Goal: Task Accomplishment & Management: Manage account settings

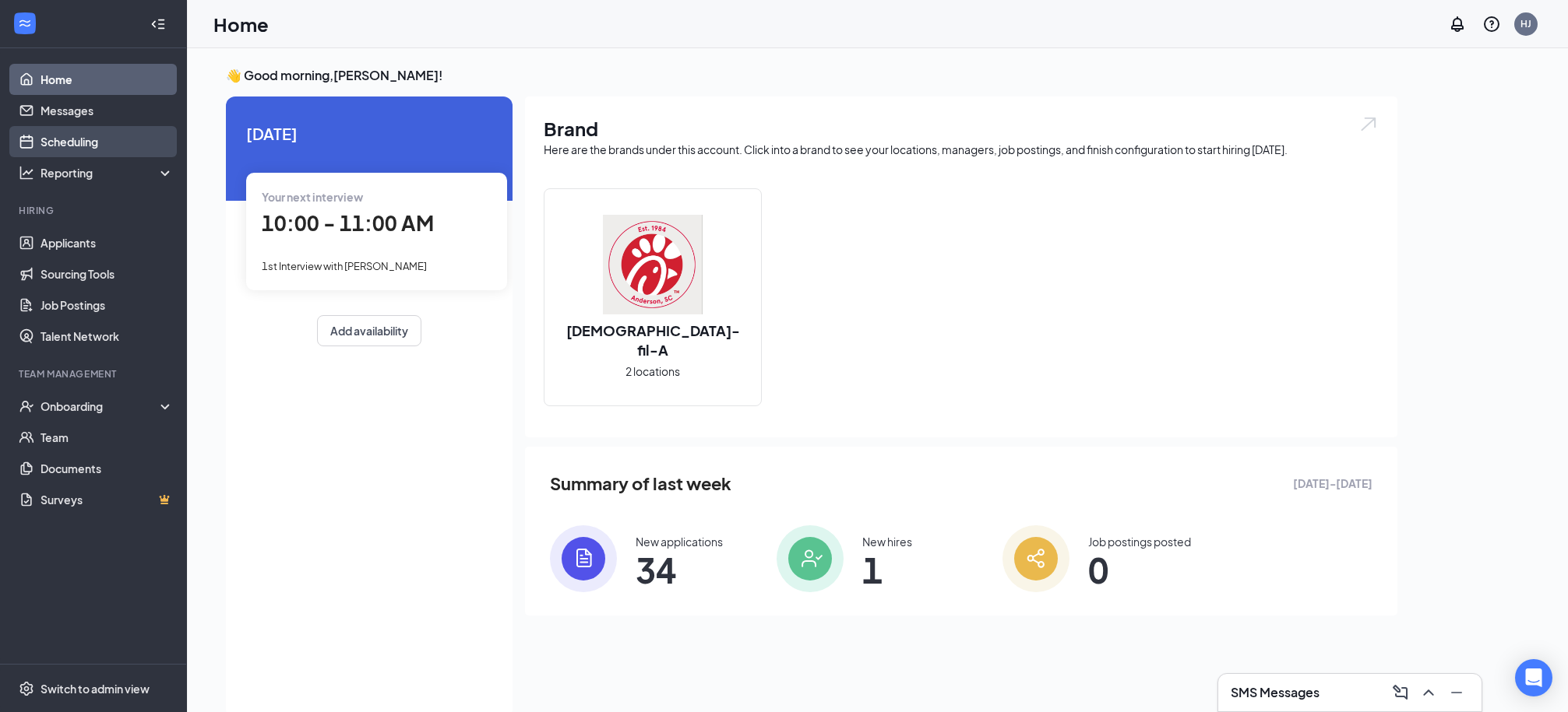
click at [78, 136] on link "Scheduling" at bounding box center [107, 142] width 133 height 31
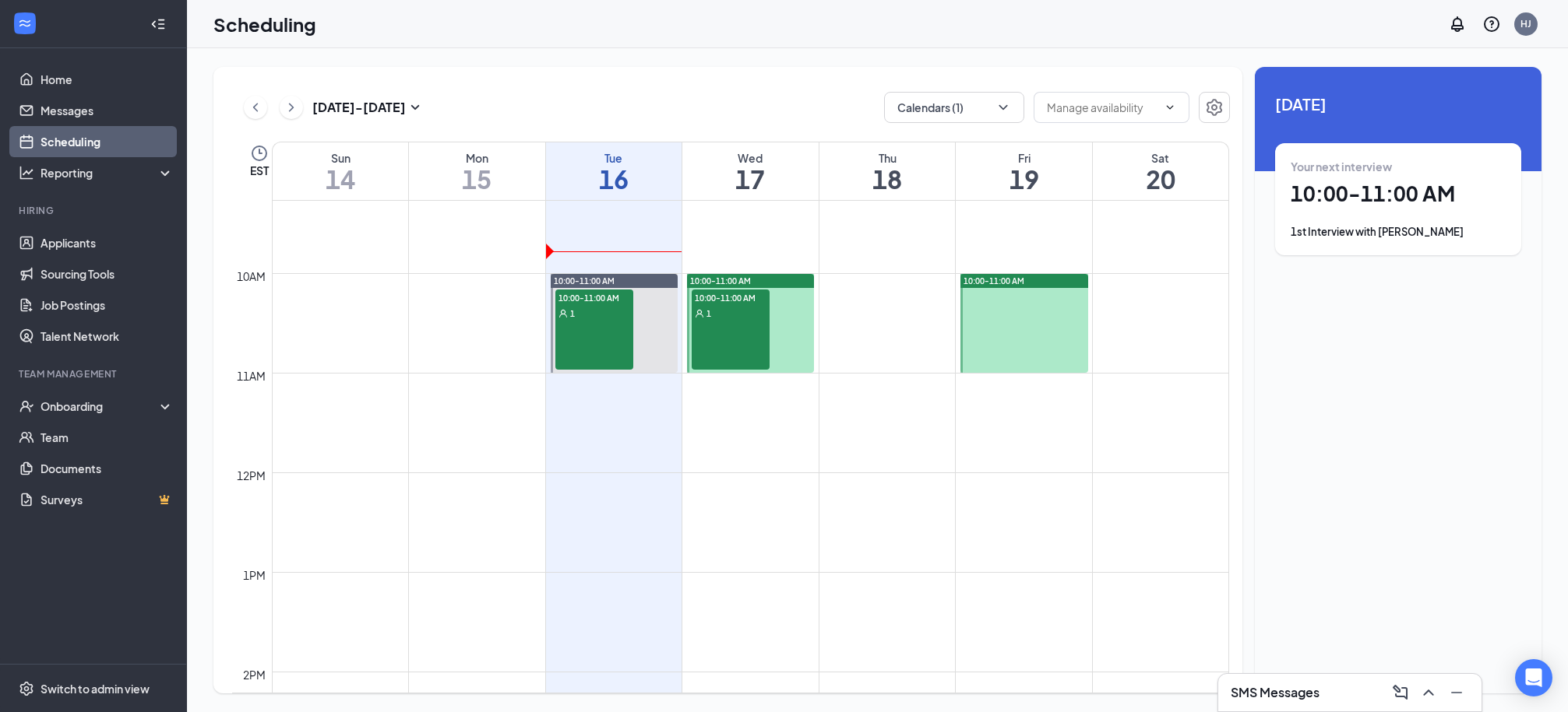
scroll to position [923, 0]
click at [79, 248] on link "Applicants" at bounding box center [107, 243] width 133 height 31
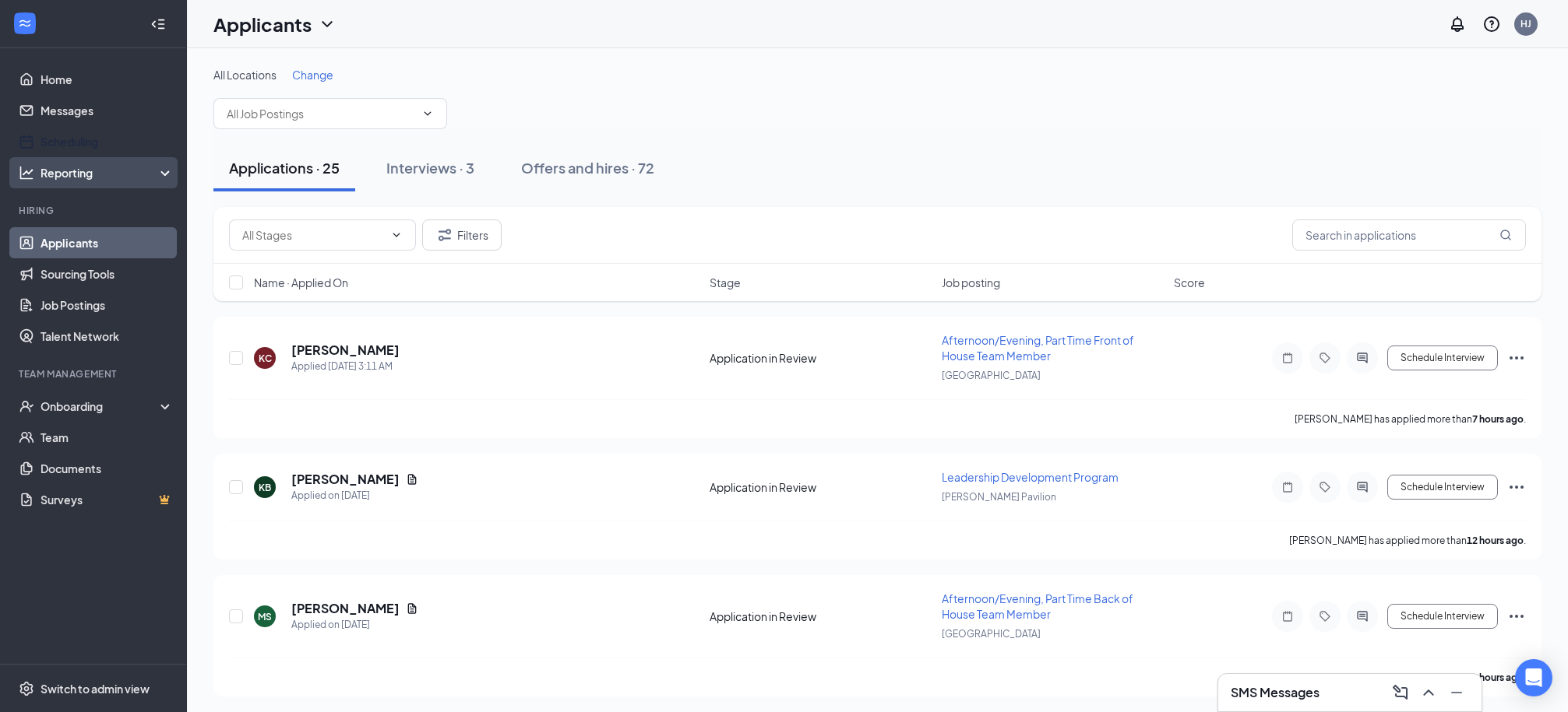
drag, startPoint x: 67, startPoint y: 139, endPoint x: 114, endPoint y: 167, distance: 54.7
click at [67, 140] on link "Scheduling" at bounding box center [107, 142] width 133 height 31
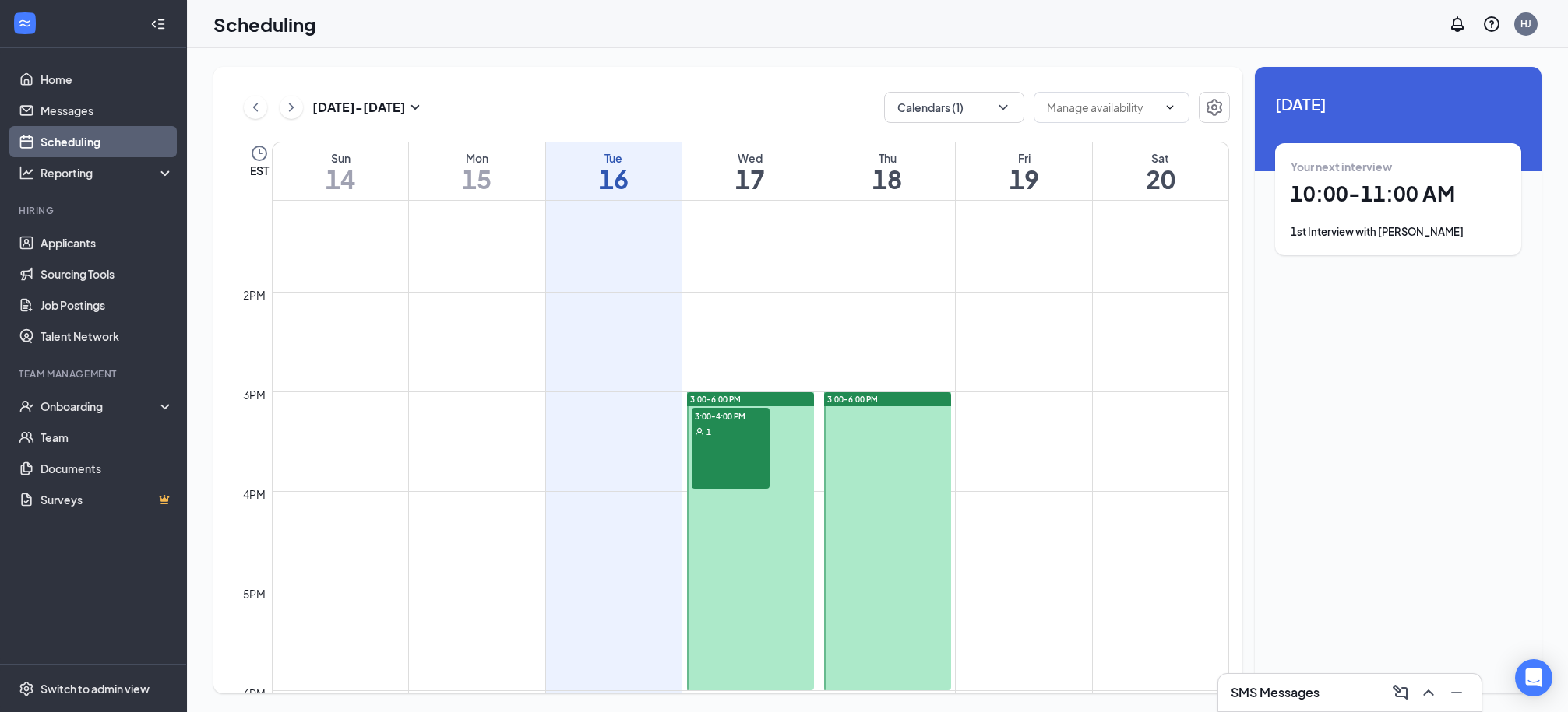
scroll to position [1314, 0]
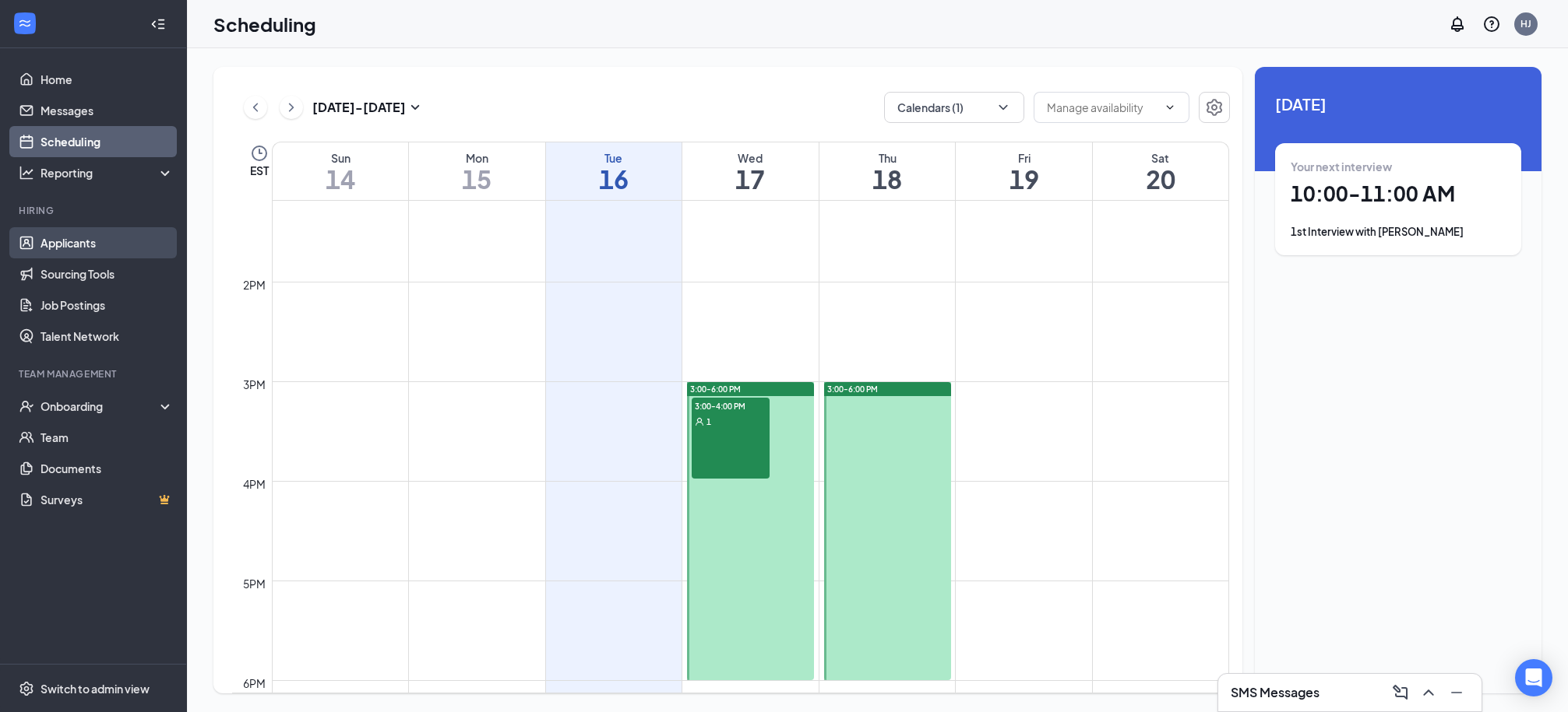
click at [78, 249] on link "Applicants" at bounding box center [107, 243] width 133 height 31
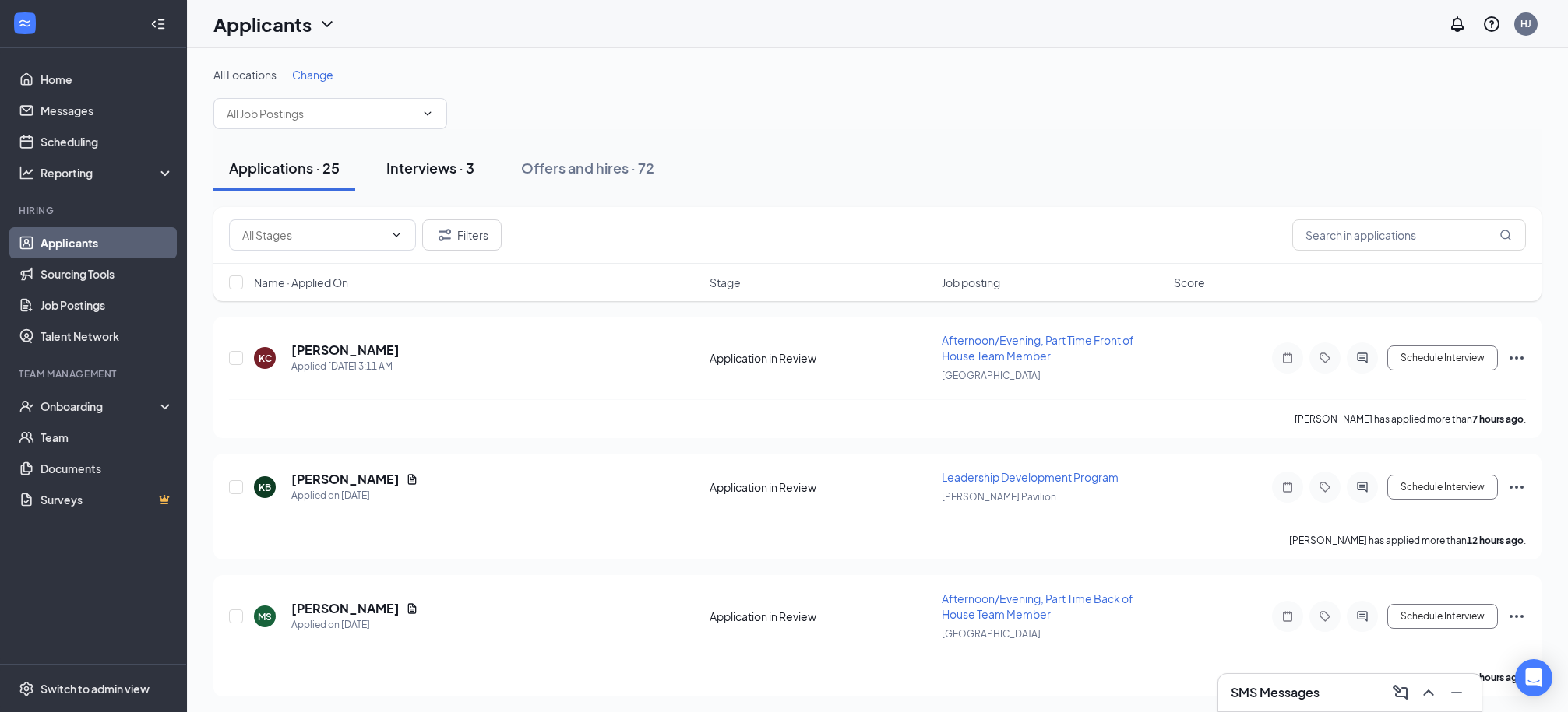
click at [431, 168] on div "Interviews · 3" at bounding box center [430, 168] width 88 height 20
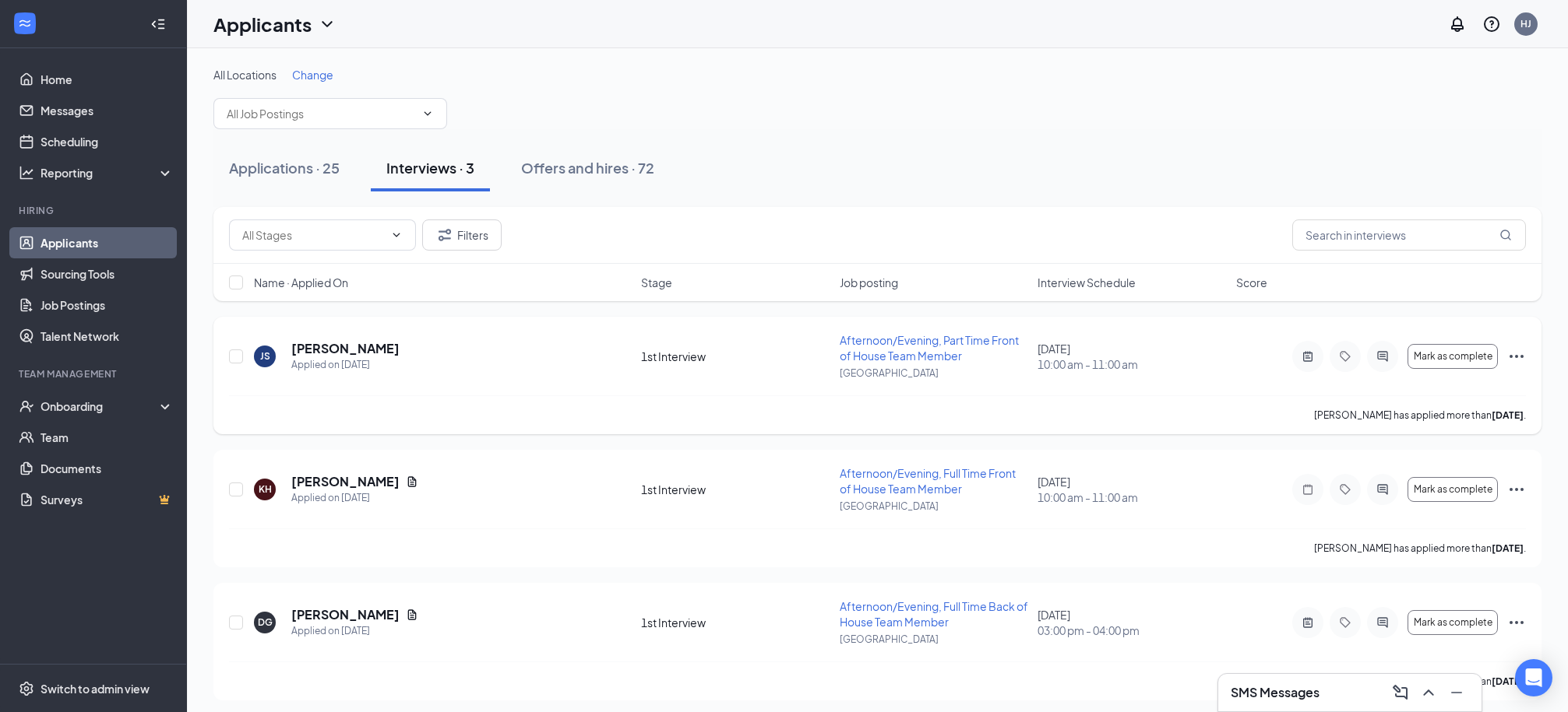
scroll to position [7, 0]
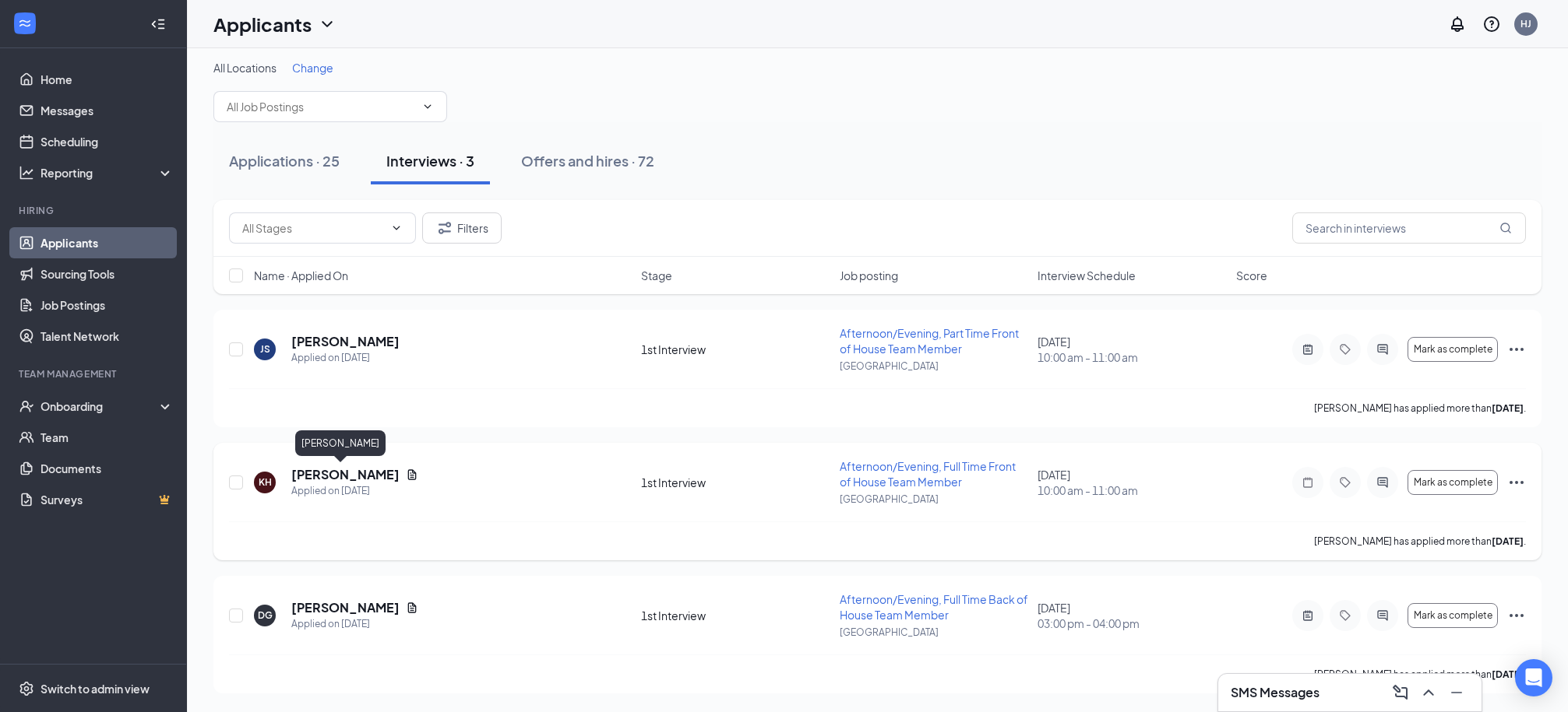
click at [338, 478] on h5 "[PERSON_NAME]" at bounding box center [345, 475] width 108 height 17
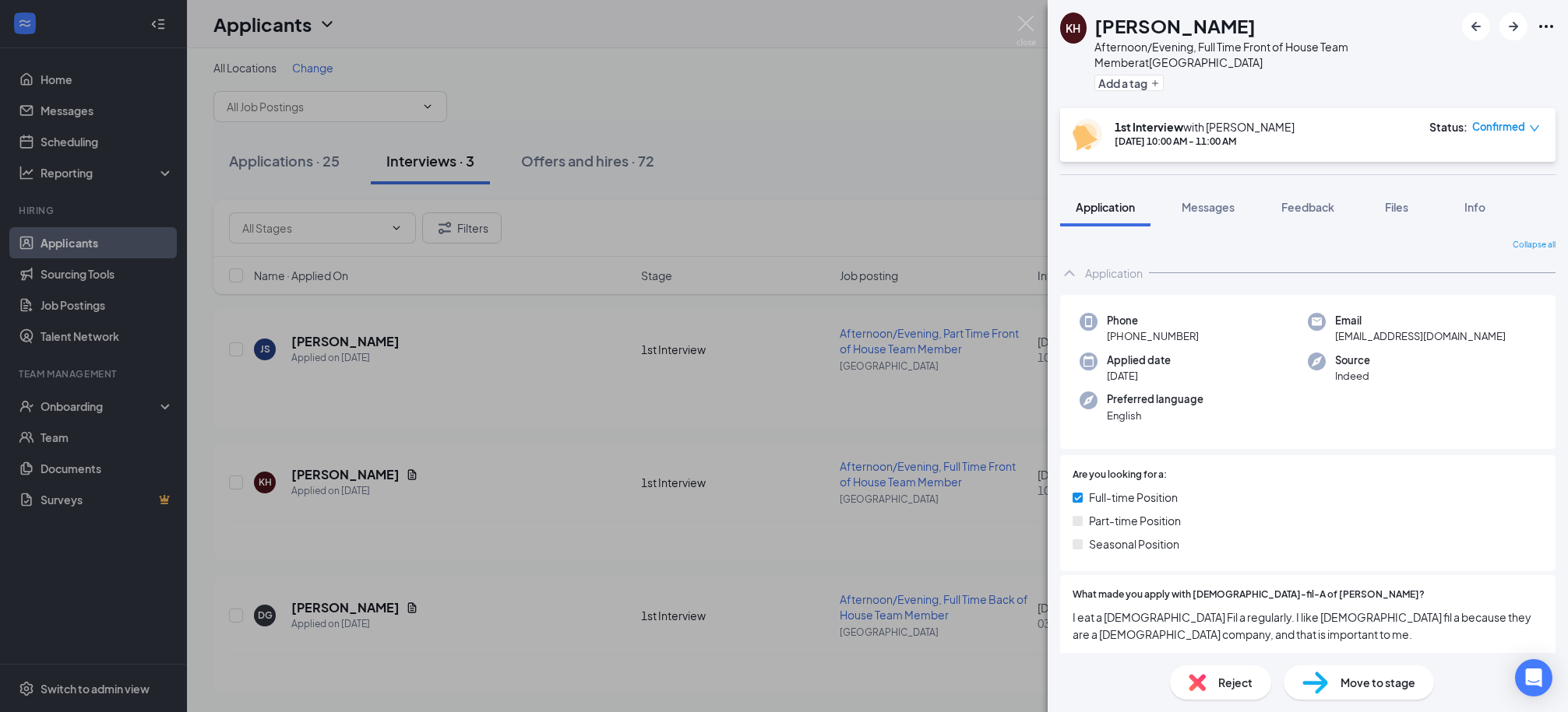
click at [1539, 26] on icon "Ellipses" at bounding box center [1546, 27] width 14 height 3
click at [1422, 63] on link "View full application" at bounding box center [1462, 62] width 169 height 16
click at [851, 69] on div "KH [PERSON_NAME] Afternoon/Evening, Full Time Front of House Team Member at [GE…" at bounding box center [784, 356] width 1568 height 712
click at [716, 124] on div "KH [PERSON_NAME] Afternoon/Evening, Full Time Front of House Team Member at [GE…" at bounding box center [784, 356] width 1568 height 712
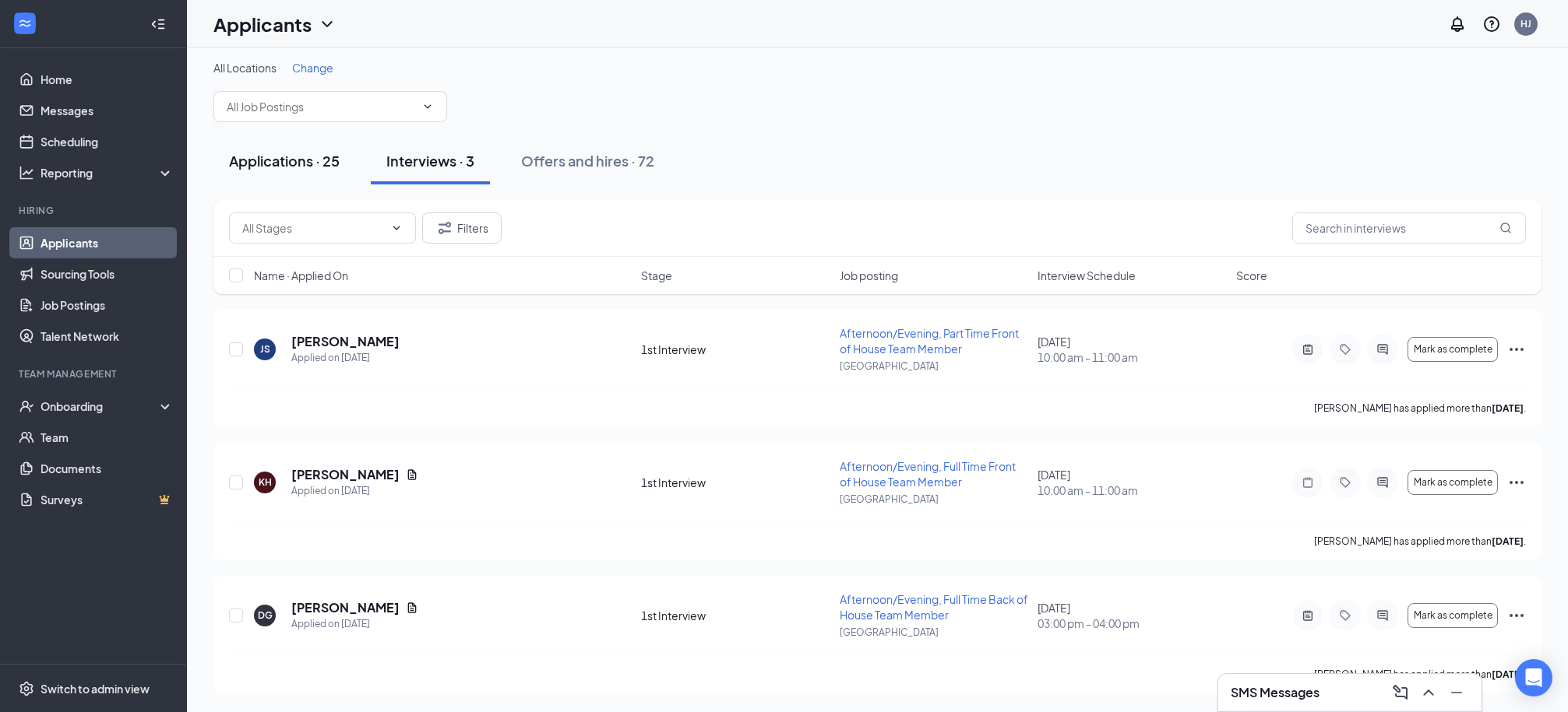
click at [297, 161] on div "Applications · 25" at bounding box center [284, 161] width 111 height 20
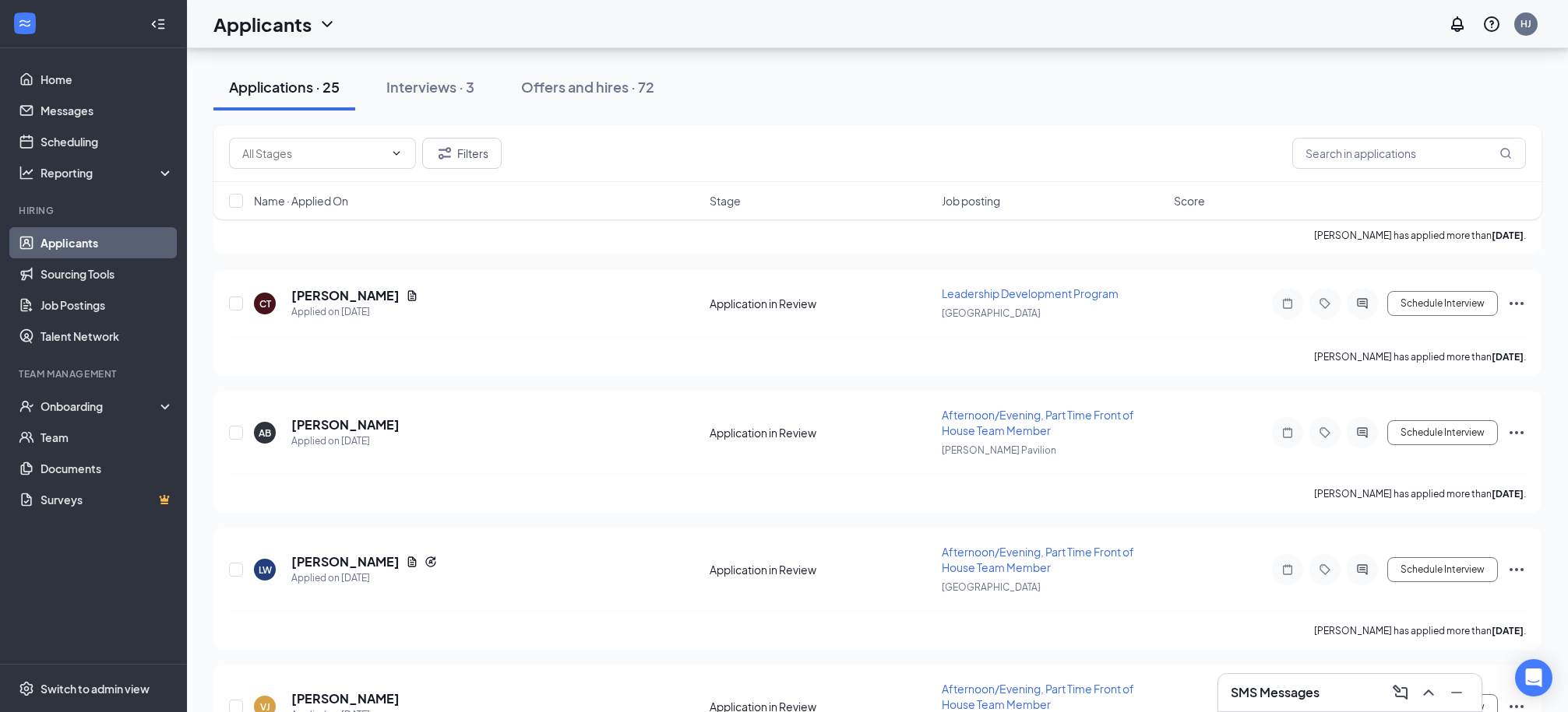
scroll to position [2080, 0]
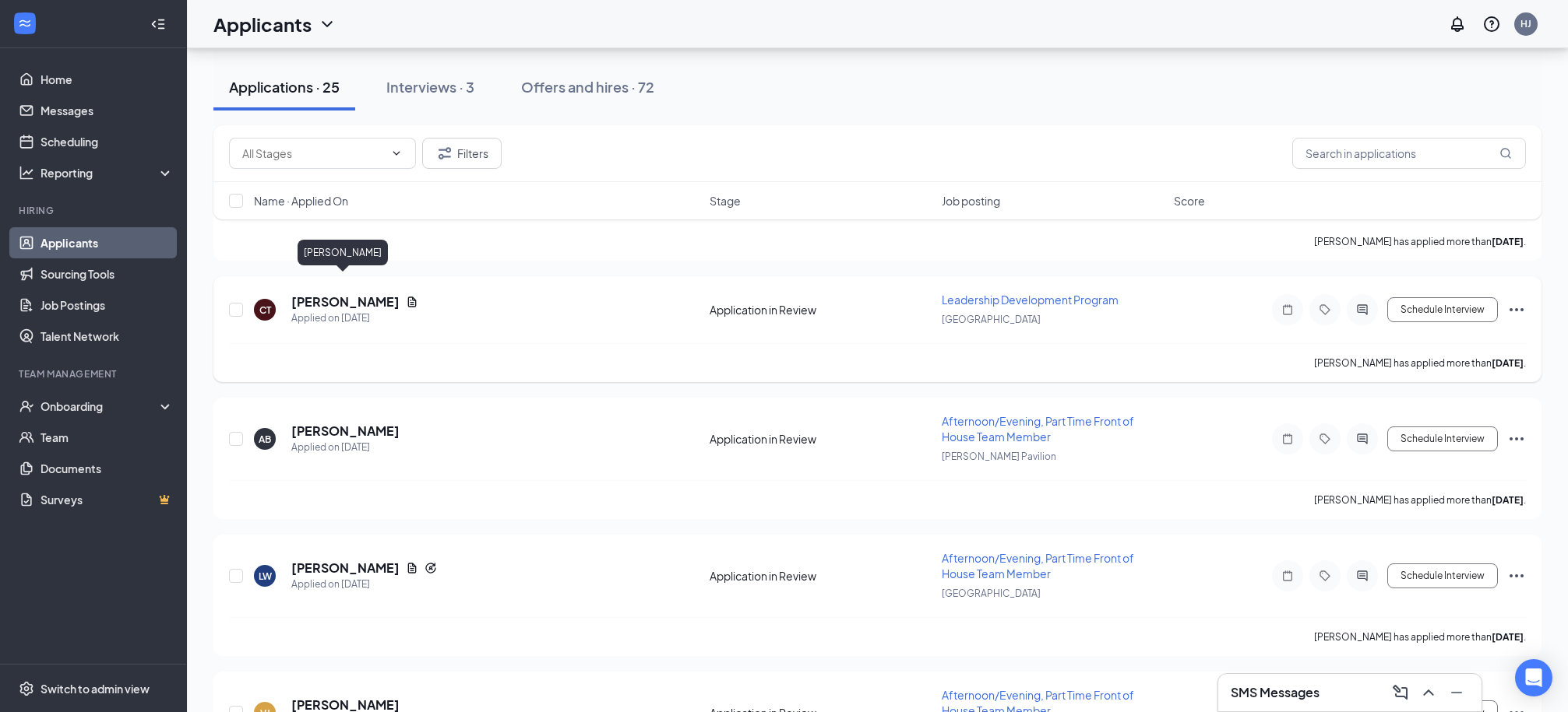
click at [330, 294] on h5 "[PERSON_NAME]" at bounding box center [345, 302] width 108 height 17
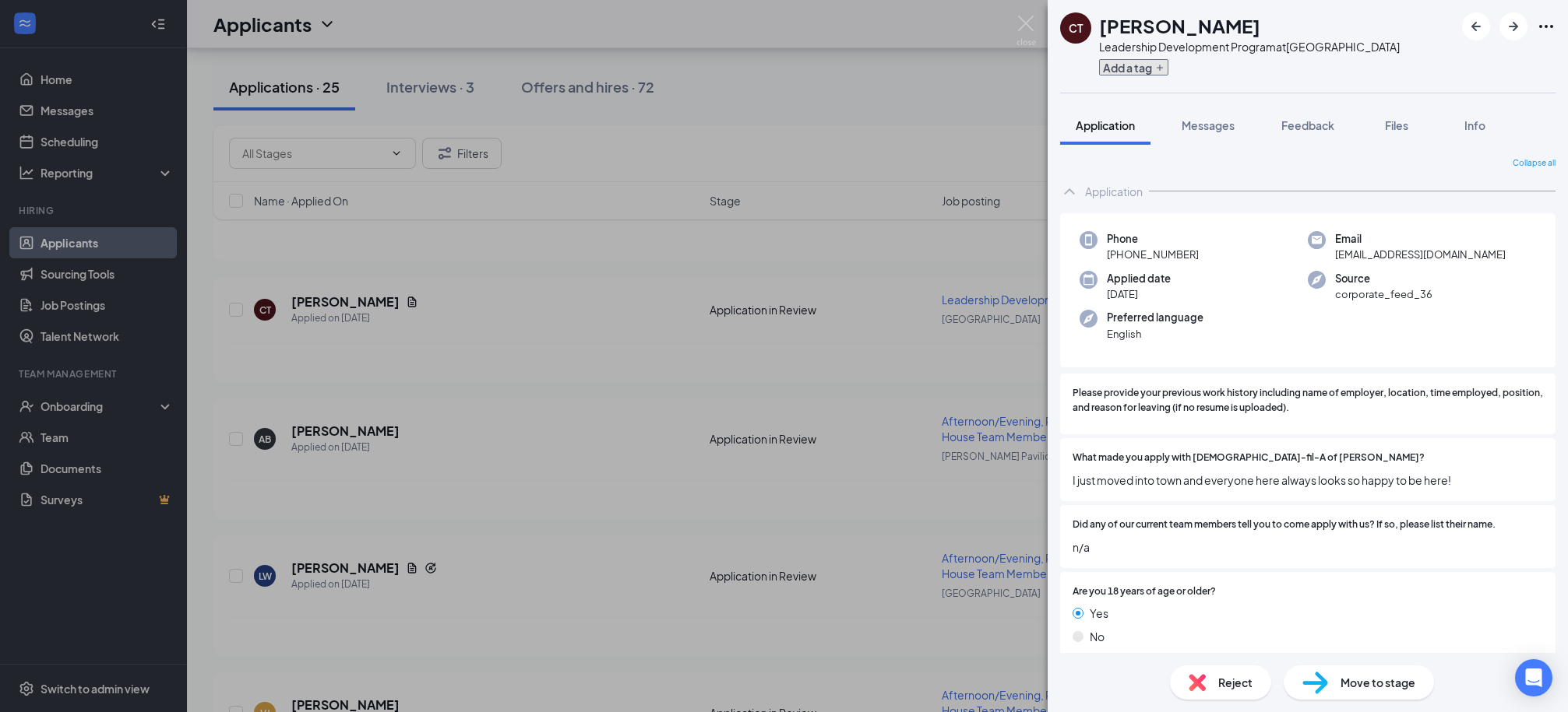
click at [1130, 68] on button "Add a tag" at bounding box center [1133, 67] width 69 height 16
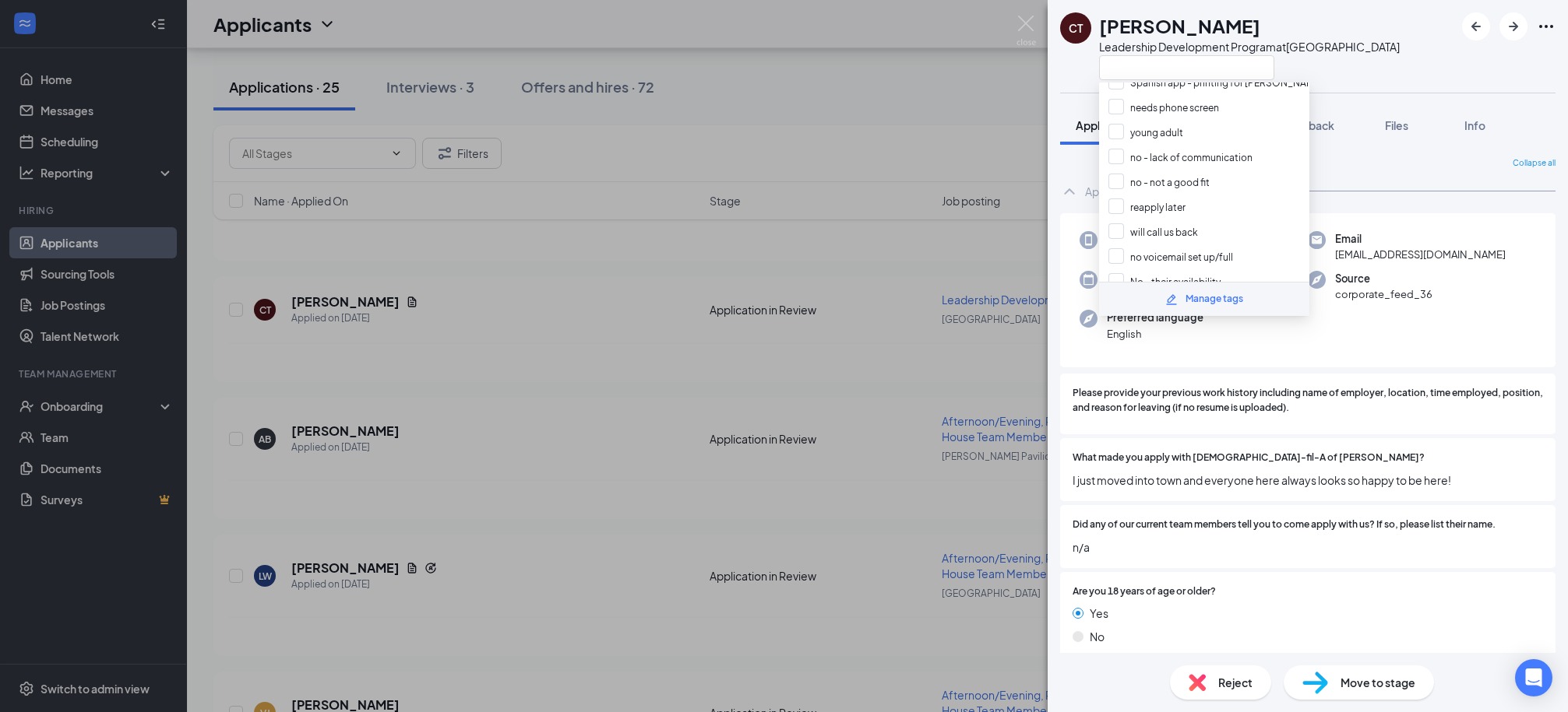
scroll to position [269, 0]
click at [1116, 234] on input "No - their availability" at bounding box center [1164, 243] width 112 height 17
checkbox input "true"
click at [1351, 163] on div "Collapse all" at bounding box center [1307, 163] width 495 height 12
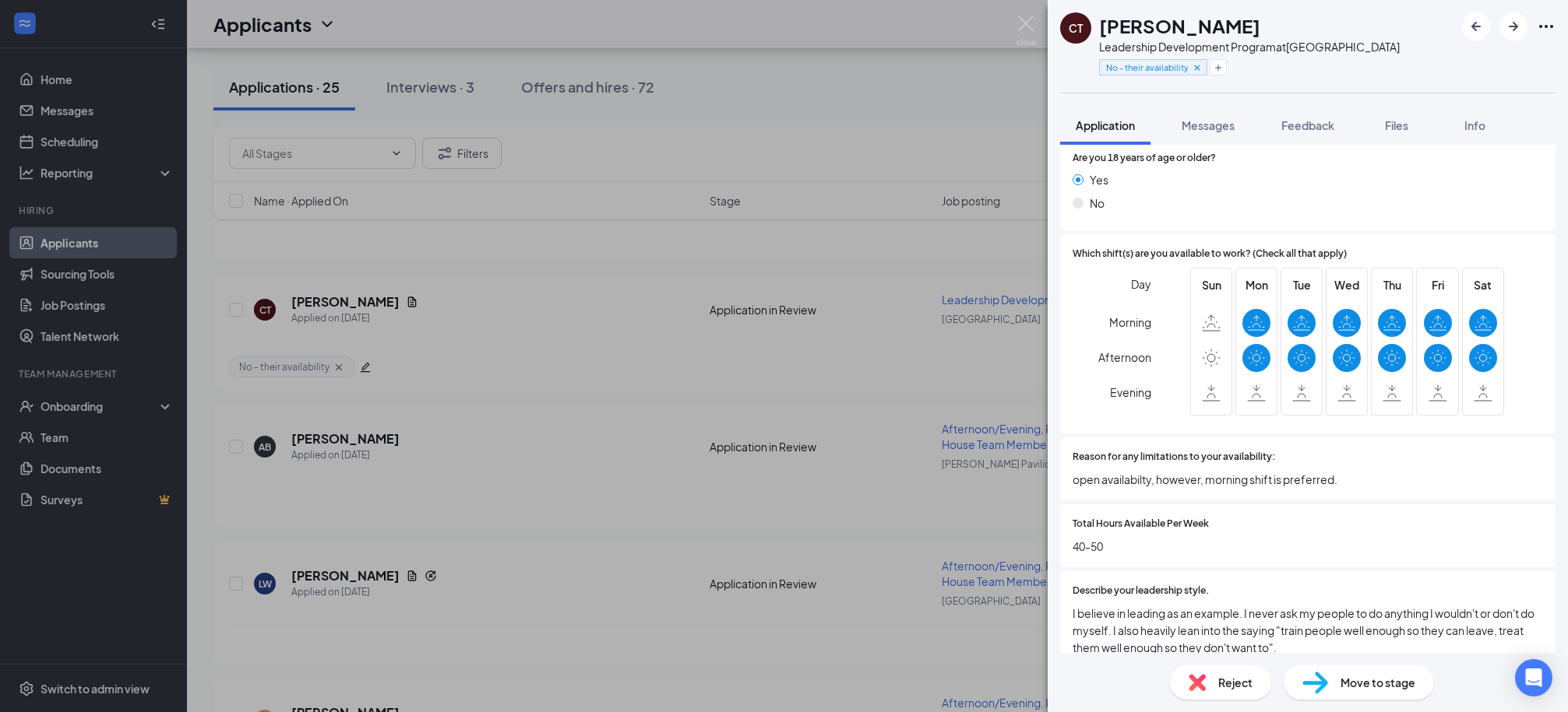
scroll to position [427, 0]
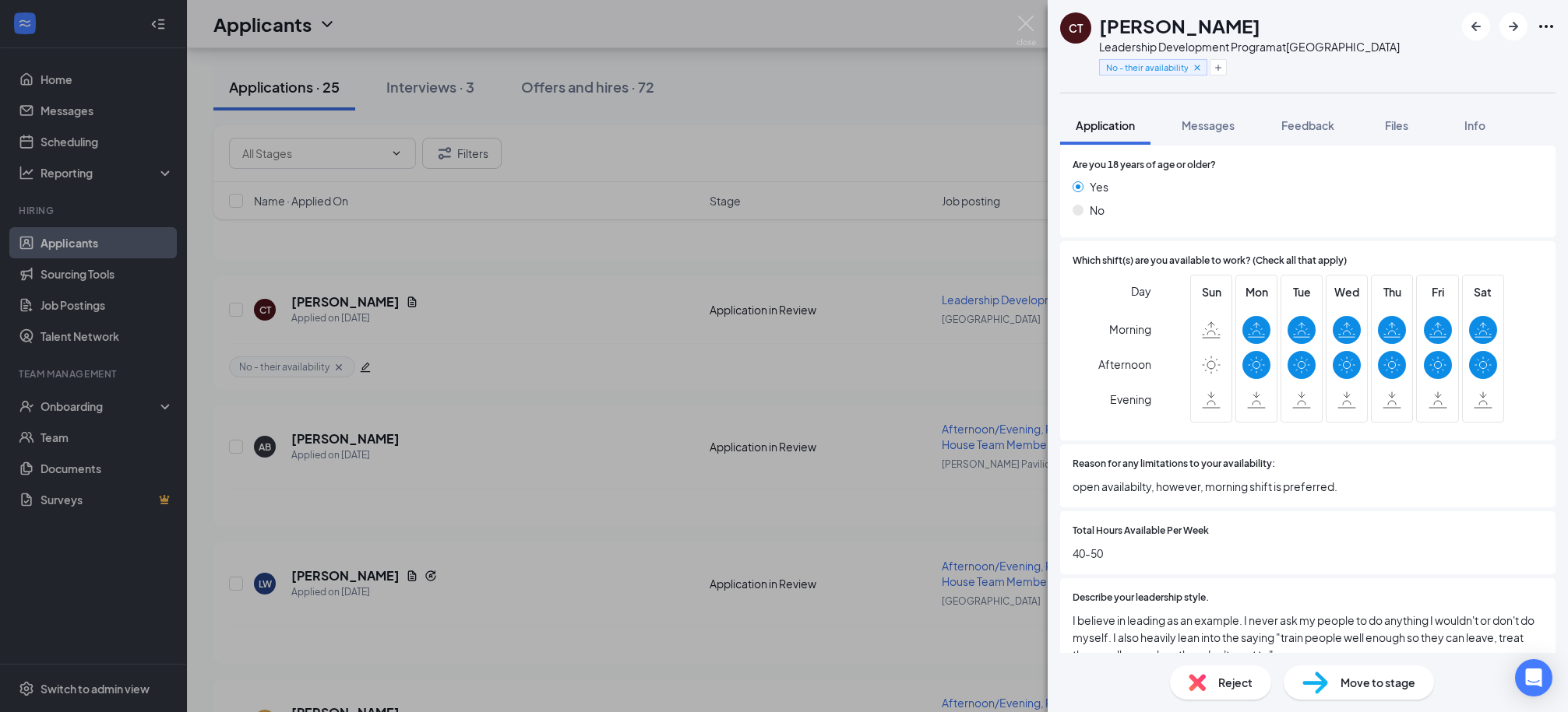
click at [1235, 688] on span "Reject" at bounding box center [1235, 683] width 35 height 17
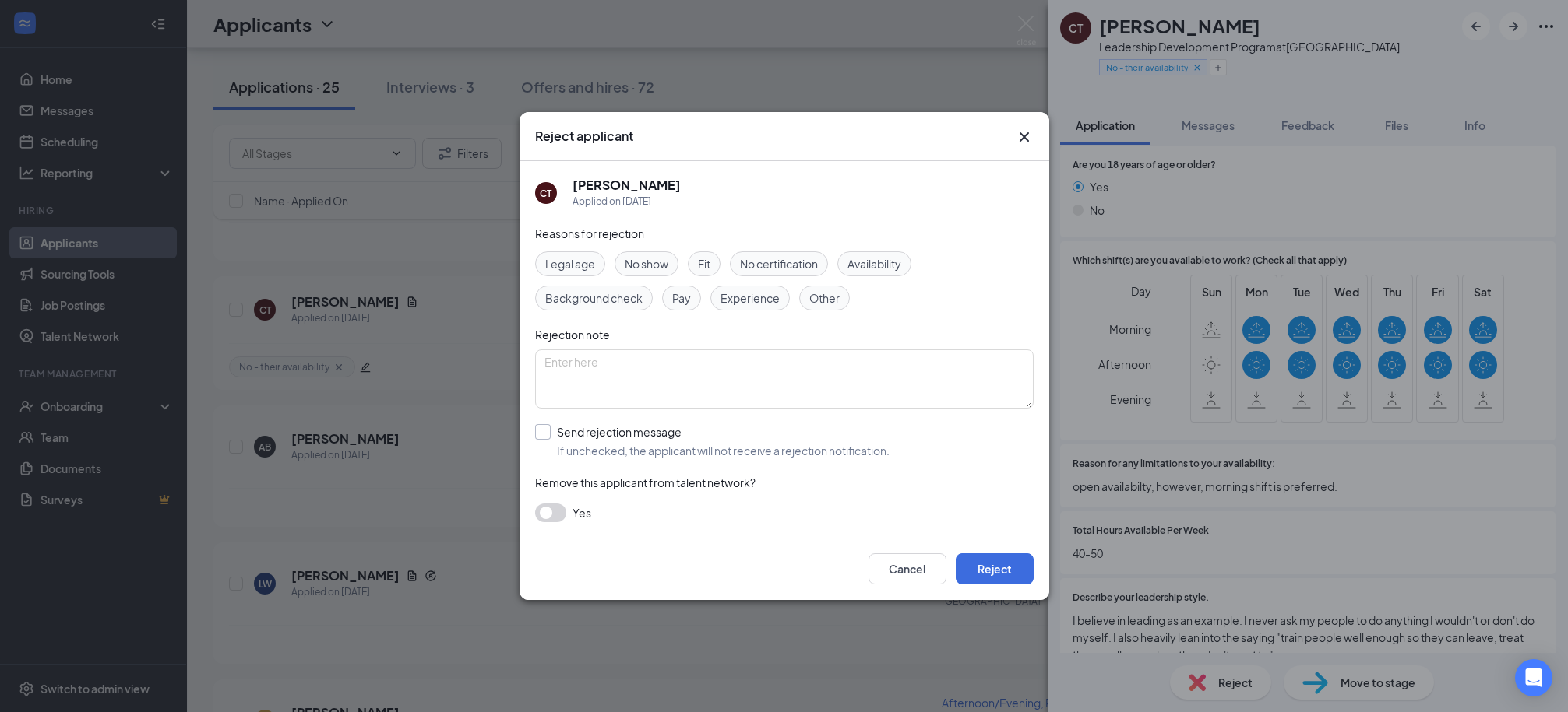
click at [685, 458] on input "Send rejection message If unchecked, the applicant will not receive a rejection…" at bounding box center [712, 442] width 354 height 35
checkbox input "true"
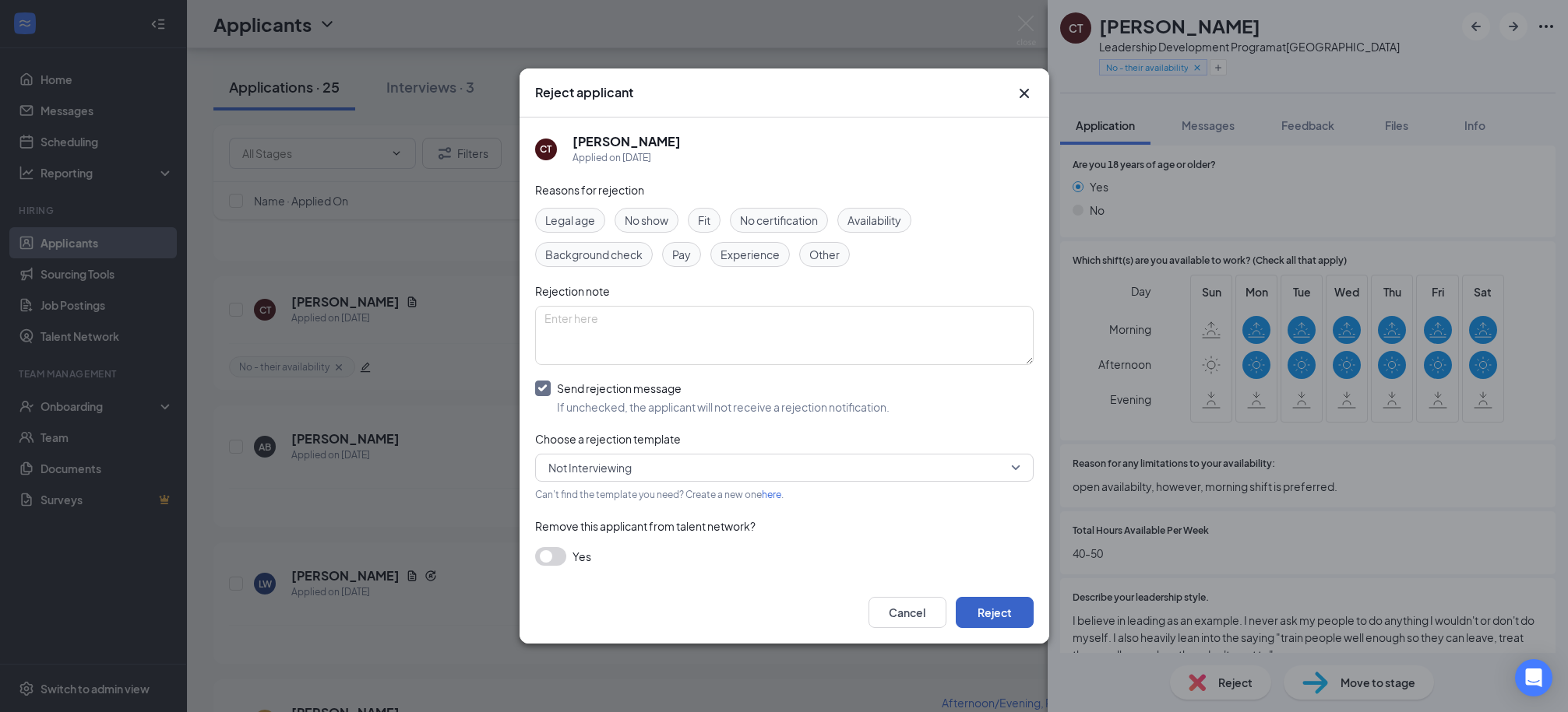
click at [998, 607] on button "Reject" at bounding box center [994, 613] width 78 height 31
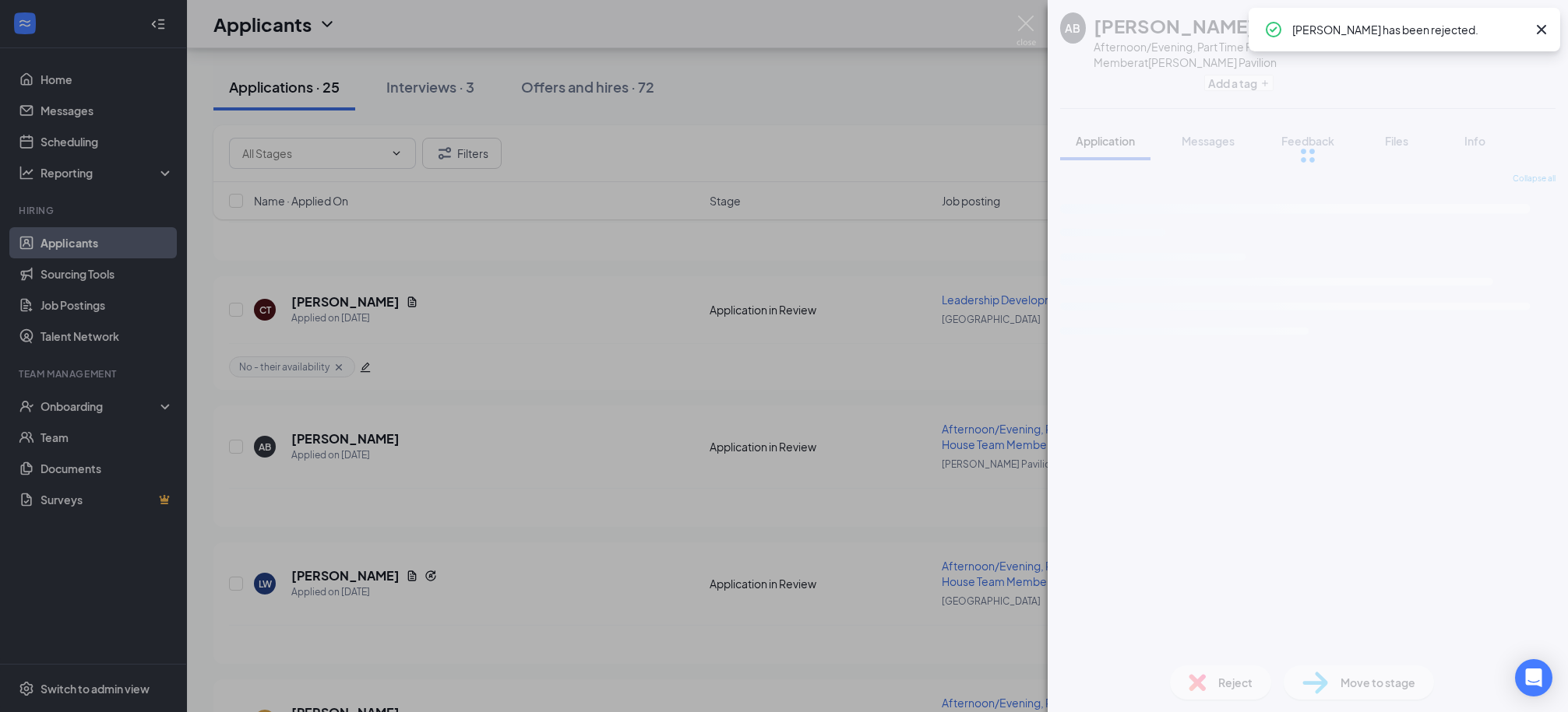
click at [964, 92] on div "AB [PERSON_NAME] Afternoon/Evening, Part Time Front of House Team Member at [PE…" at bounding box center [784, 356] width 1568 height 712
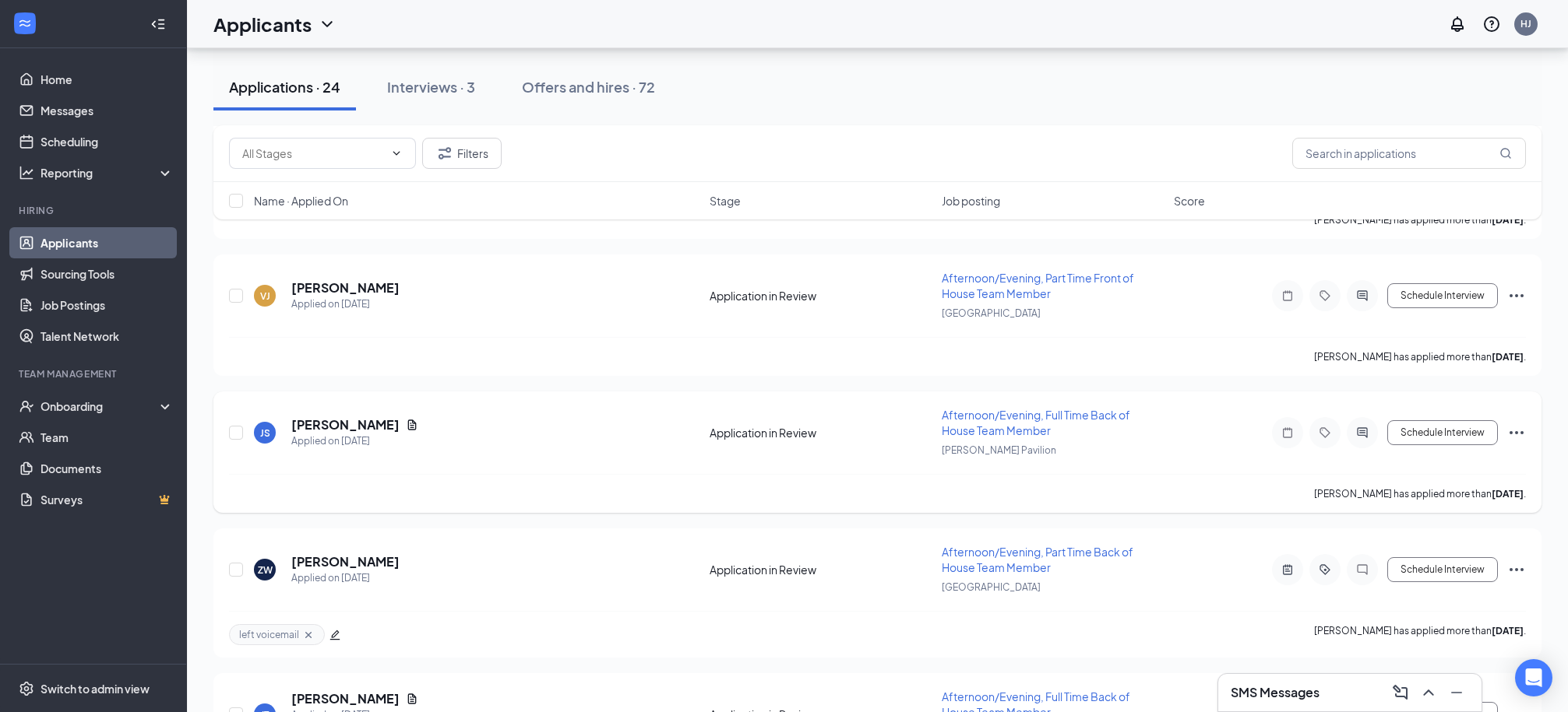
scroll to position [2387, 0]
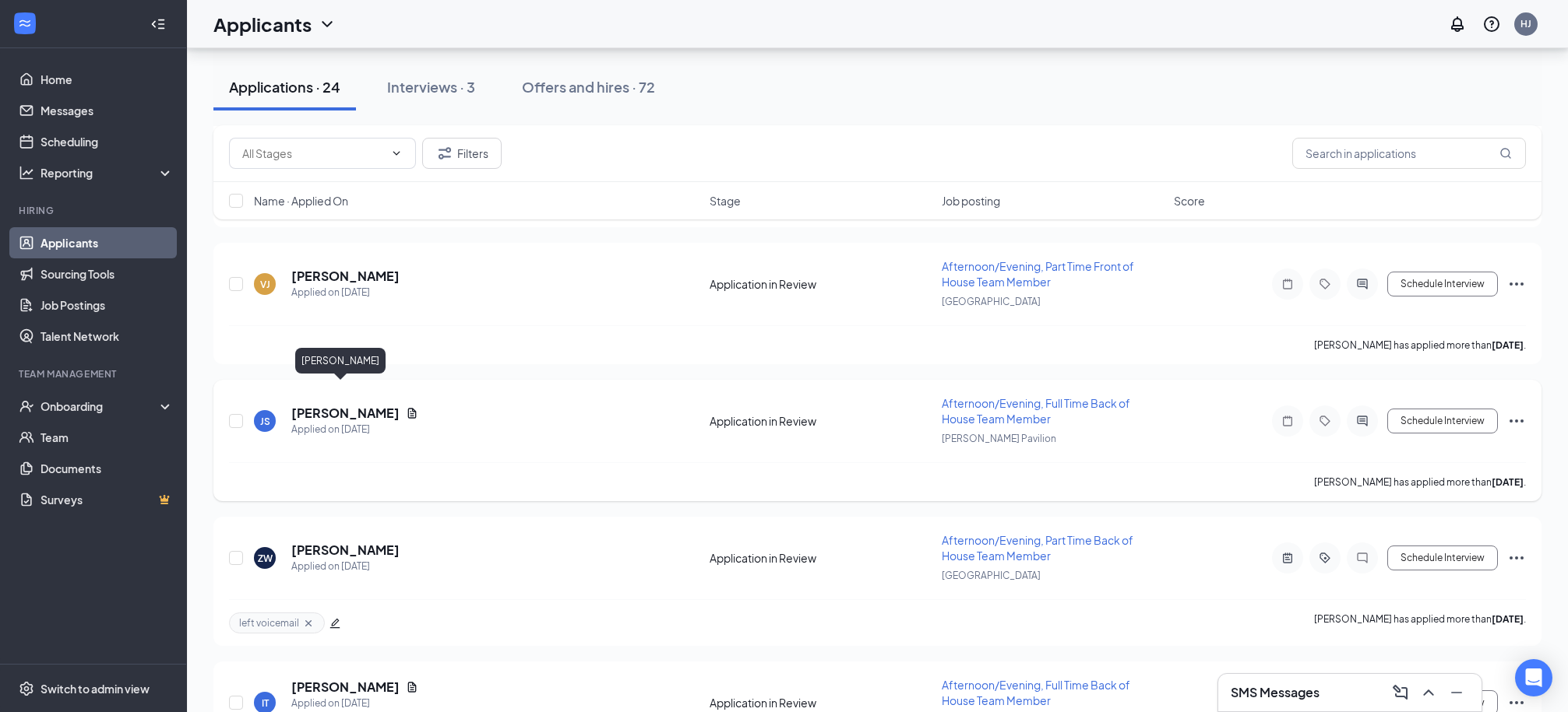
drag, startPoint x: 348, startPoint y: 392, endPoint x: 1168, endPoint y: 374, distance: 820.2
click at [348, 404] on h5 "[PERSON_NAME]" at bounding box center [345, 413] width 108 height 17
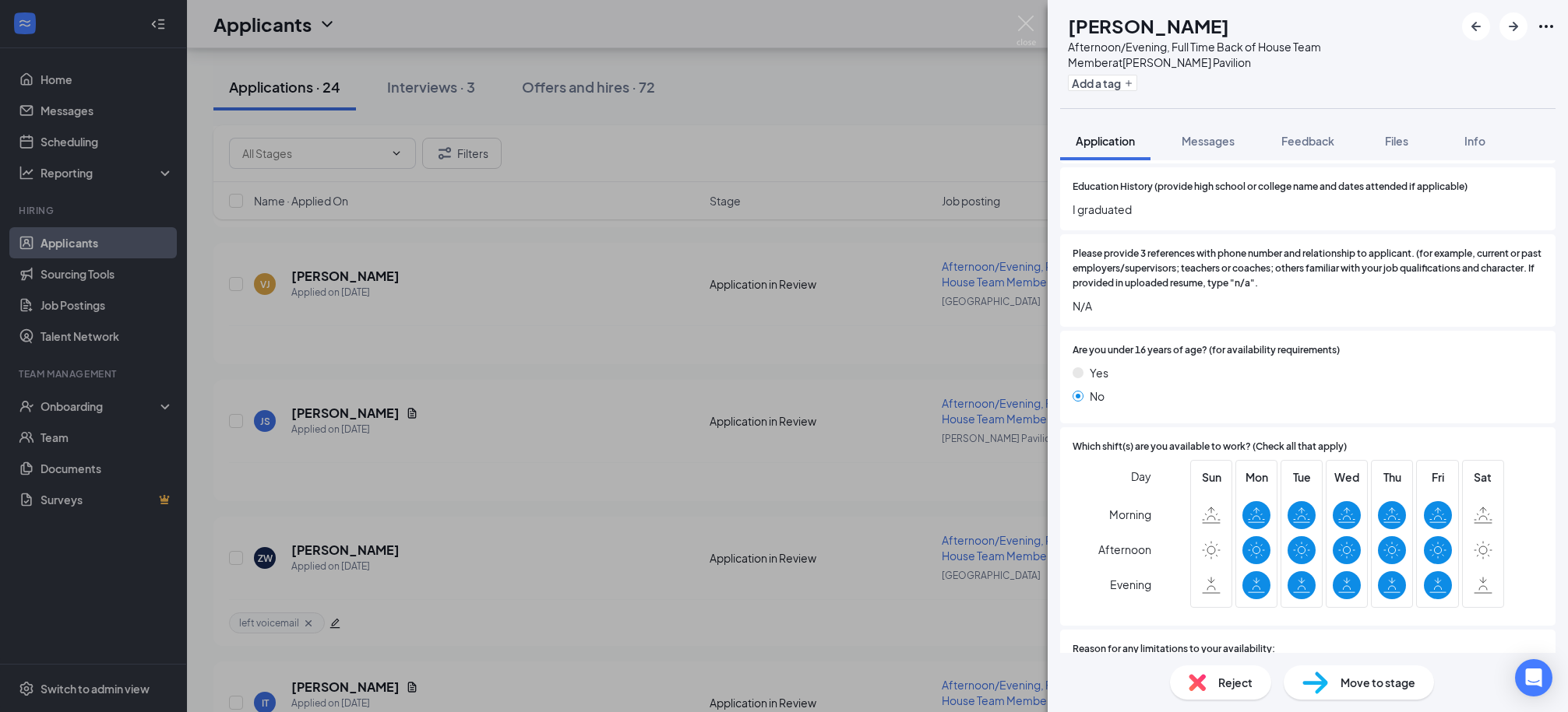
scroll to position [951, 0]
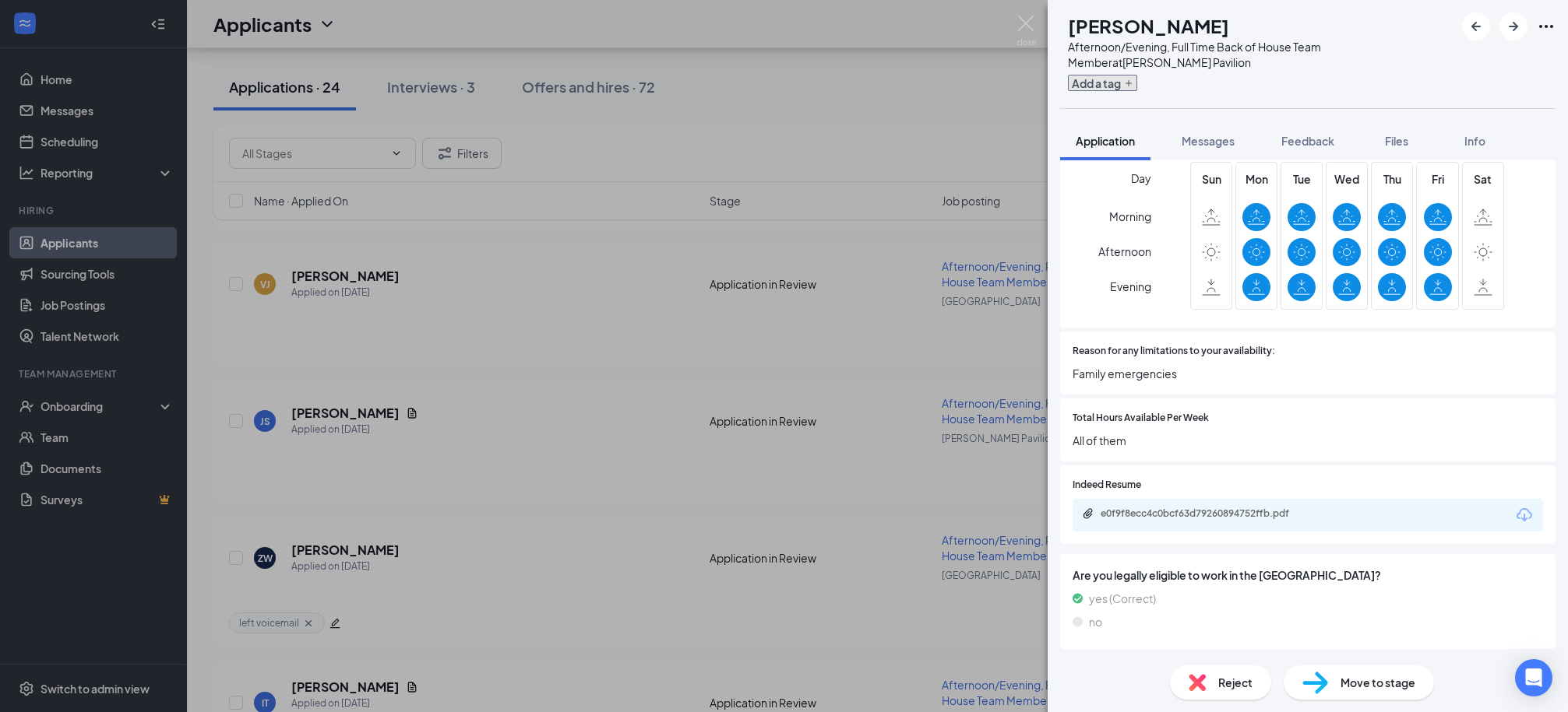
click at [1136, 87] on button "Add a tag" at bounding box center [1102, 82] width 69 height 16
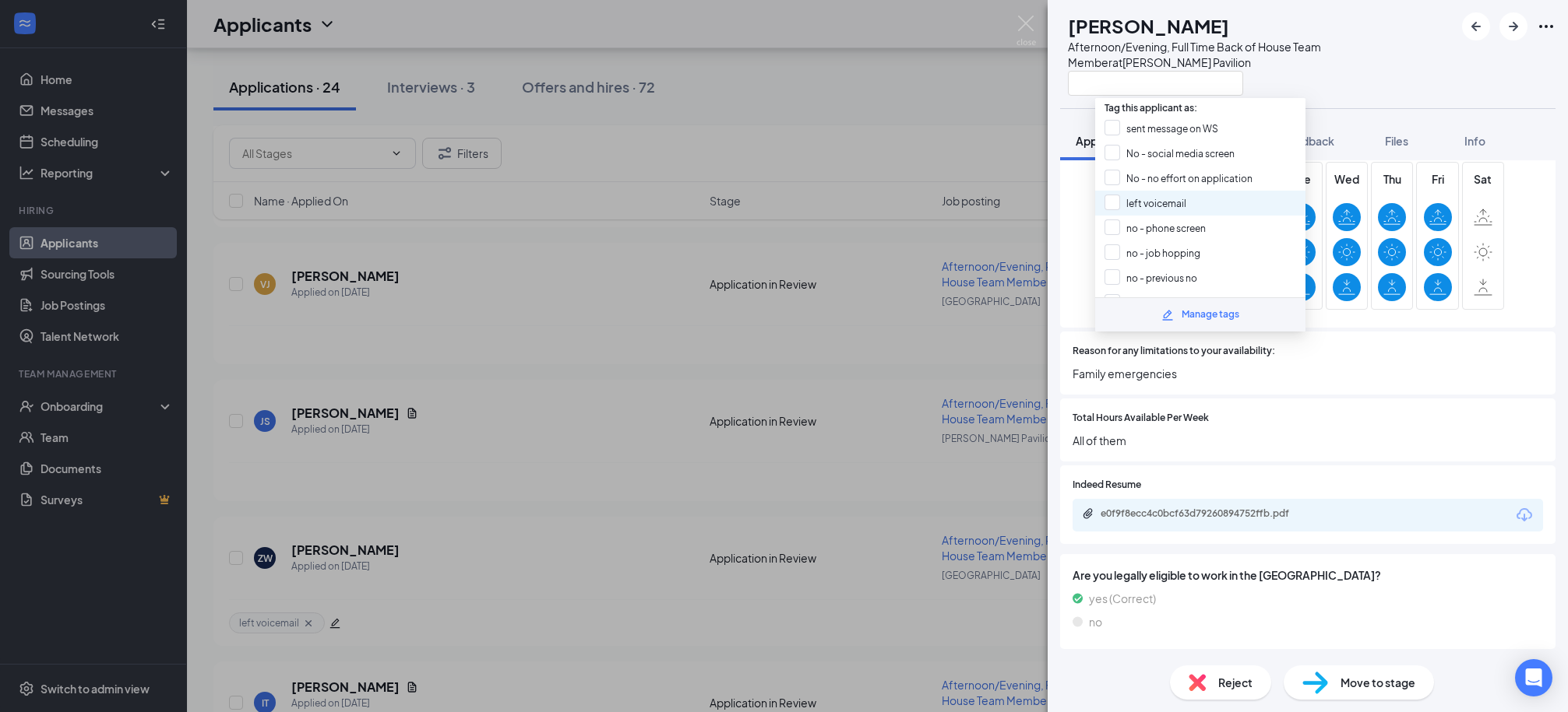
click at [1113, 191] on div "left voicemail" at bounding box center [1200, 203] width 210 height 25
drag, startPoint x: 1113, startPoint y: 206, endPoint x: 1115, endPoint y: 183, distance: 23.1
click at [1114, 202] on input "left voicemail" at bounding box center [1145, 203] width 82 height 17
checkbox input "false"
click at [1115, 177] on input "No - no effort on application" at bounding box center [1178, 178] width 148 height 17
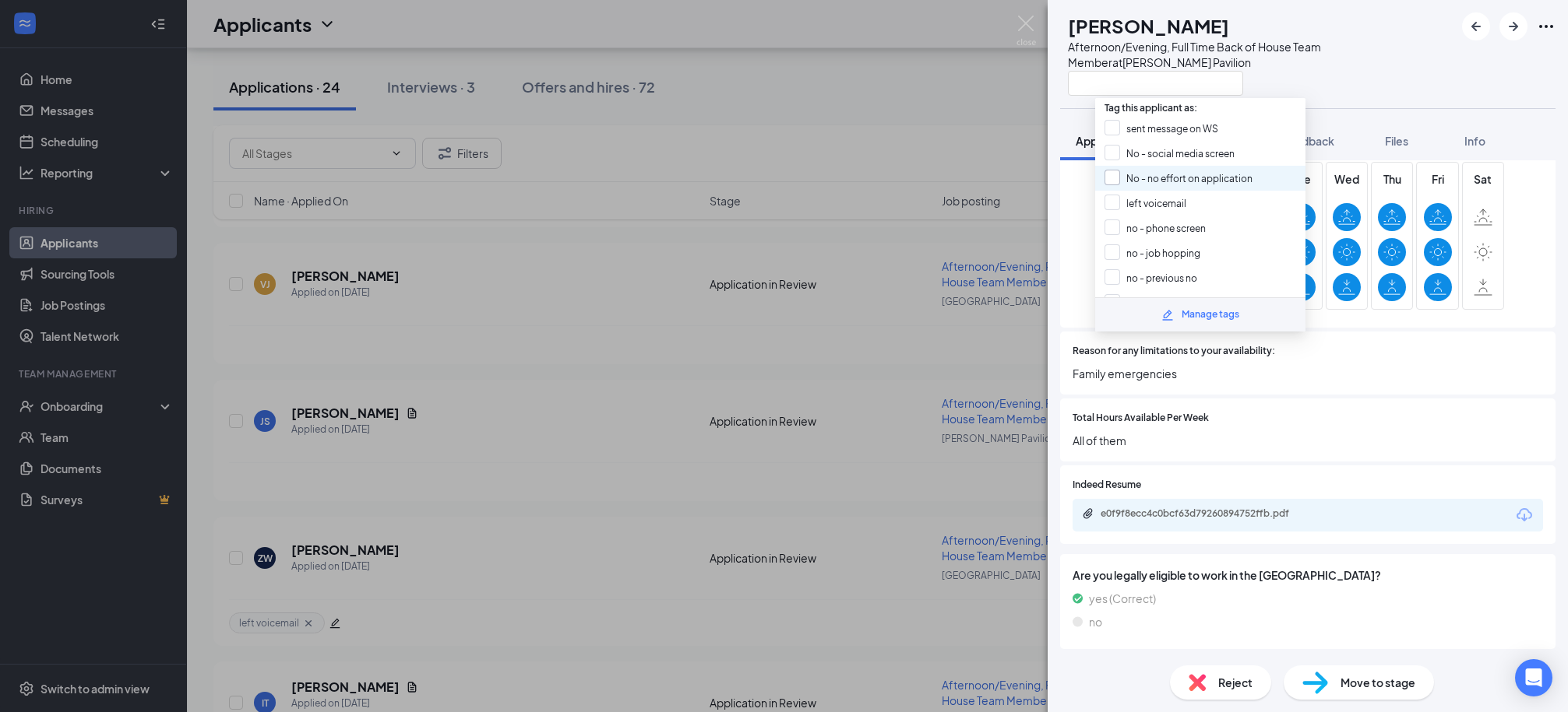
checkbox input "true"
click at [1357, 96] on div "JS [PERSON_NAME] Afternoon/Evening, Full Time Back of House Team Member at [PER…" at bounding box center [1308, 54] width 520 height 108
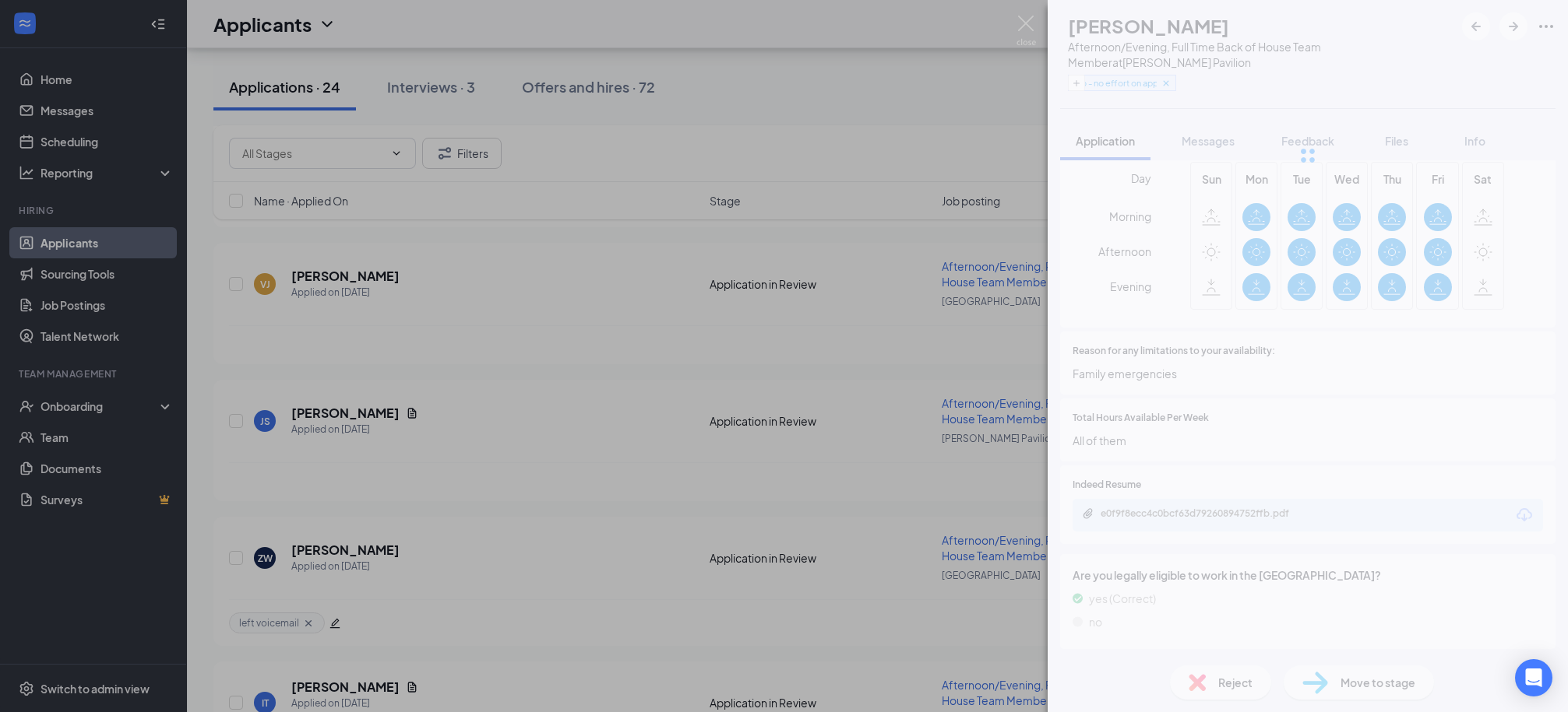
scroll to position [944, 0]
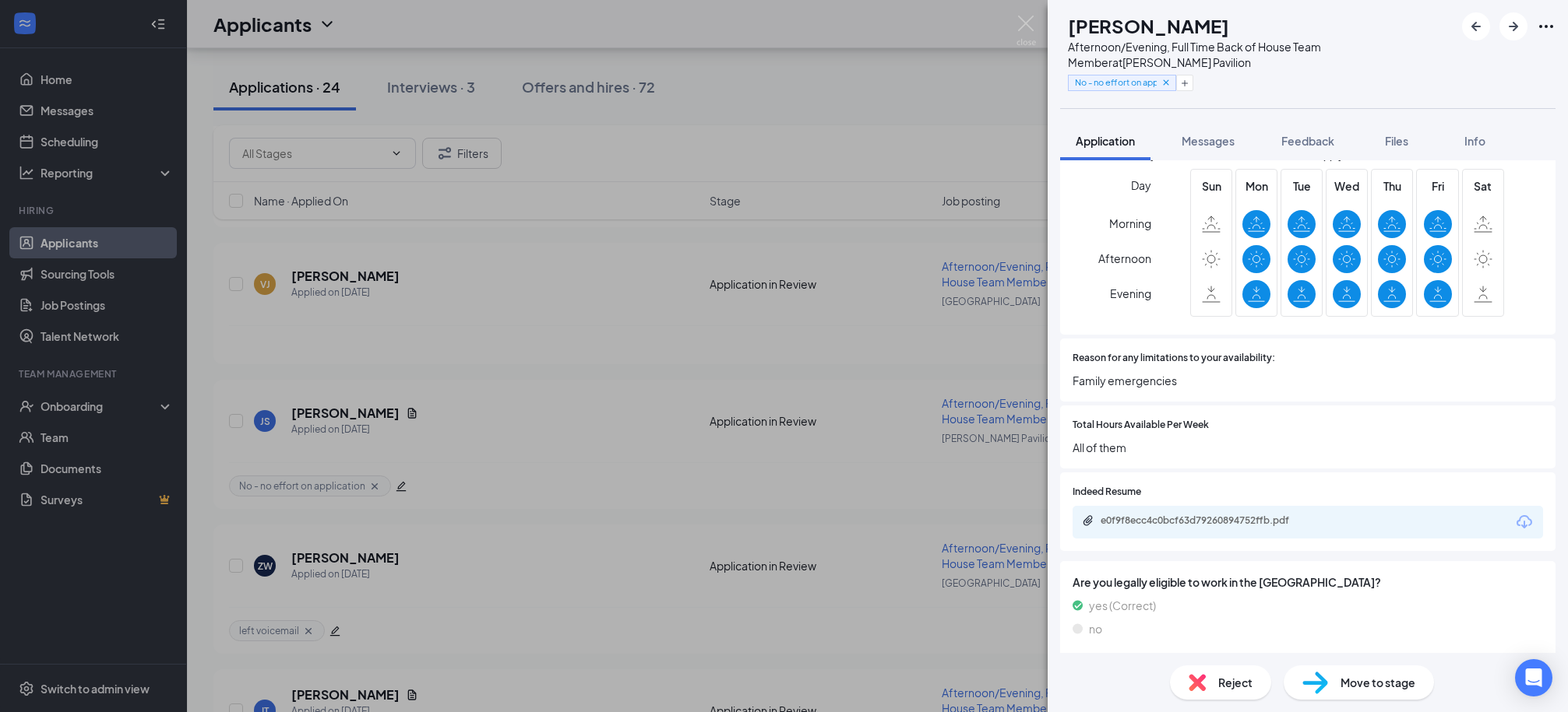
click at [1223, 680] on span "Reject" at bounding box center [1235, 683] width 35 height 17
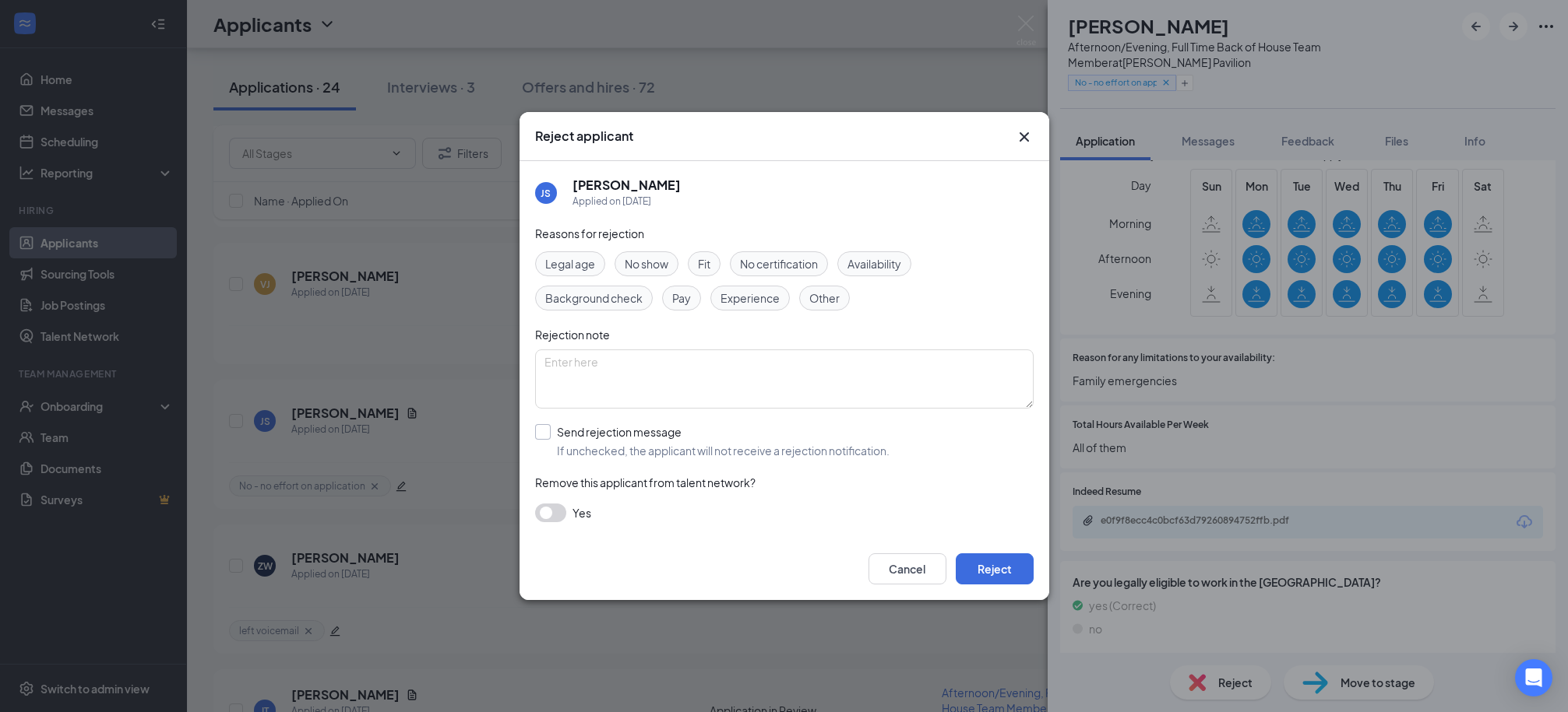
click at [628, 436] on input "Send rejection message If unchecked, the applicant will not receive a rejection…" at bounding box center [712, 442] width 354 height 35
checkbox input "true"
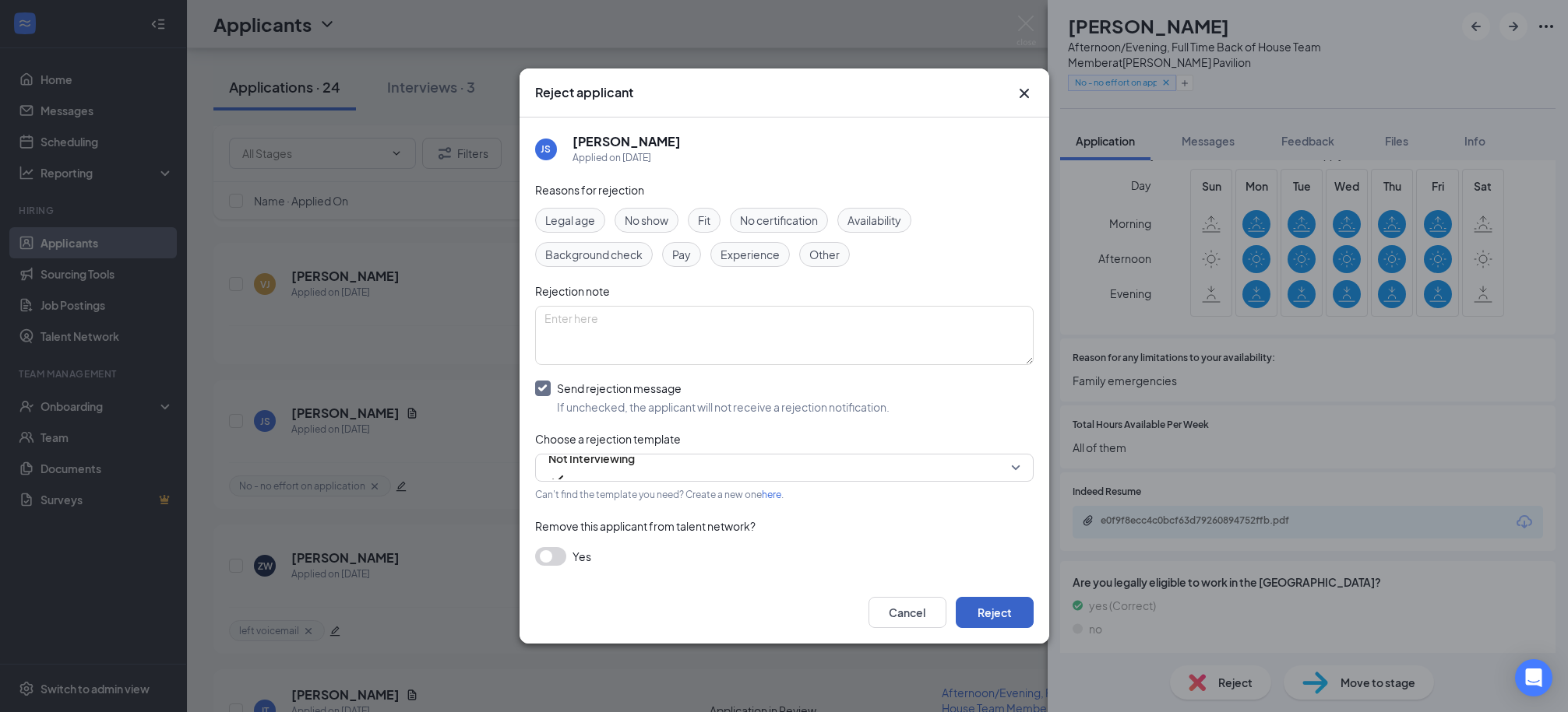
click at [1010, 614] on button "Reject" at bounding box center [994, 613] width 78 height 31
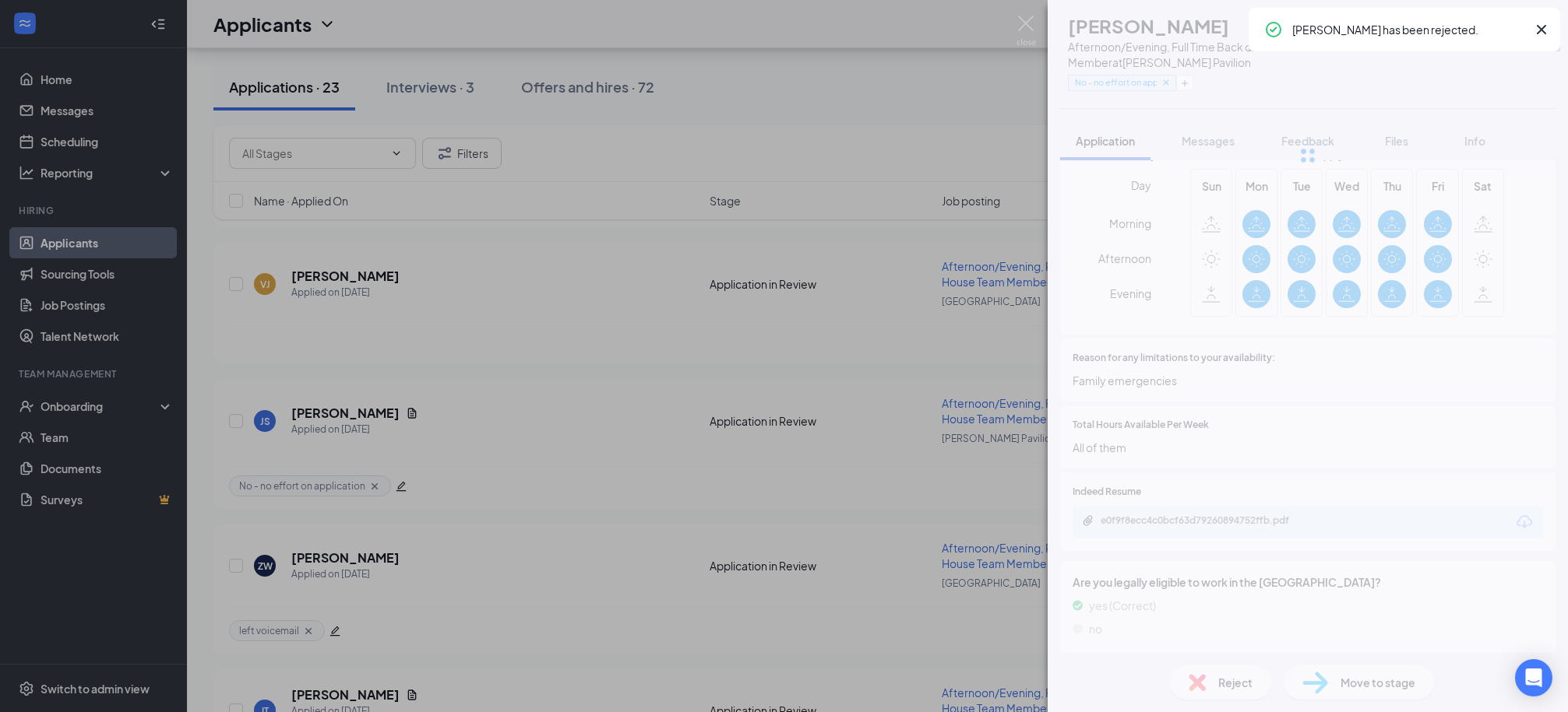
click at [913, 76] on div "JS [PERSON_NAME] Afternoon/Evening, Full Time Back of House Team Member at [PER…" at bounding box center [784, 356] width 1568 height 712
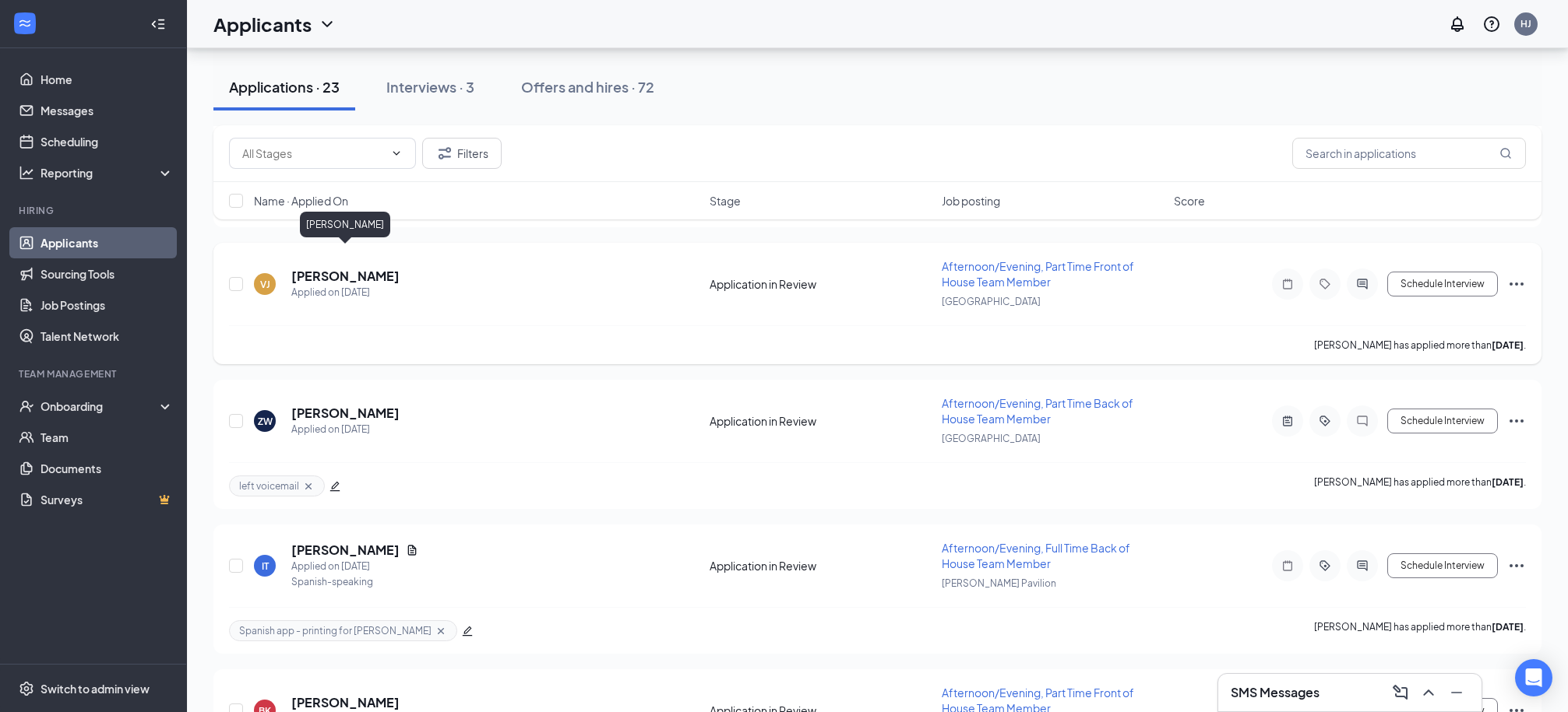
click at [366, 268] on h5 "[PERSON_NAME]" at bounding box center [345, 277] width 108 height 17
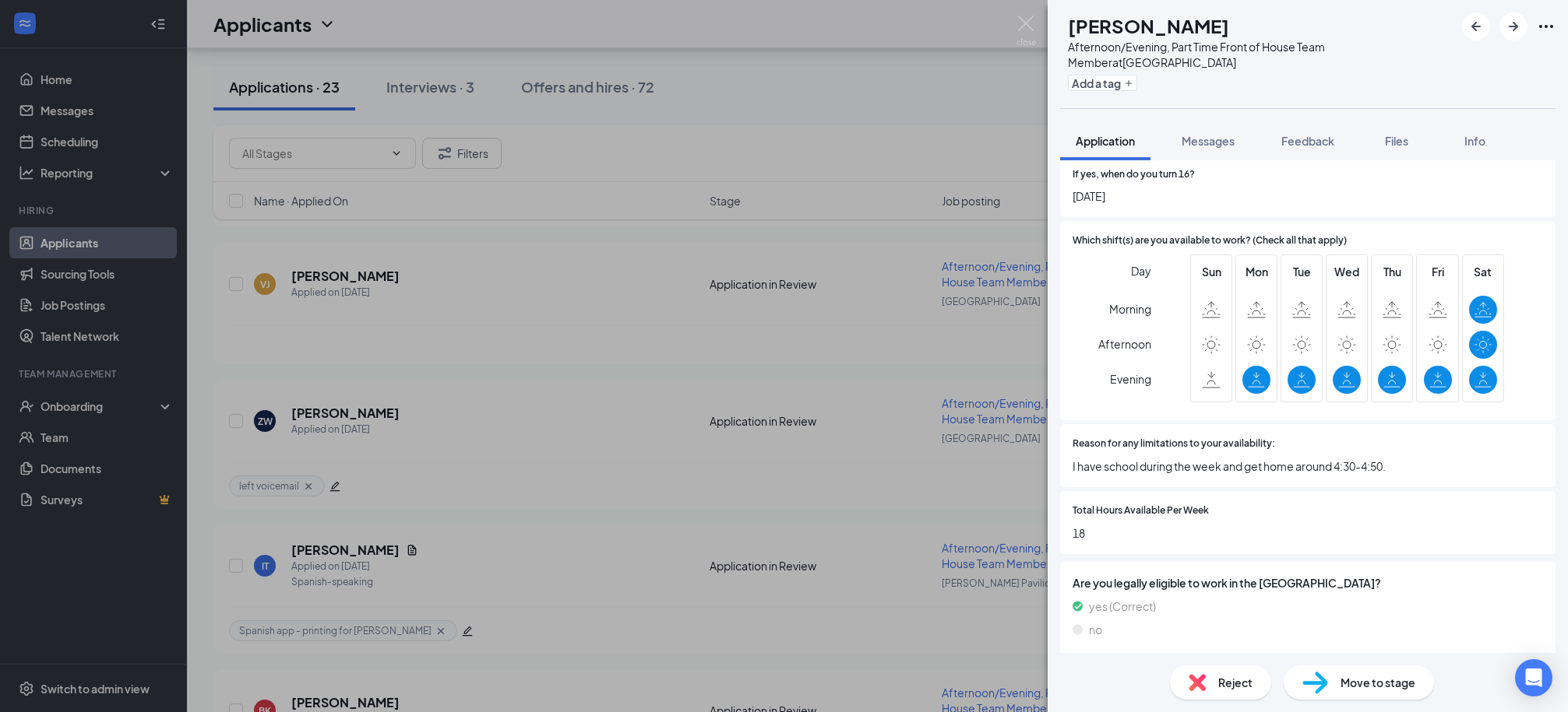
scroll to position [985, 0]
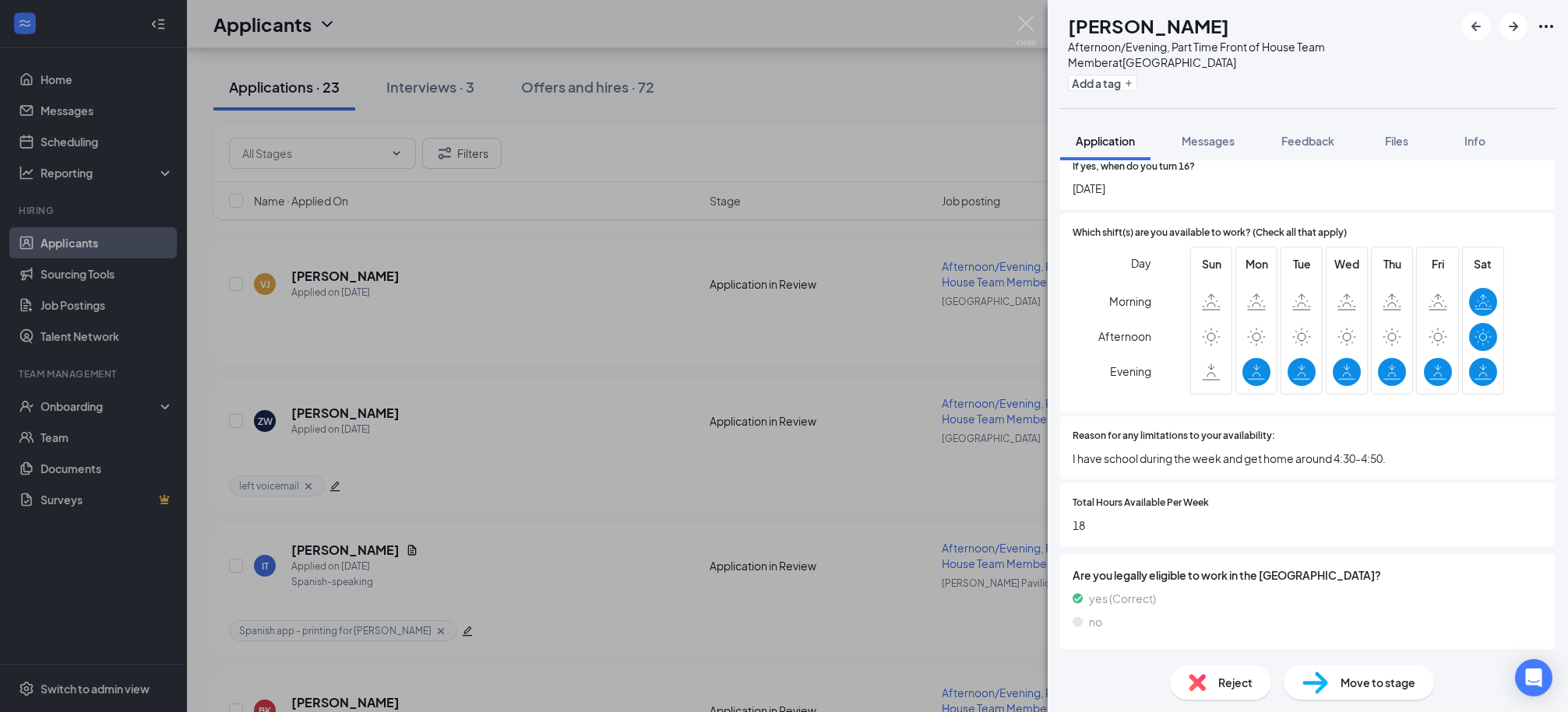
click at [1231, 677] on span "Reject" at bounding box center [1235, 683] width 35 height 17
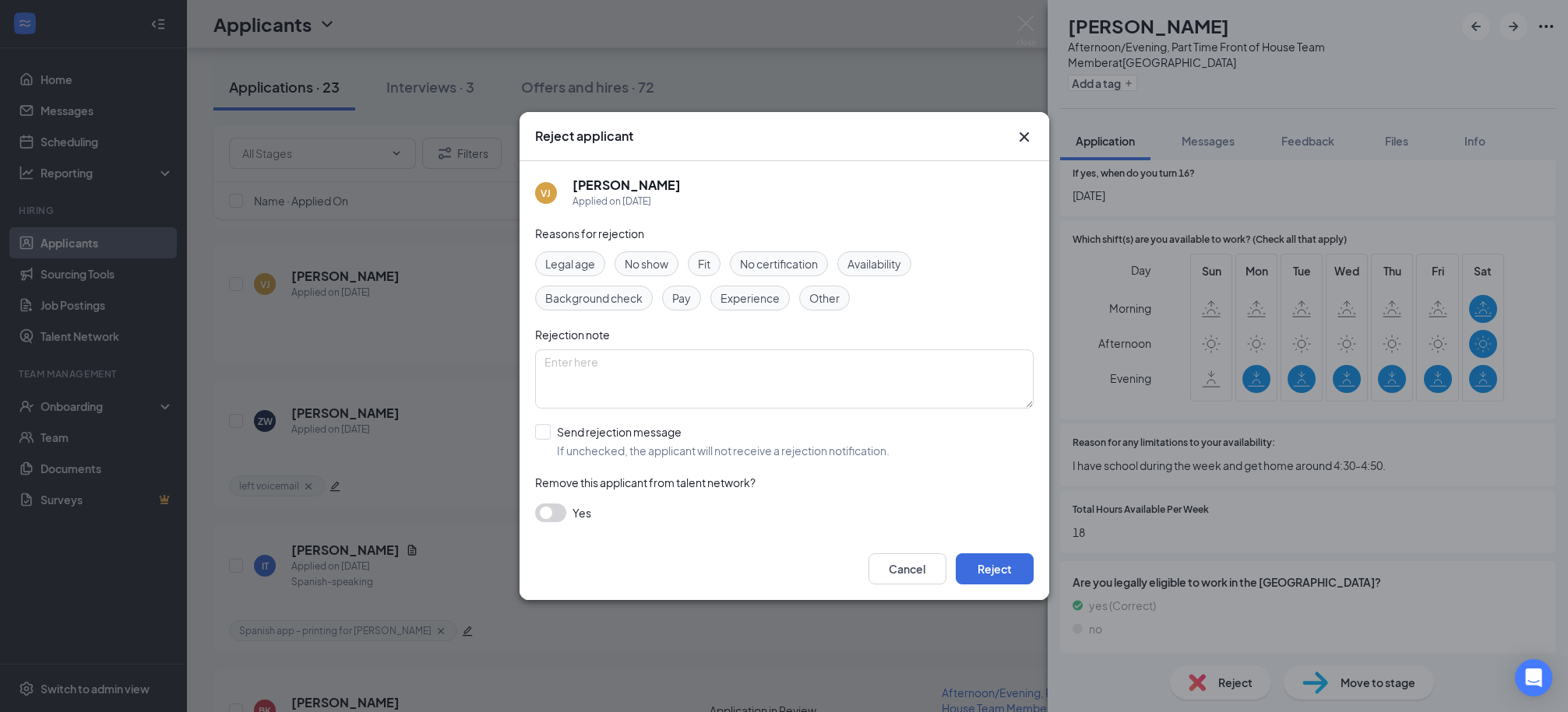
click at [1018, 131] on icon "Cross" at bounding box center [1024, 137] width 19 height 19
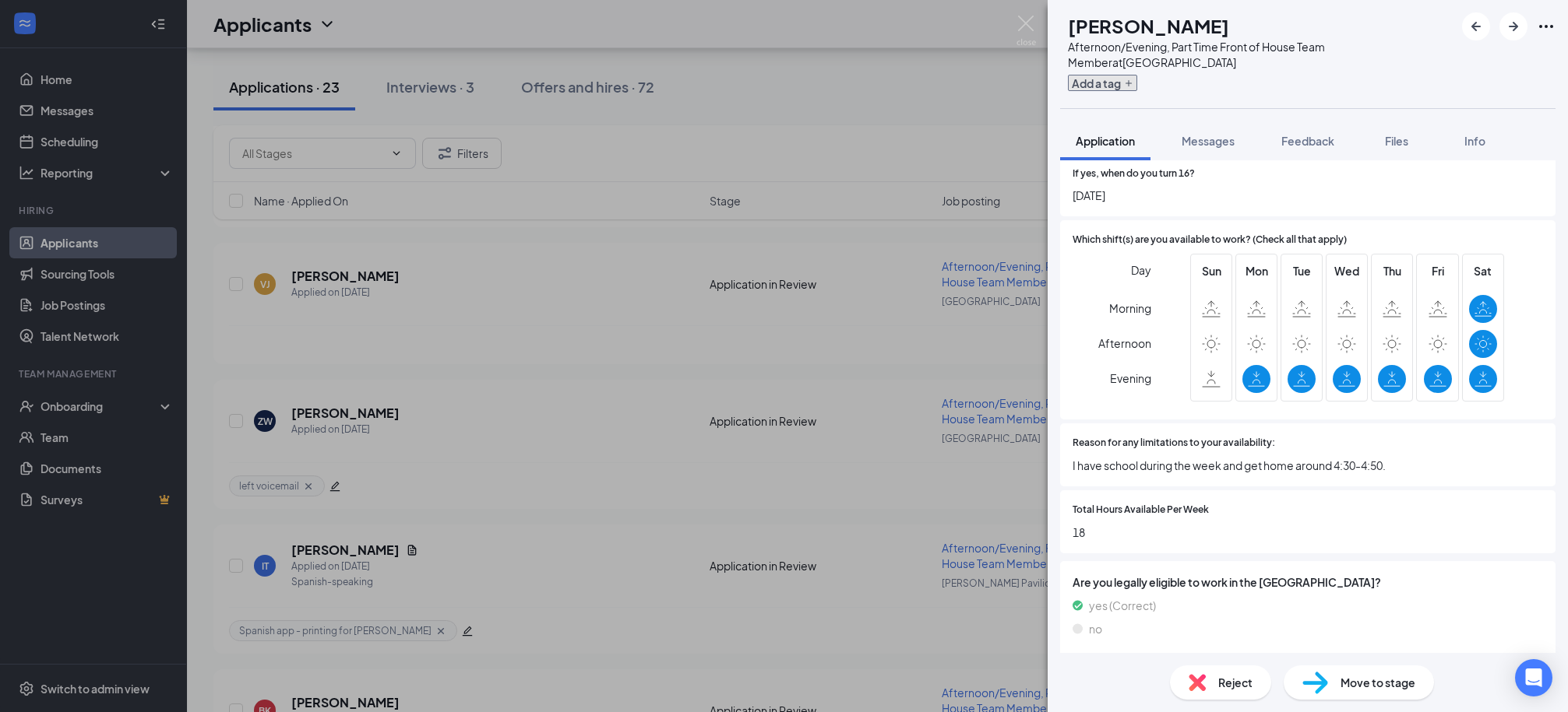
click at [1137, 91] on button "Add a tag" at bounding box center [1102, 82] width 69 height 16
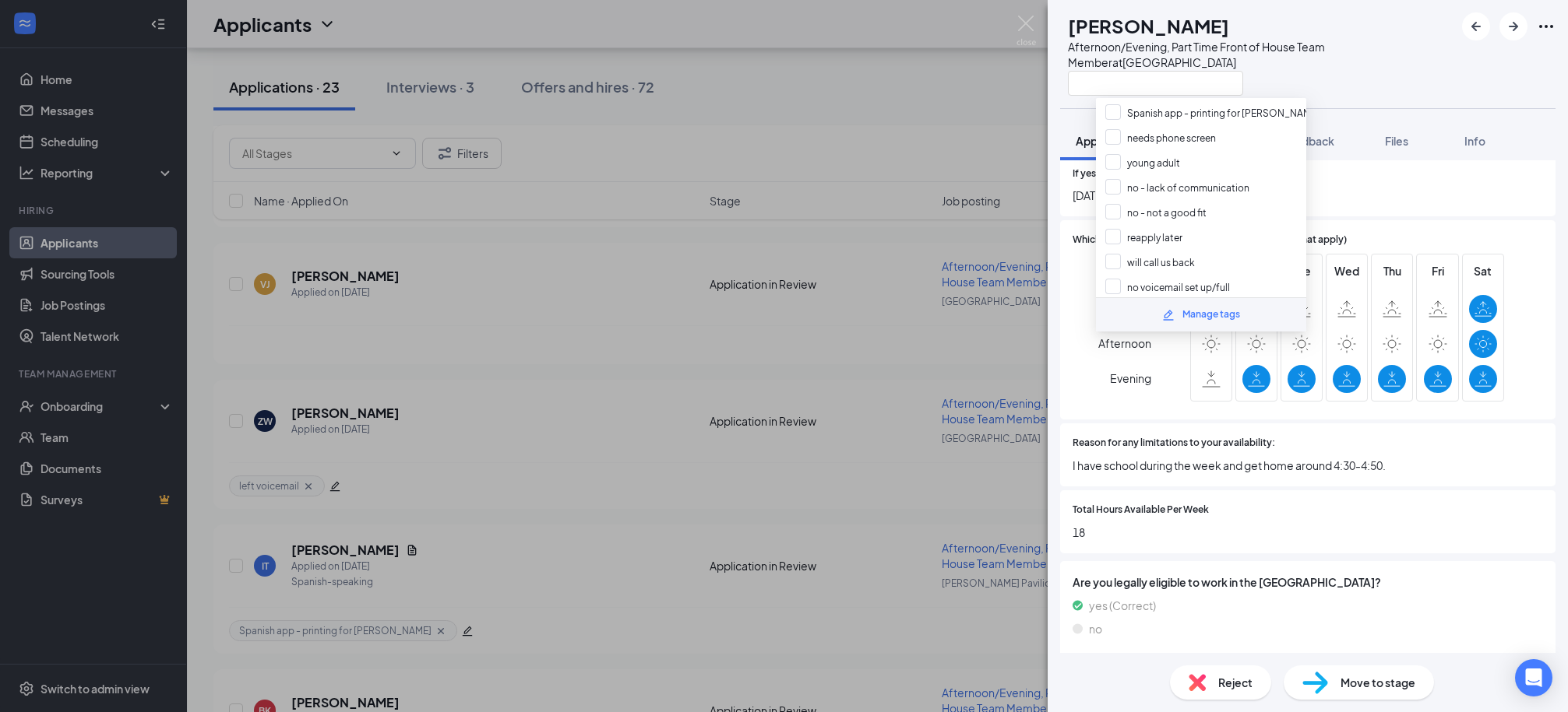
scroll to position [221, 0]
click at [1335, 196] on span "[DATE]" at bounding box center [1308, 195] width 470 height 17
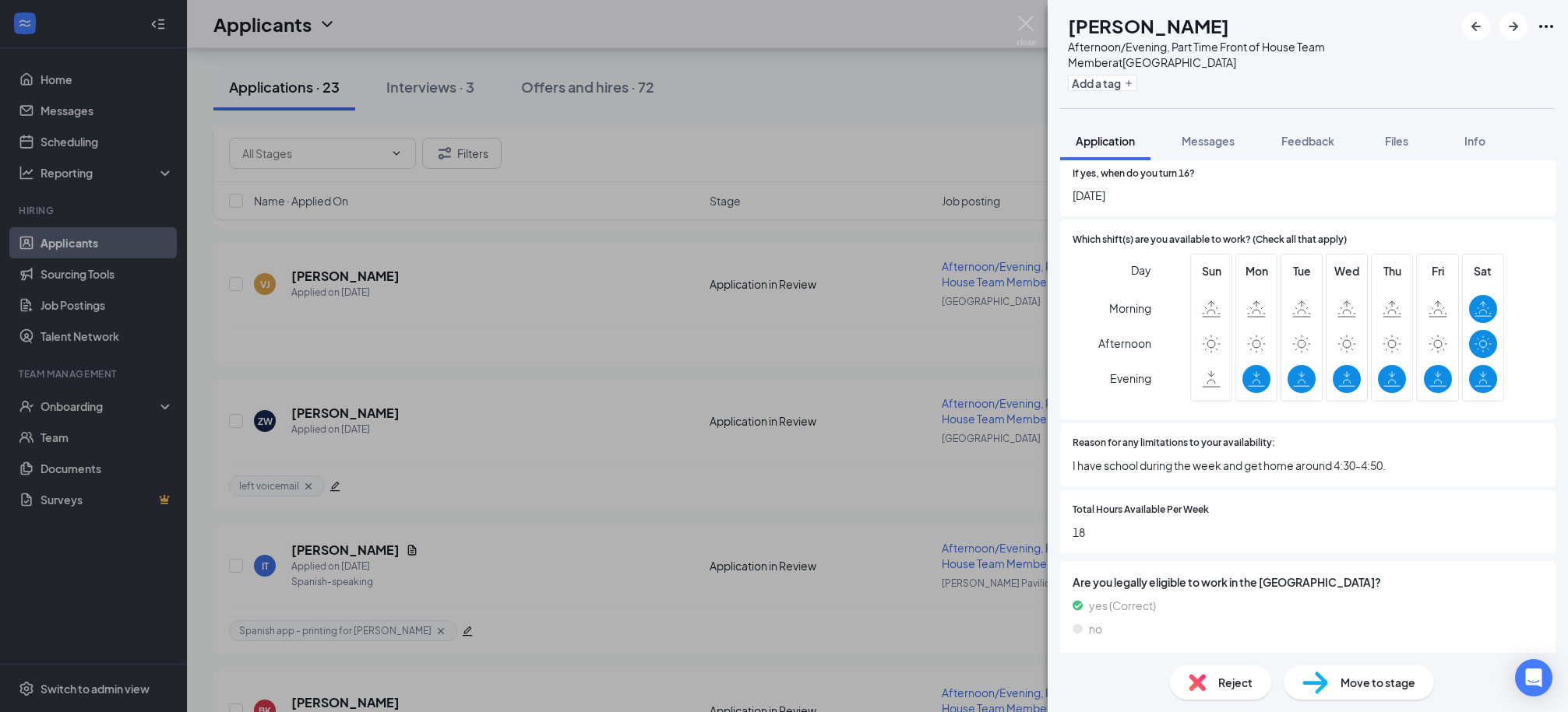
click at [882, 99] on div "VJ [PERSON_NAME] Afternoon/Evening, Part Time Front of House Team Member at [GE…" at bounding box center [784, 356] width 1568 height 712
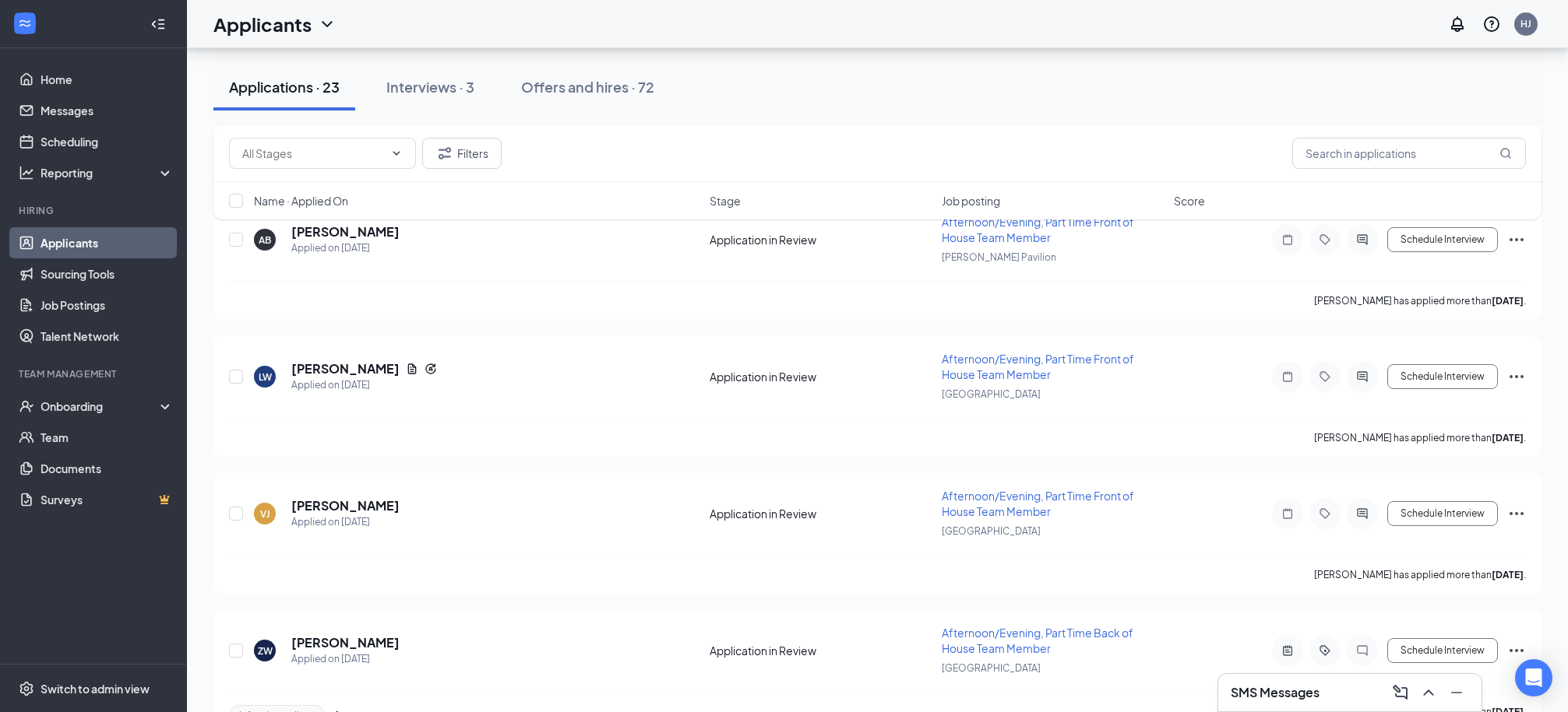
scroll to position [2157, 0]
click at [325, 362] on h5 "[PERSON_NAME]" at bounding box center [345, 371] width 108 height 17
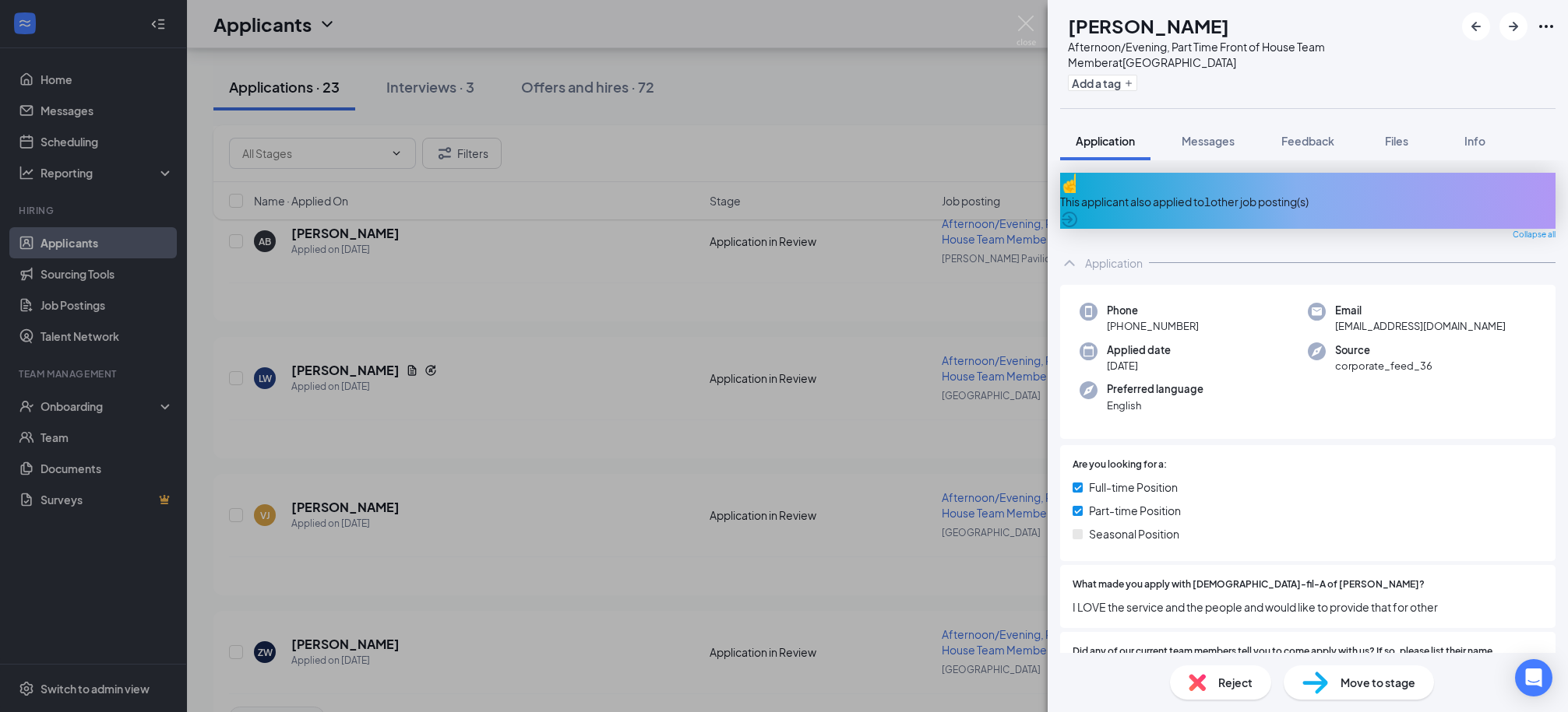
click at [1451, 181] on div "This applicant also applied to 1 other job posting(s)" at bounding box center [1307, 200] width 495 height 56
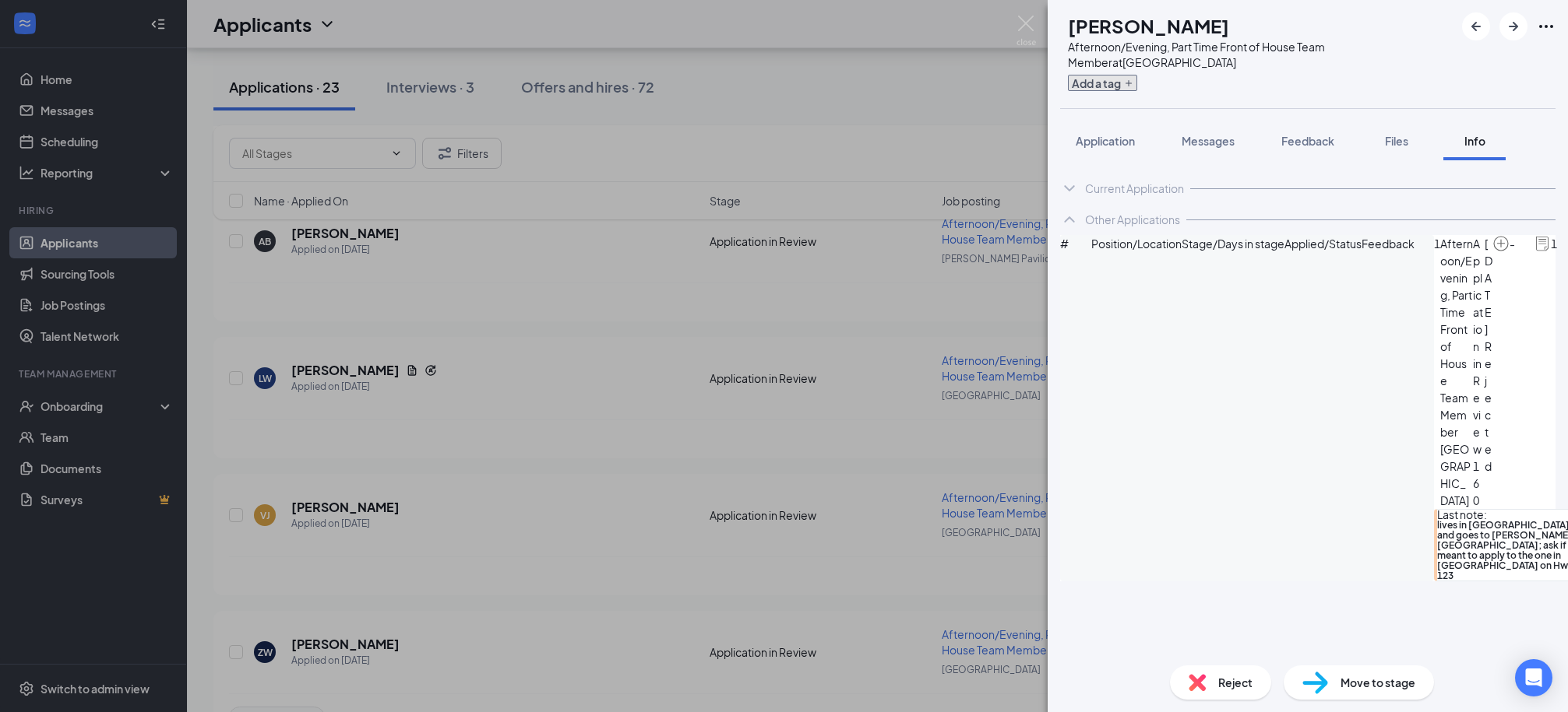
click at [1137, 79] on button "Add a tag" at bounding box center [1102, 82] width 69 height 16
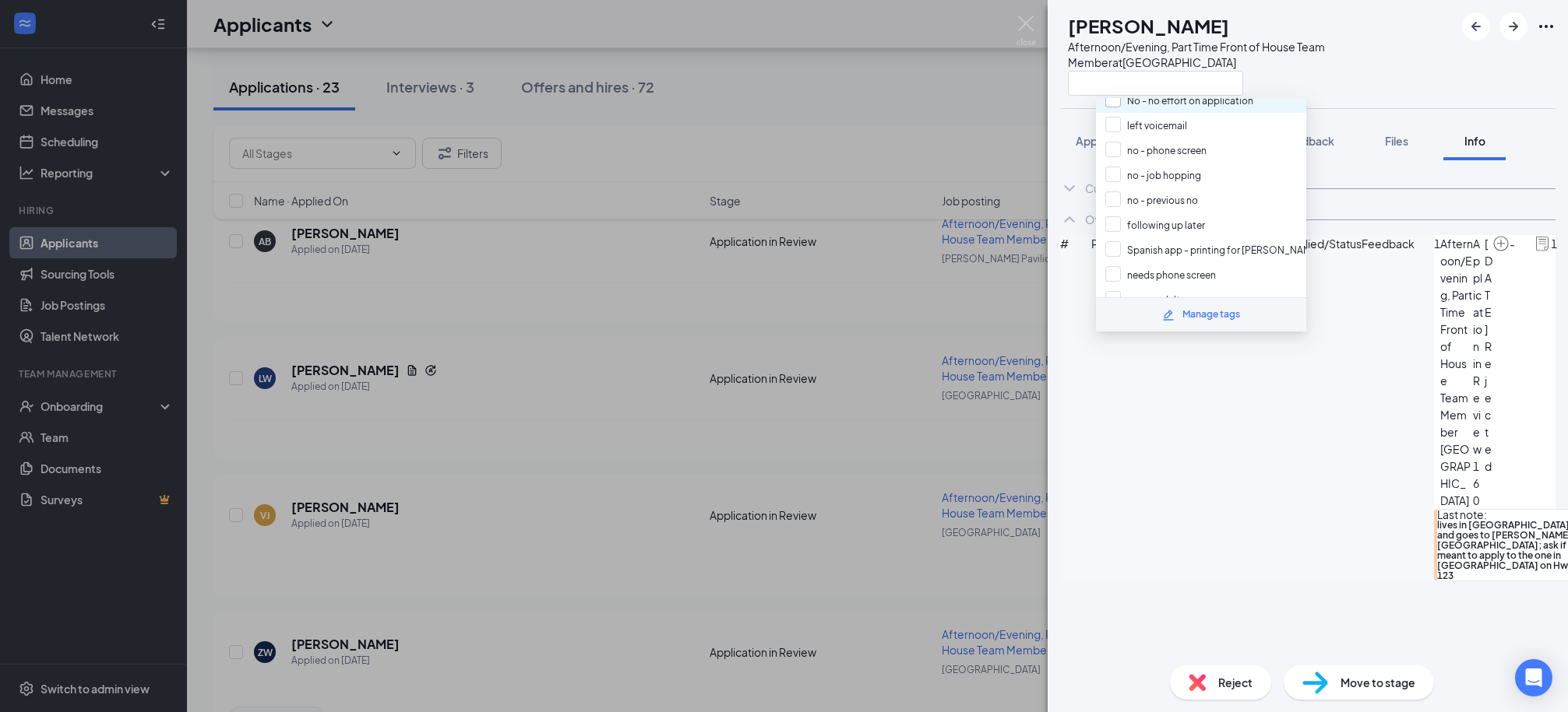
scroll to position [79, 0]
click at [1112, 191] on input "no - previous no" at bounding box center [1151, 200] width 92 height 17
checkbox input "true"
click at [1317, 102] on div "LW [PERSON_NAME] Afternoon/Evening, Part Time Front of House Team Member at [GE…" at bounding box center [1308, 54] width 520 height 108
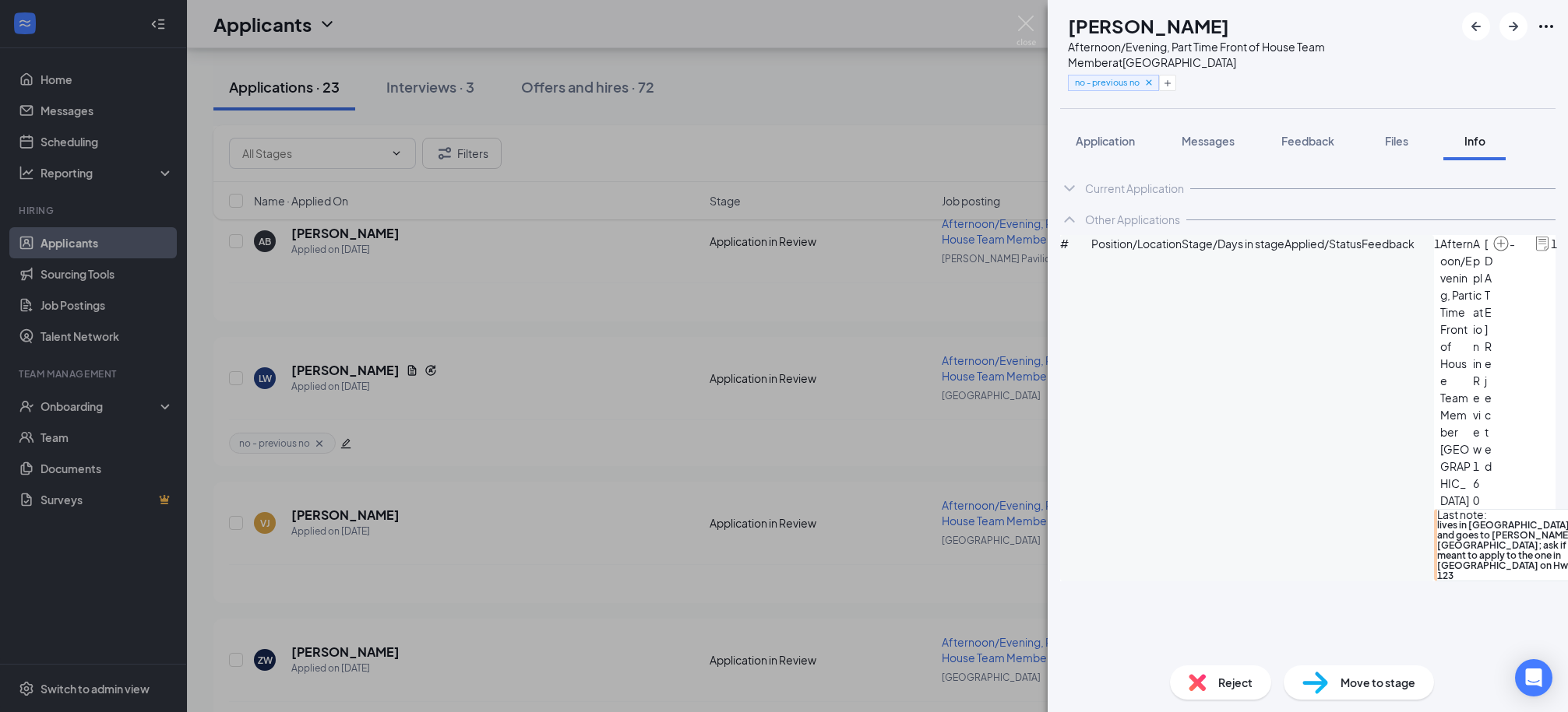
click at [1233, 679] on span "Reject" at bounding box center [1235, 683] width 35 height 17
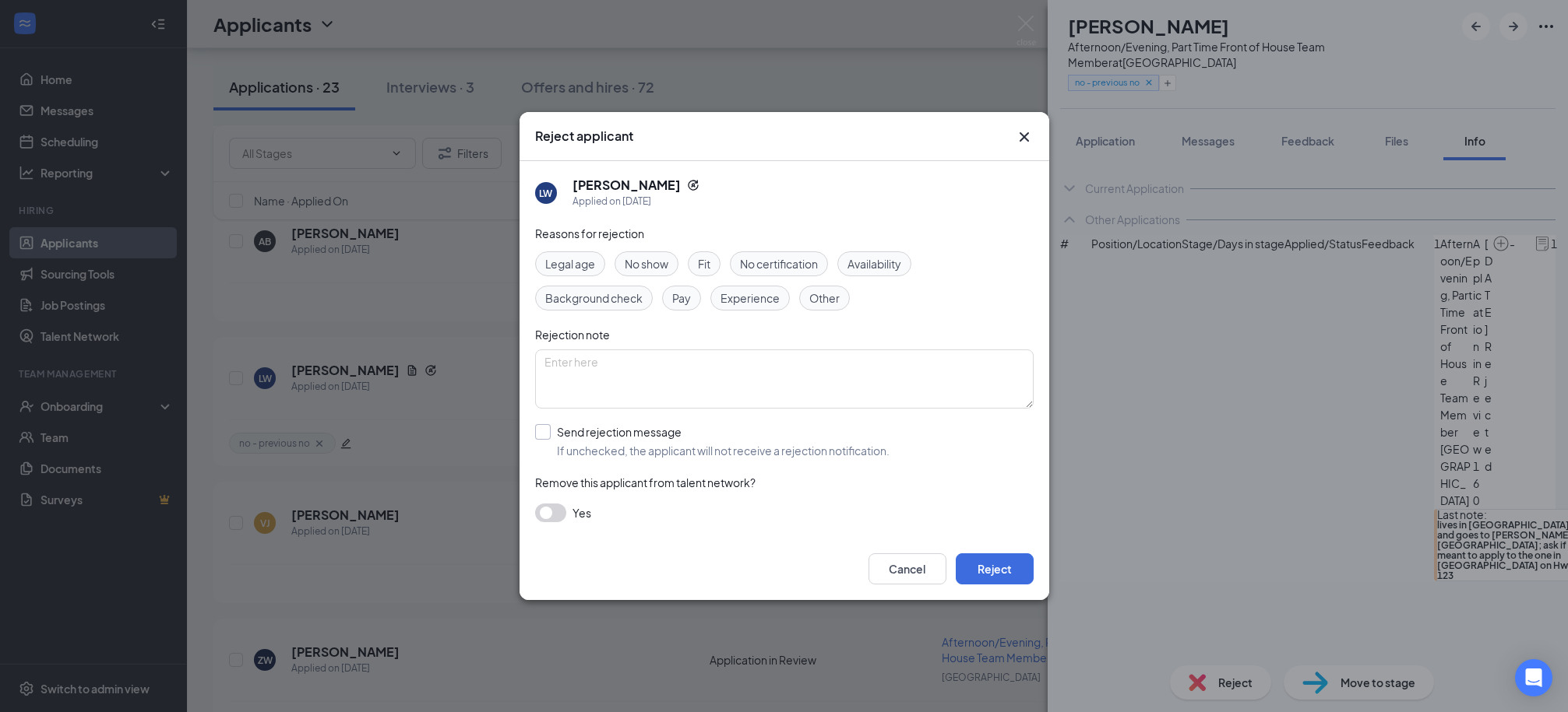
click at [645, 445] on input "Send rejection message If unchecked, the applicant will not receive a rejection…" at bounding box center [712, 442] width 354 height 35
checkbox input "true"
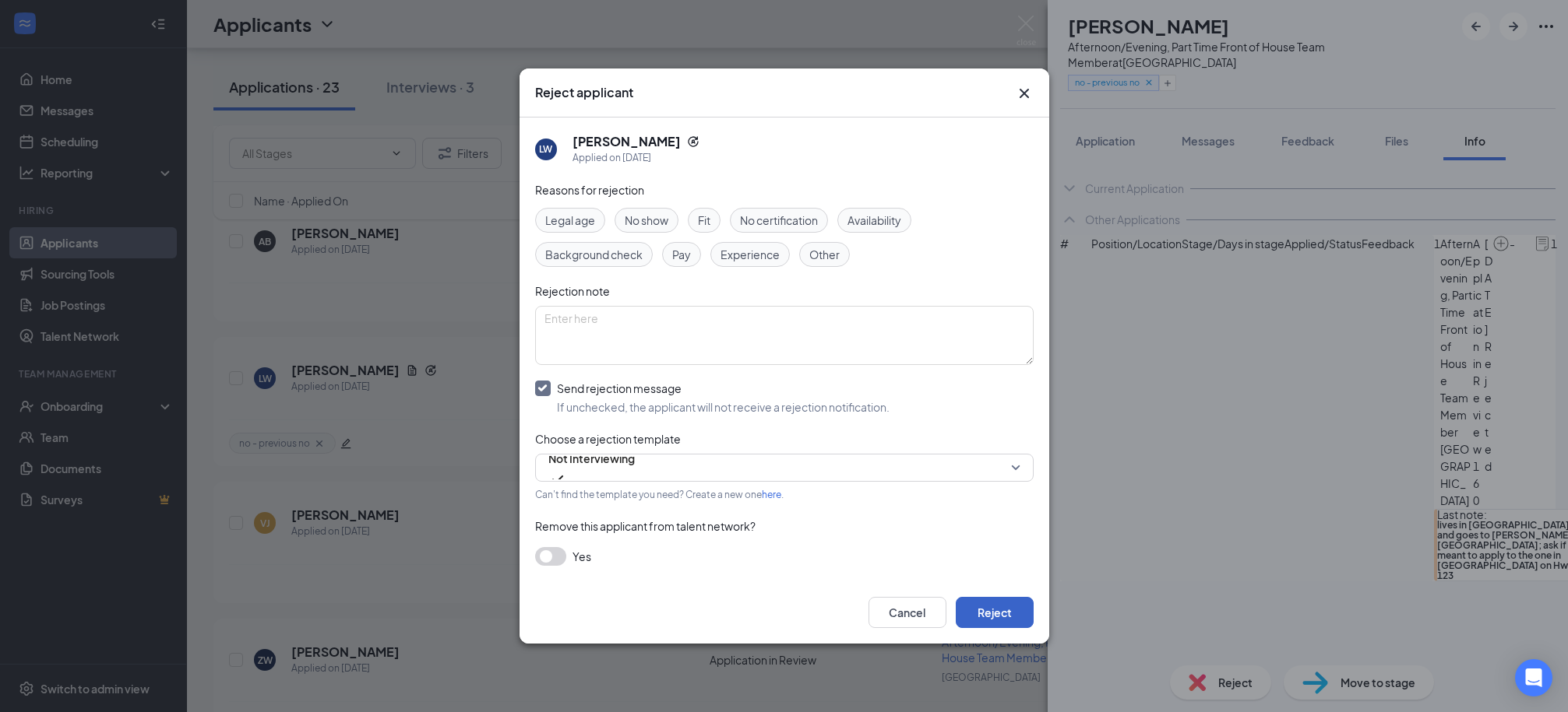
click at [1000, 621] on button "Reject" at bounding box center [994, 613] width 78 height 31
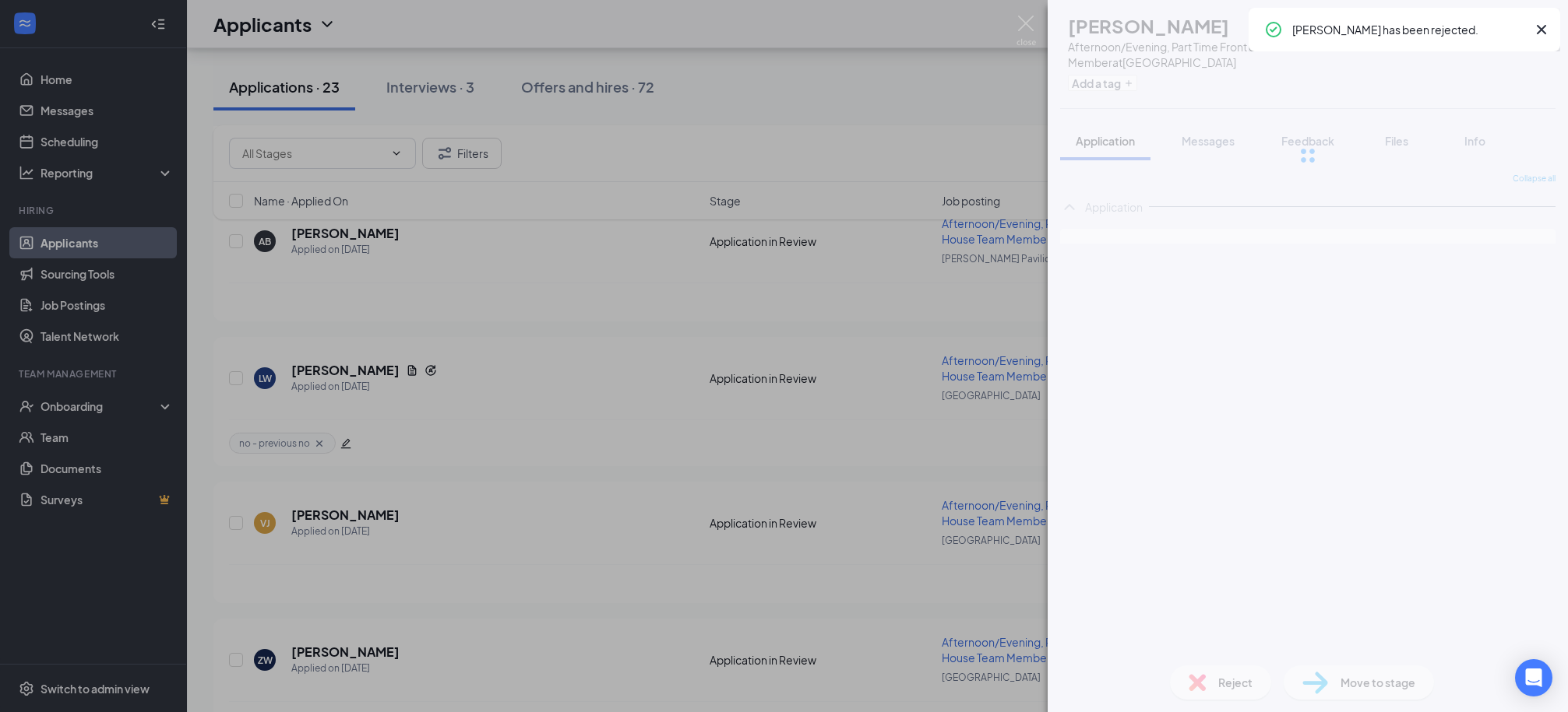
click at [966, 56] on div "VJ [PERSON_NAME] Afternoon/Evening, Part Time Front of House Team Member at [GE…" at bounding box center [784, 356] width 1568 height 712
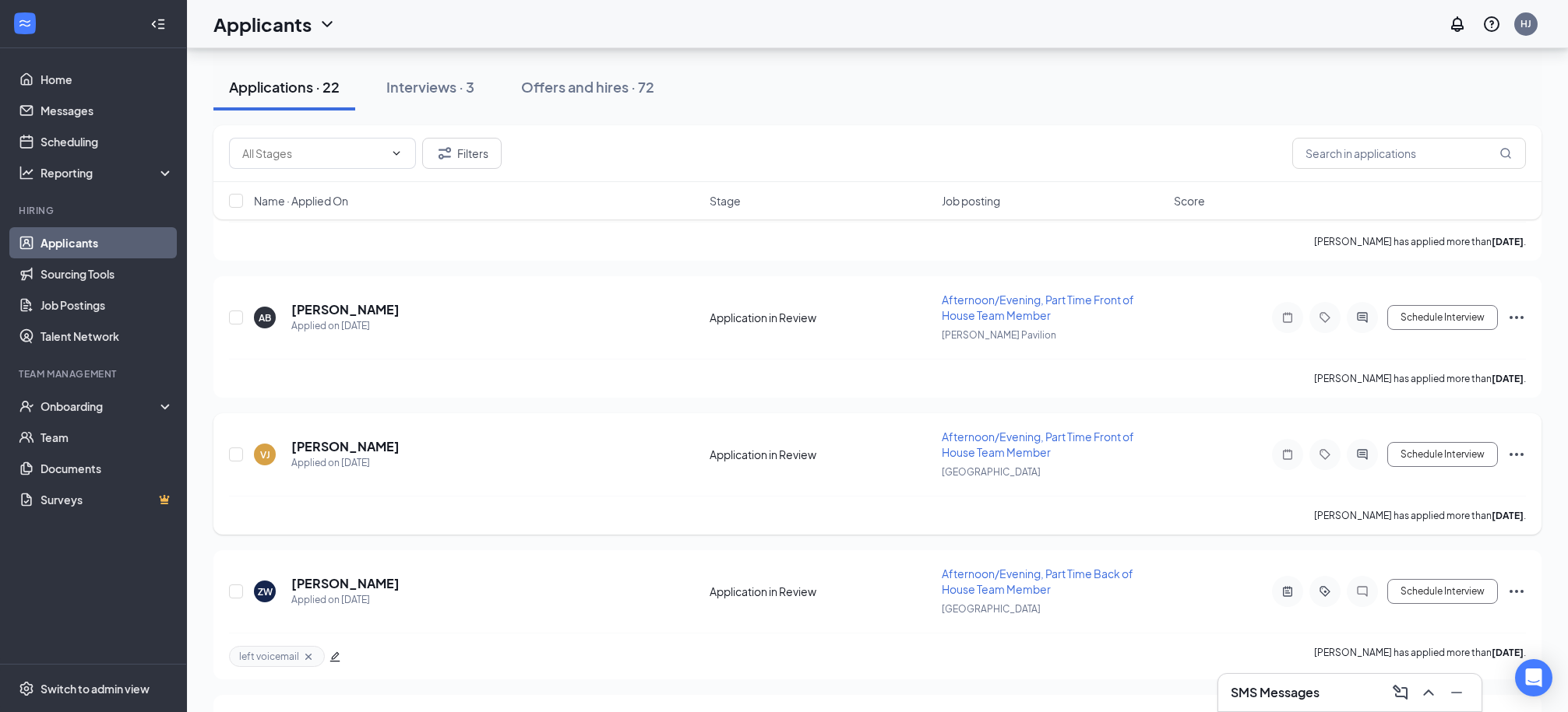
scroll to position [2063, 0]
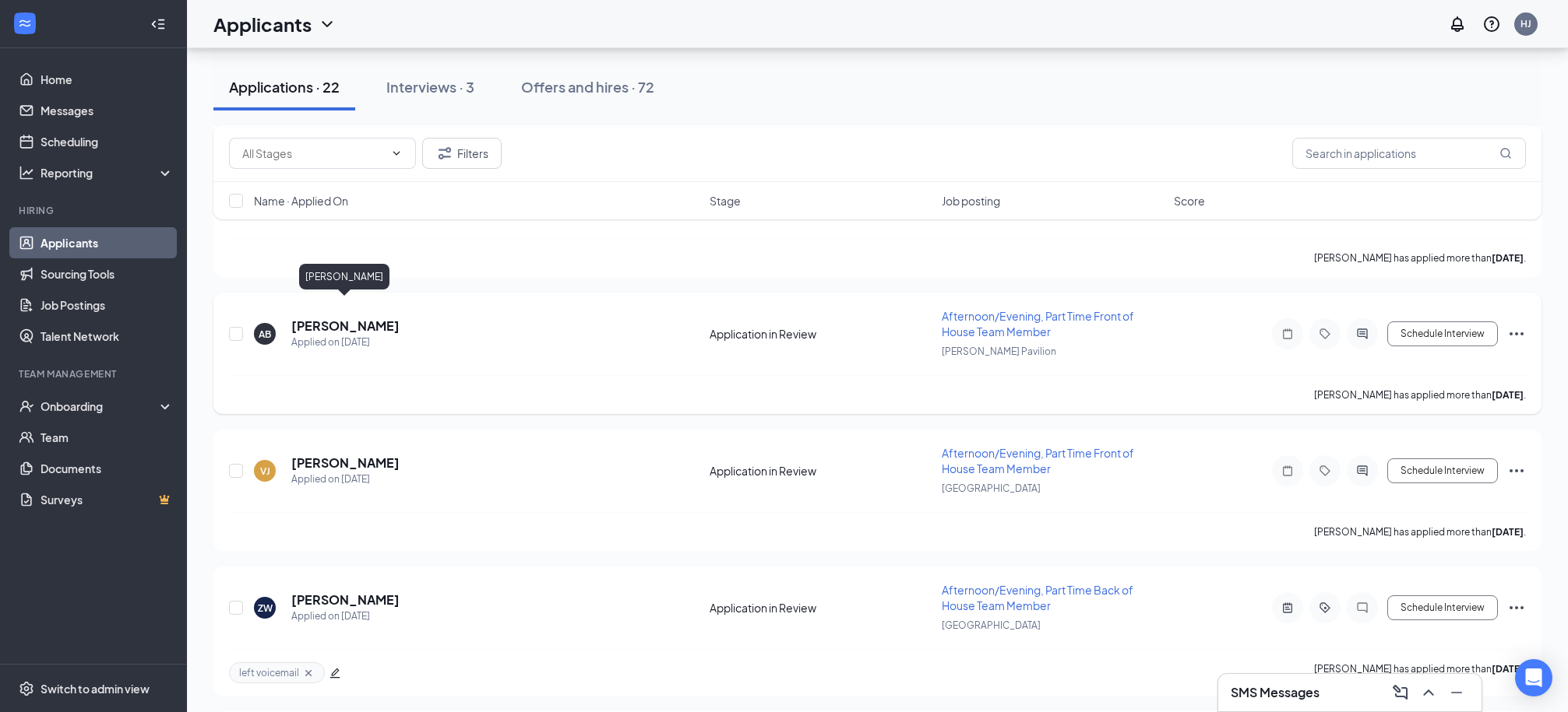
click at [352, 318] on h5 "[PERSON_NAME]" at bounding box center [345, 327] width 108 height 17
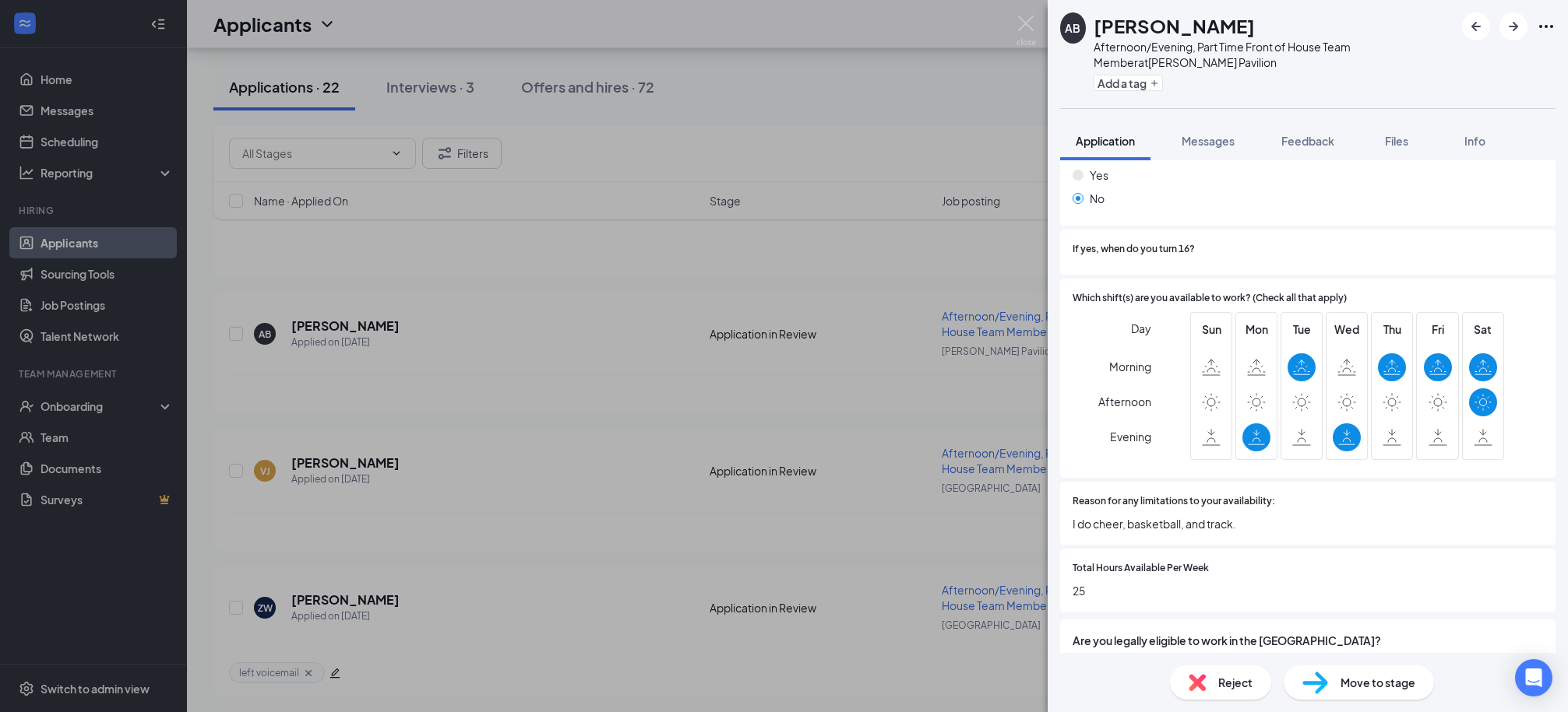
scroll to position [950, 0]
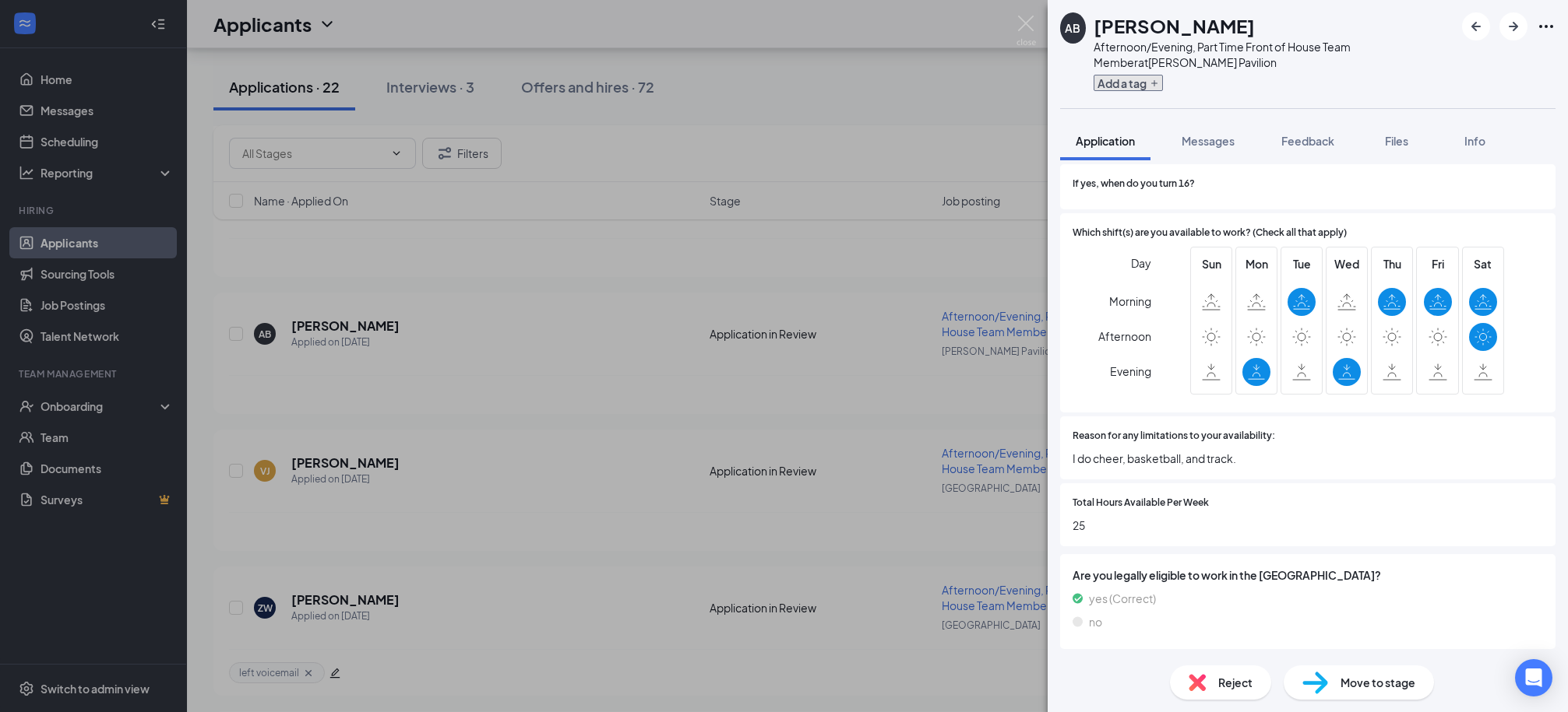
click at [1140, 86] on button "Add a tag" at bounding box center [1128, 82] width 69 height 16
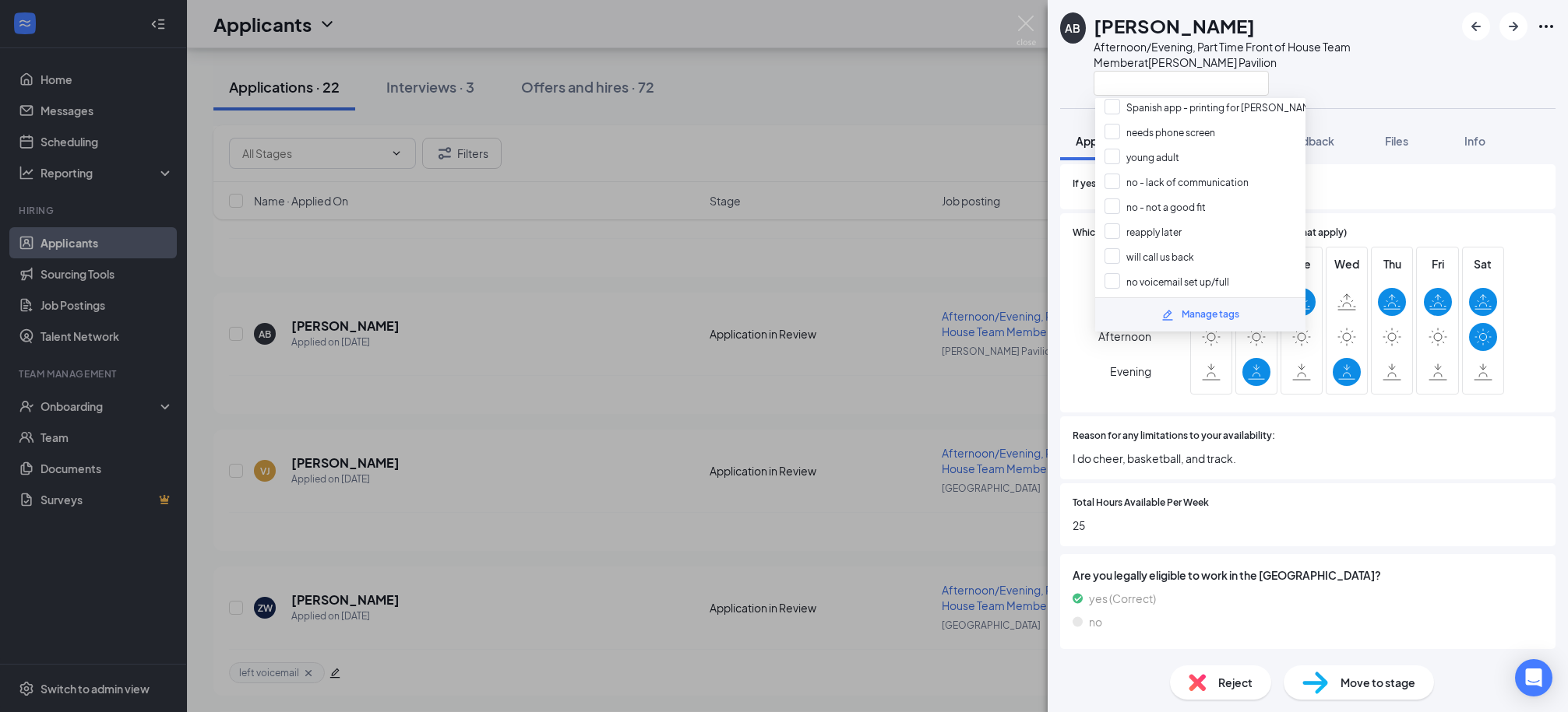
scroll to position [224, 0]
click at [1119, 219] on input "reapply later" at bounding box center [1143, 228] width 77 height 17
checkbox input "true"
click at [1310, 86] on div at bounding box center [1273, 83] width 360 height 26
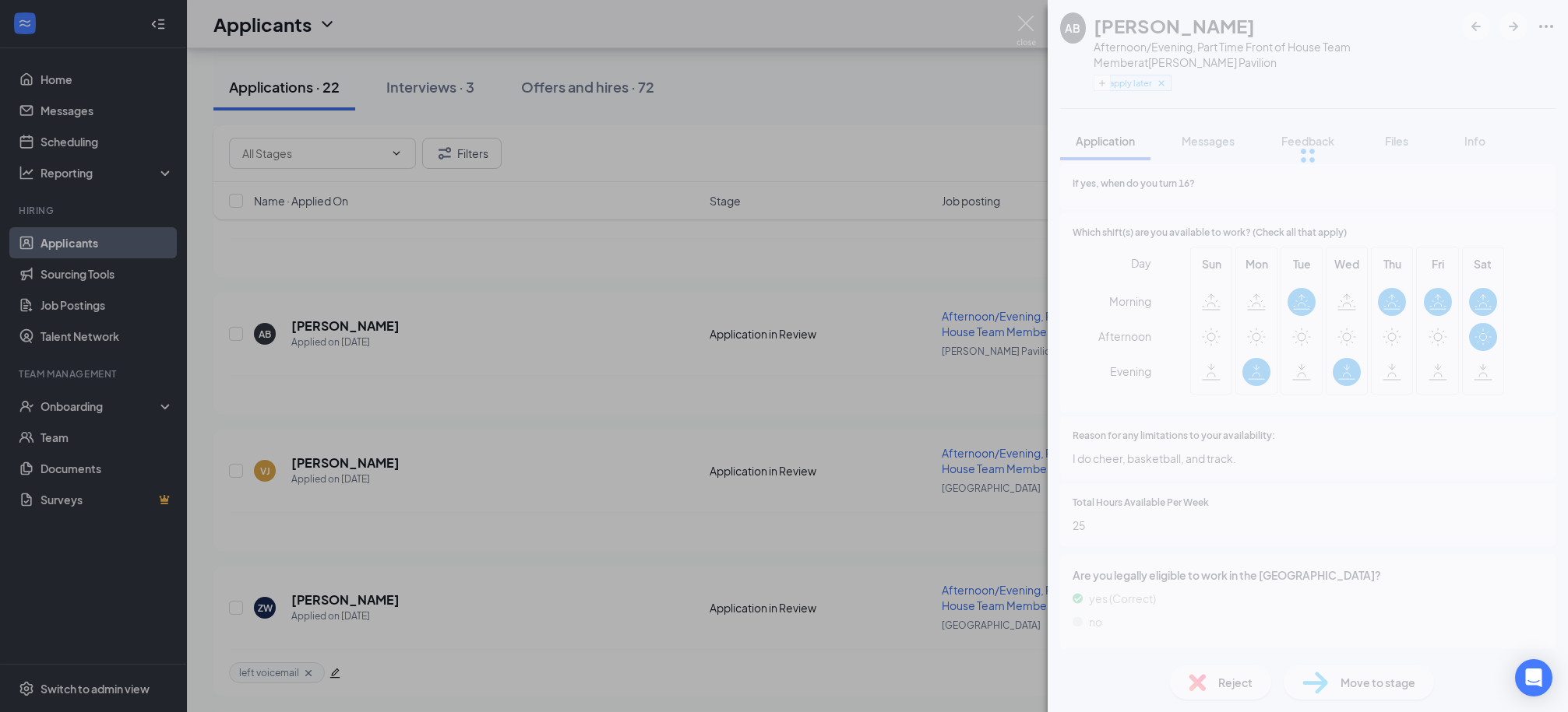
scroll to position [944, 0]
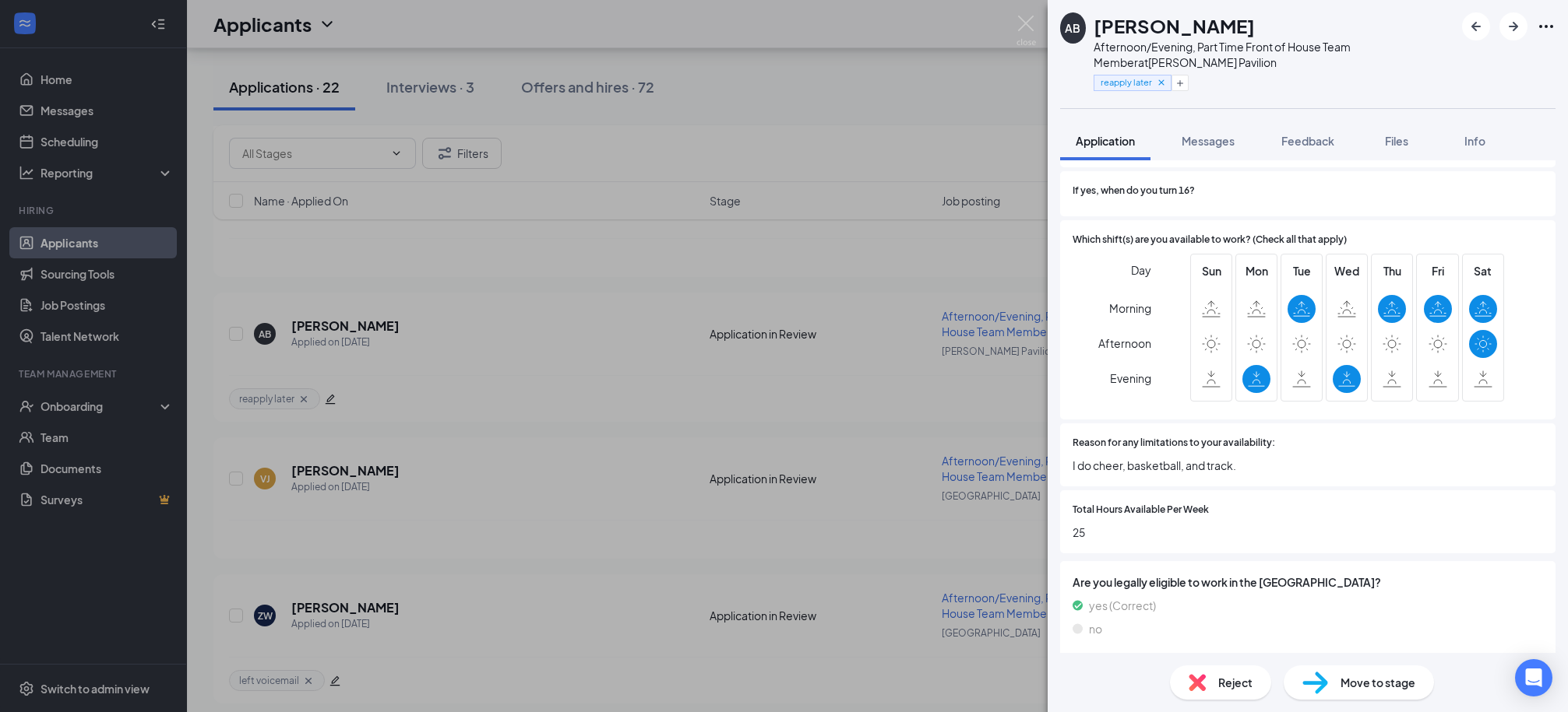
click at [1238, 686] on span "Reject" at bounding box center [1235, 683] width 35 height 17
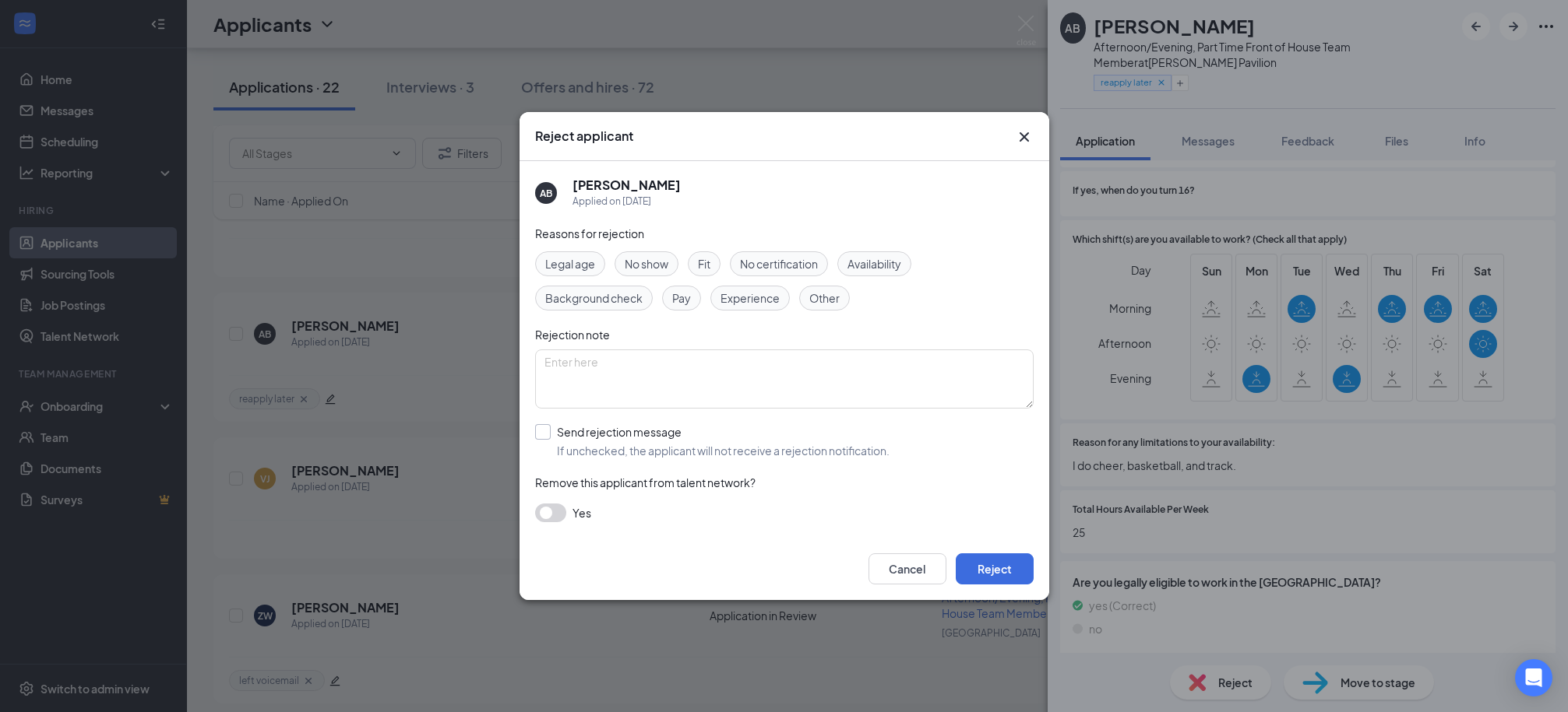
click at [596, 439] on input "Send rejection message If unchecked, the applicant will not receive a rejection…" at bounding box center [712, 442] width 354 height 35
checkbox input "true"
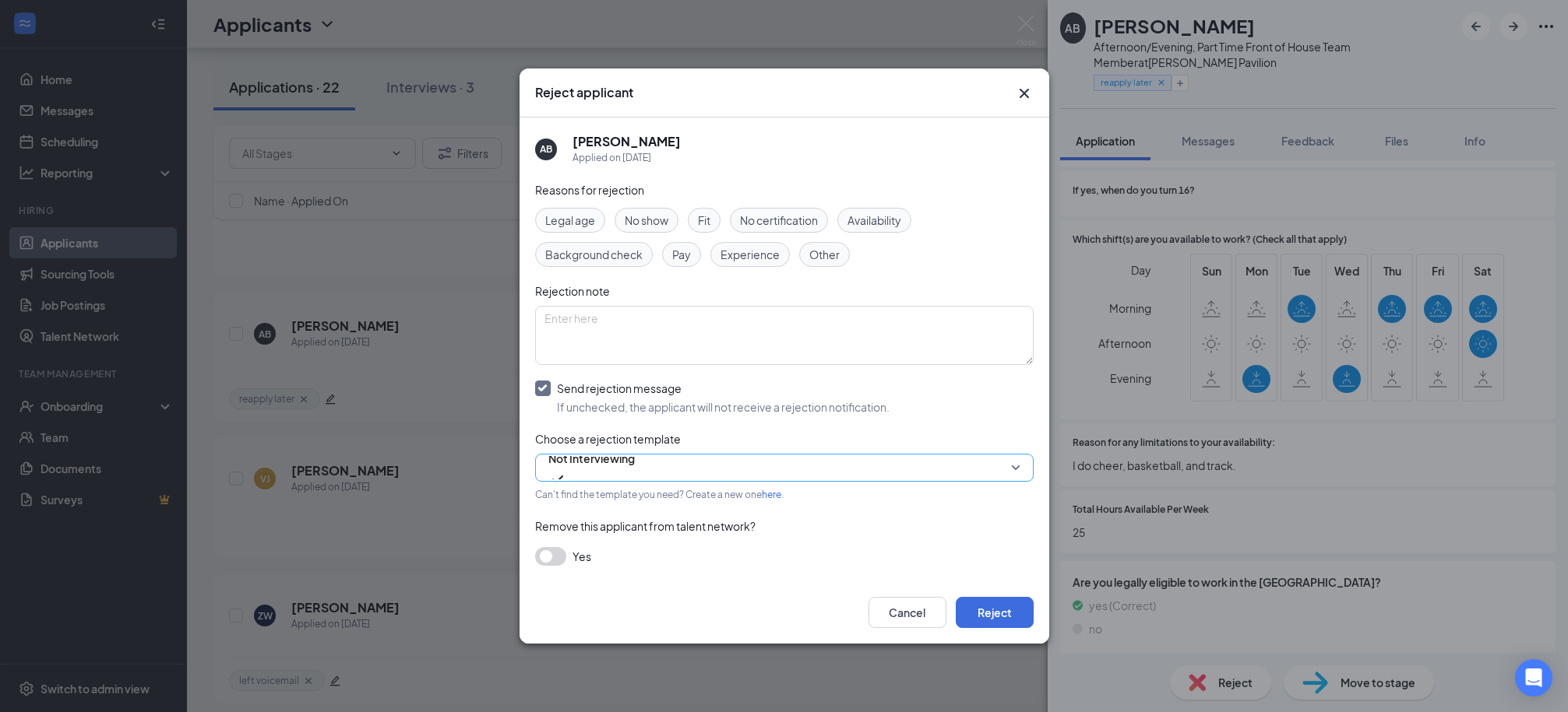
click at [618, 467] on span "Not Interviewing" at bounding box center [591, 458] width 86 height 23
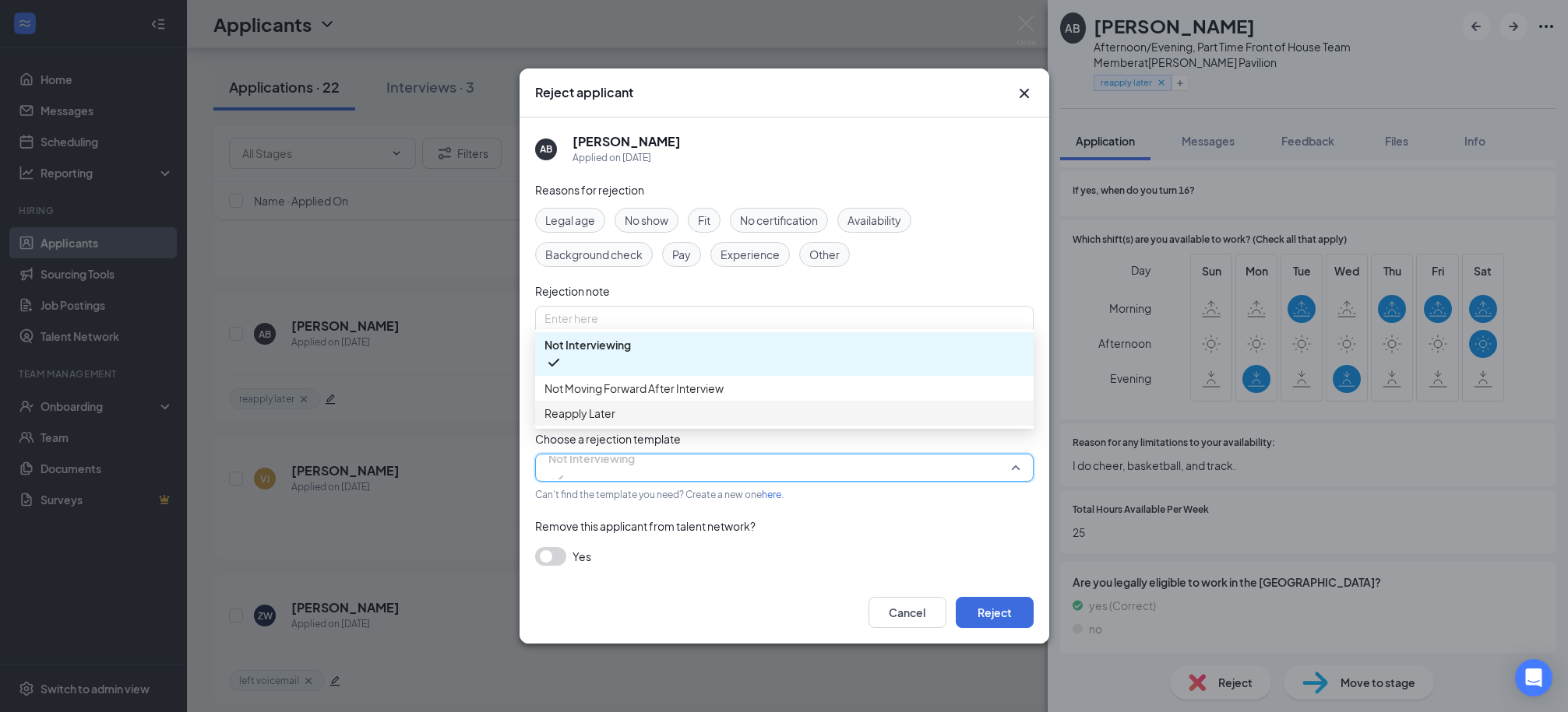
click at [615, 422] on span "Reapply Later" at bounding box center [580, 413] width 71 height 17
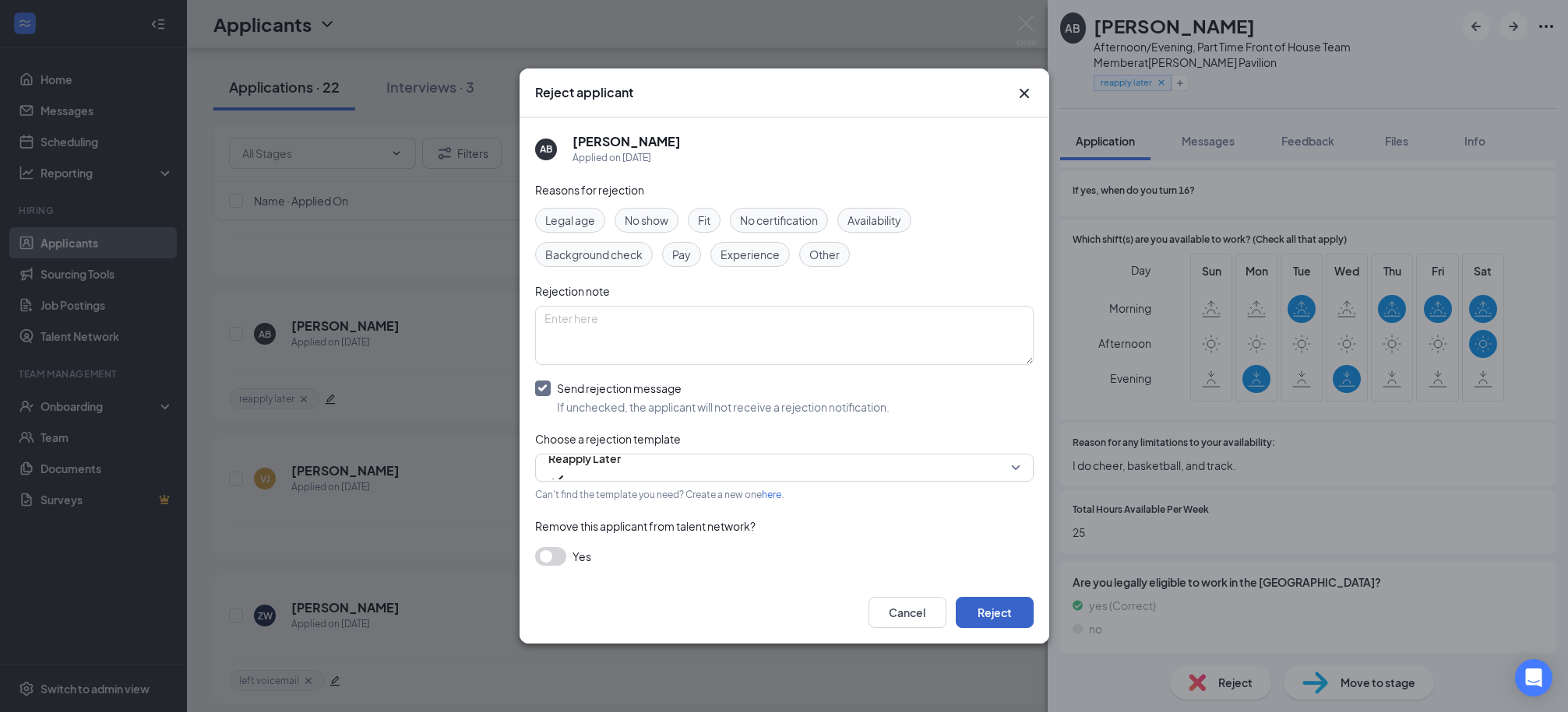
click at [1021, 613] on button "Reject" at bounding box center [994, 613] width 78 height 31
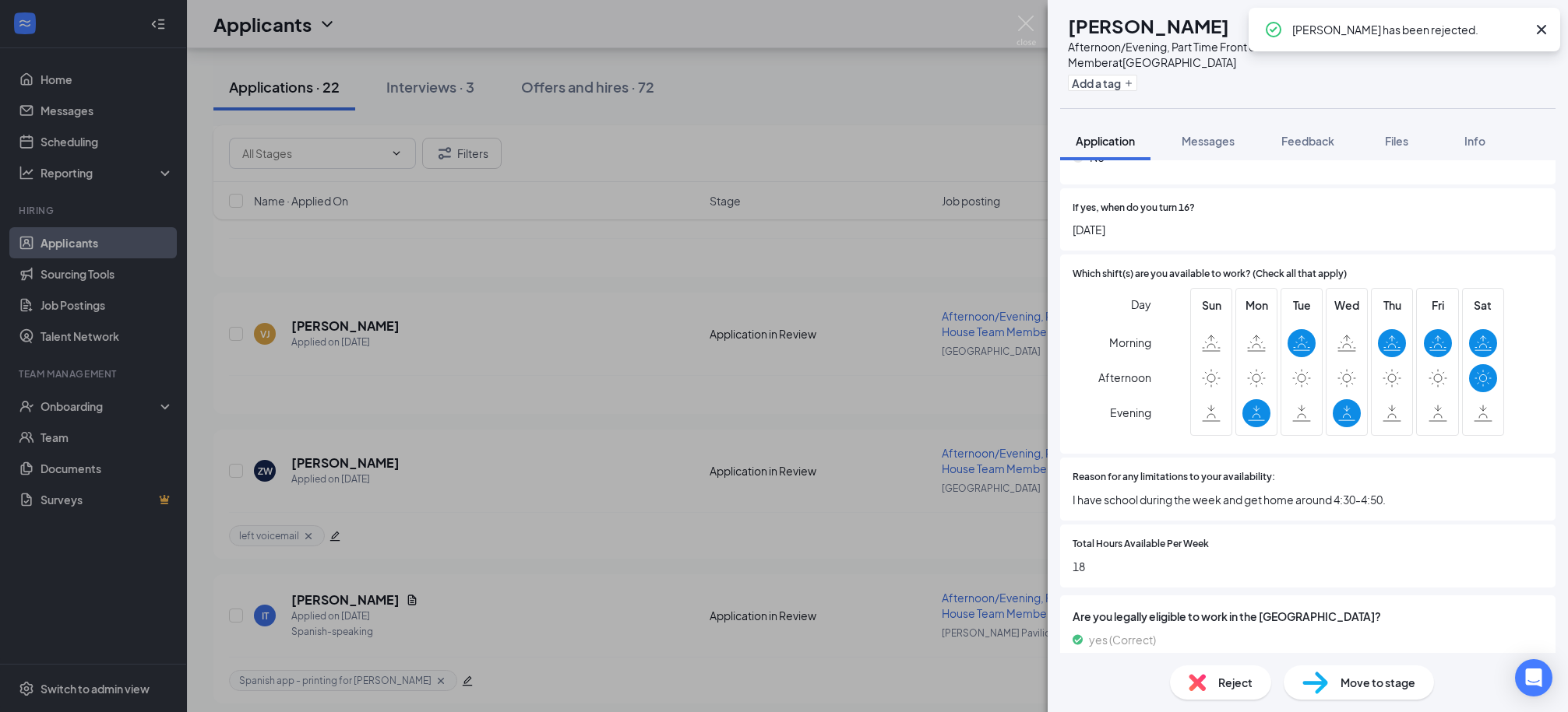
click at [918, 140] on div "VJ [PERSON_NAME] Afternoon/Evening, Part Time Front of House Team Member at [GE…" at bounding box center [784, 356] width 1568 height 712
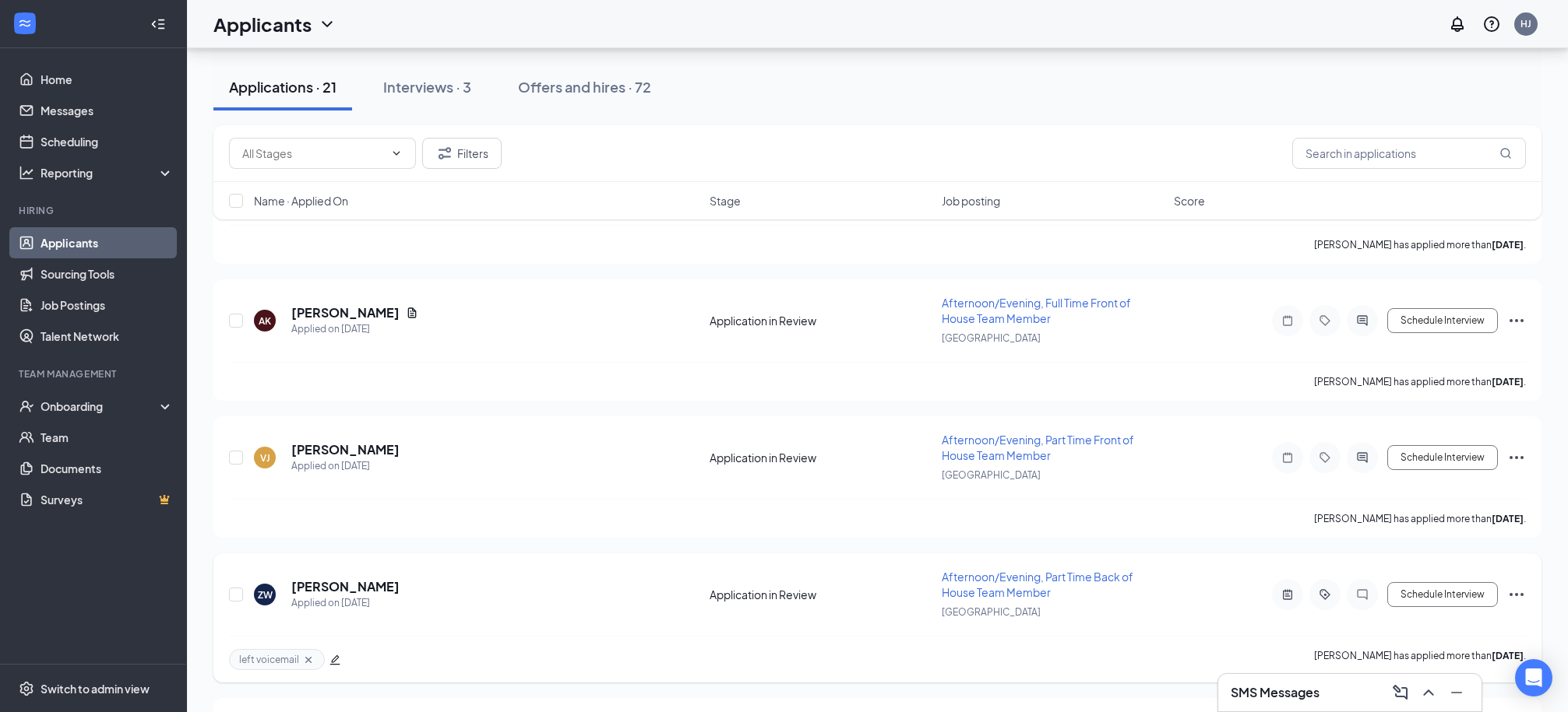
scroll to position [1937, 0]
click at [353, 307] on h5 "[PERSON_NAME]" at bounding box center [345, 315] width 108 height 17
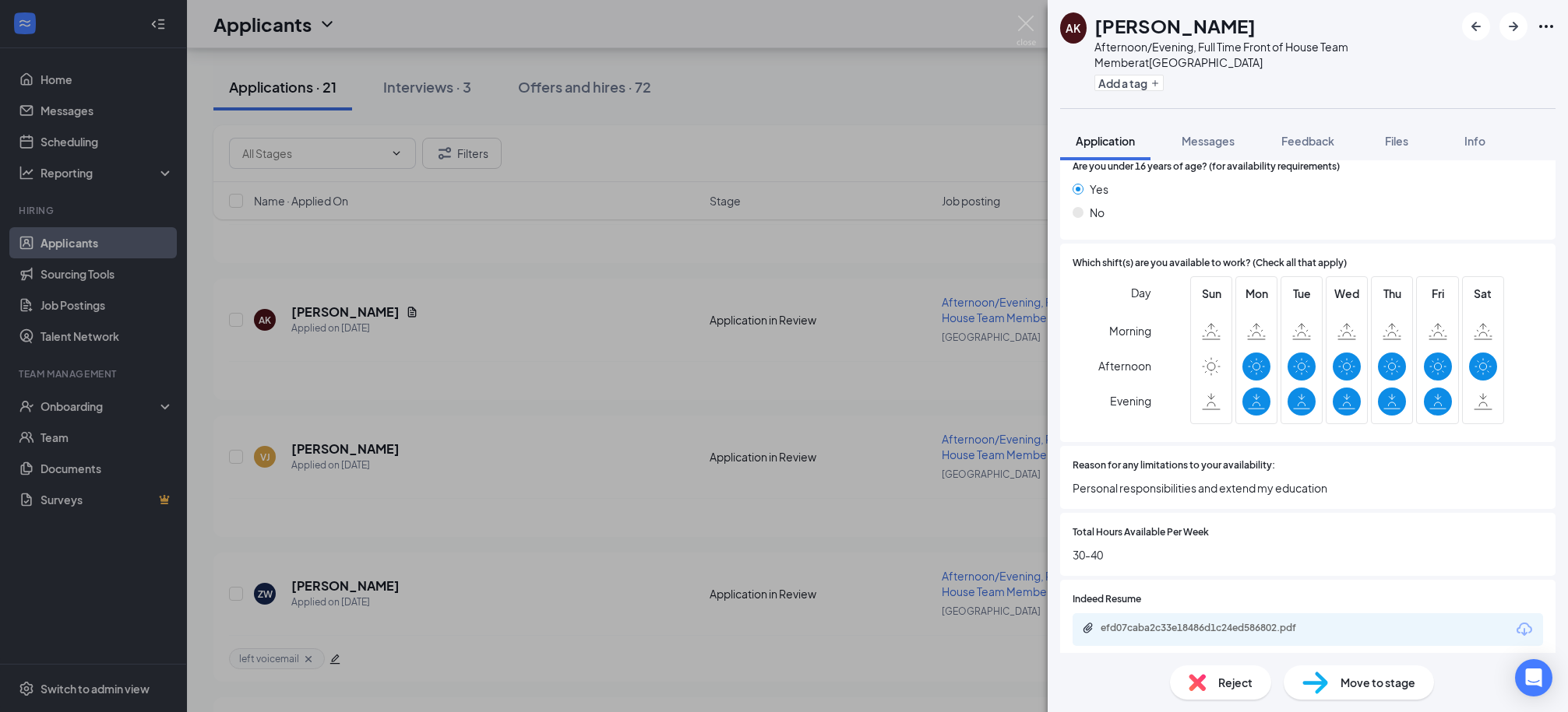
scroll to position [951, 0]
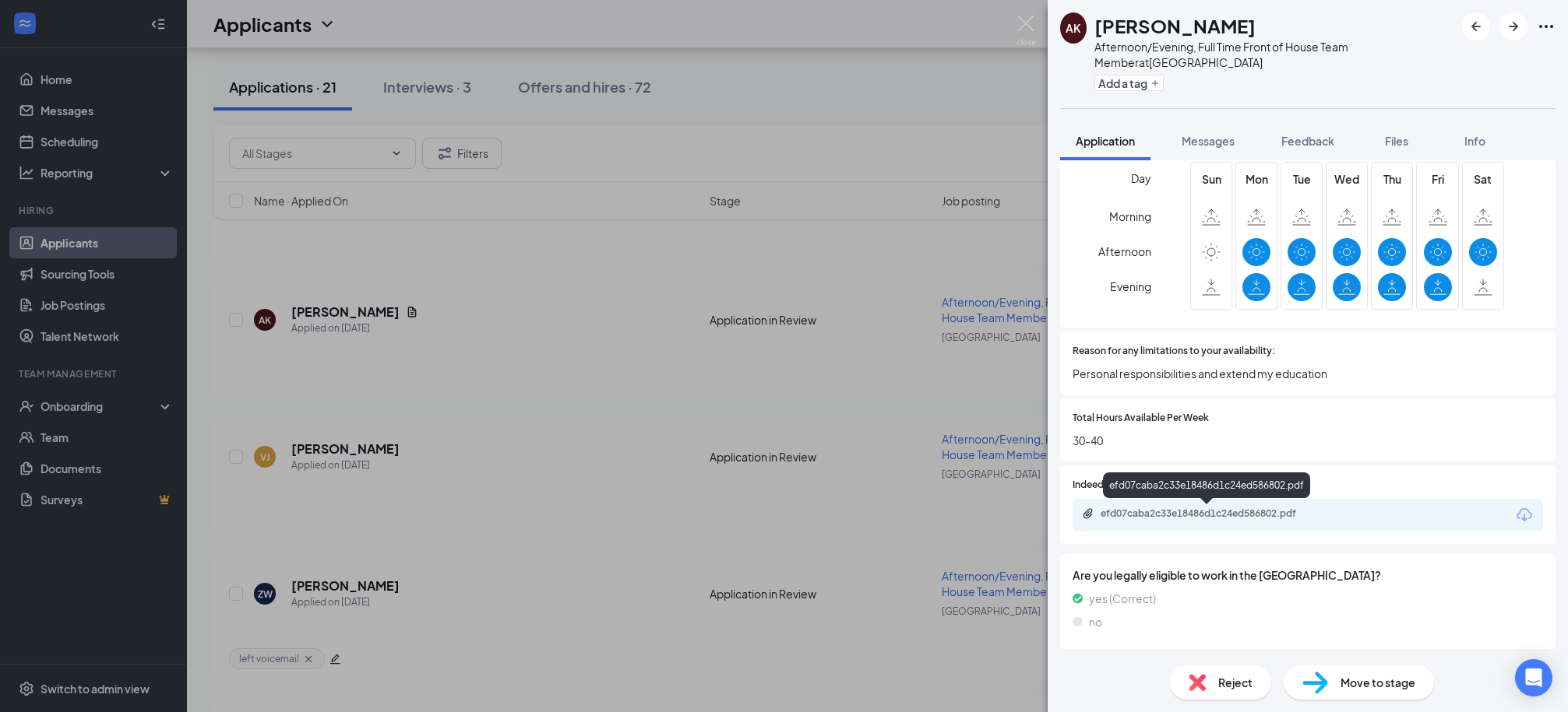
click at [1231, 520] on div "efd07caba2c33e18486d1c24ed586802.pdf" at bounding box center [1209, 513] width 218 height 12
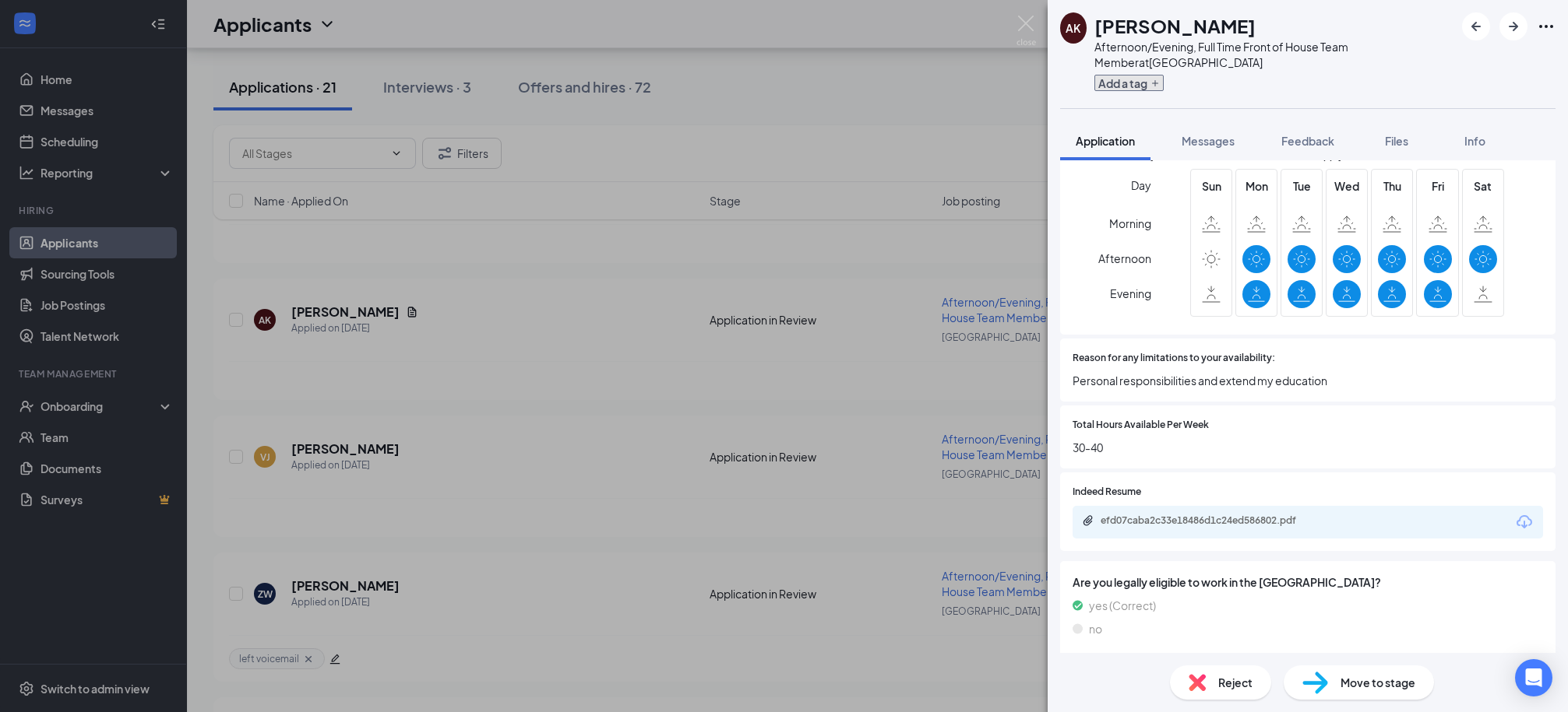
click at [1141, 83] on button "Add a tag" at bounding box center [1129, 82] width 69 height 16
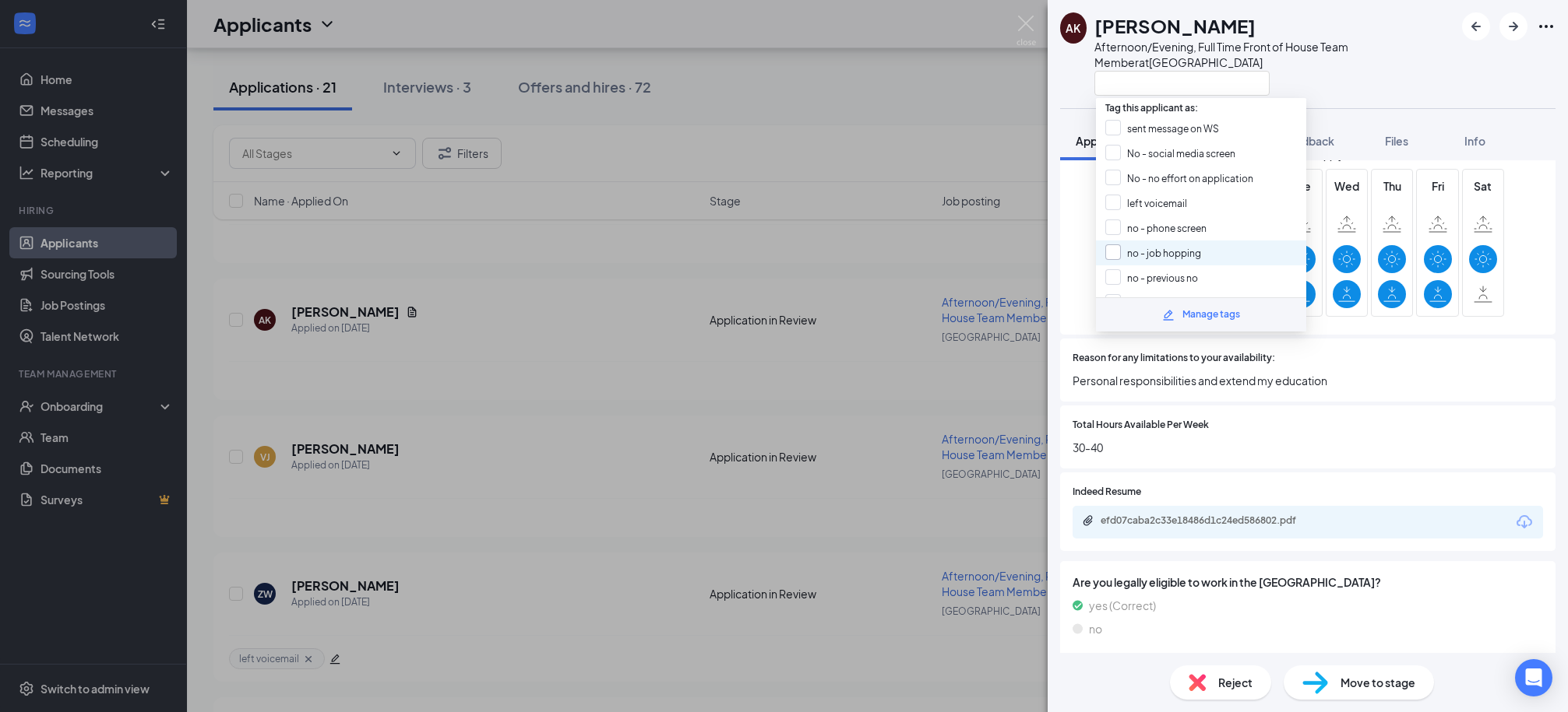
click at [1114, 247] on input "no - job hopping" at bounding box center [1152, 253] width 96 height 17
checkbox input "true"
click at [1373, 62] on div "Afternoon/Evening, Full Time Front of House Team Member at [GEOGRAPHIC_DATA]" at bounding box center [1274, 54] width 360 height 31
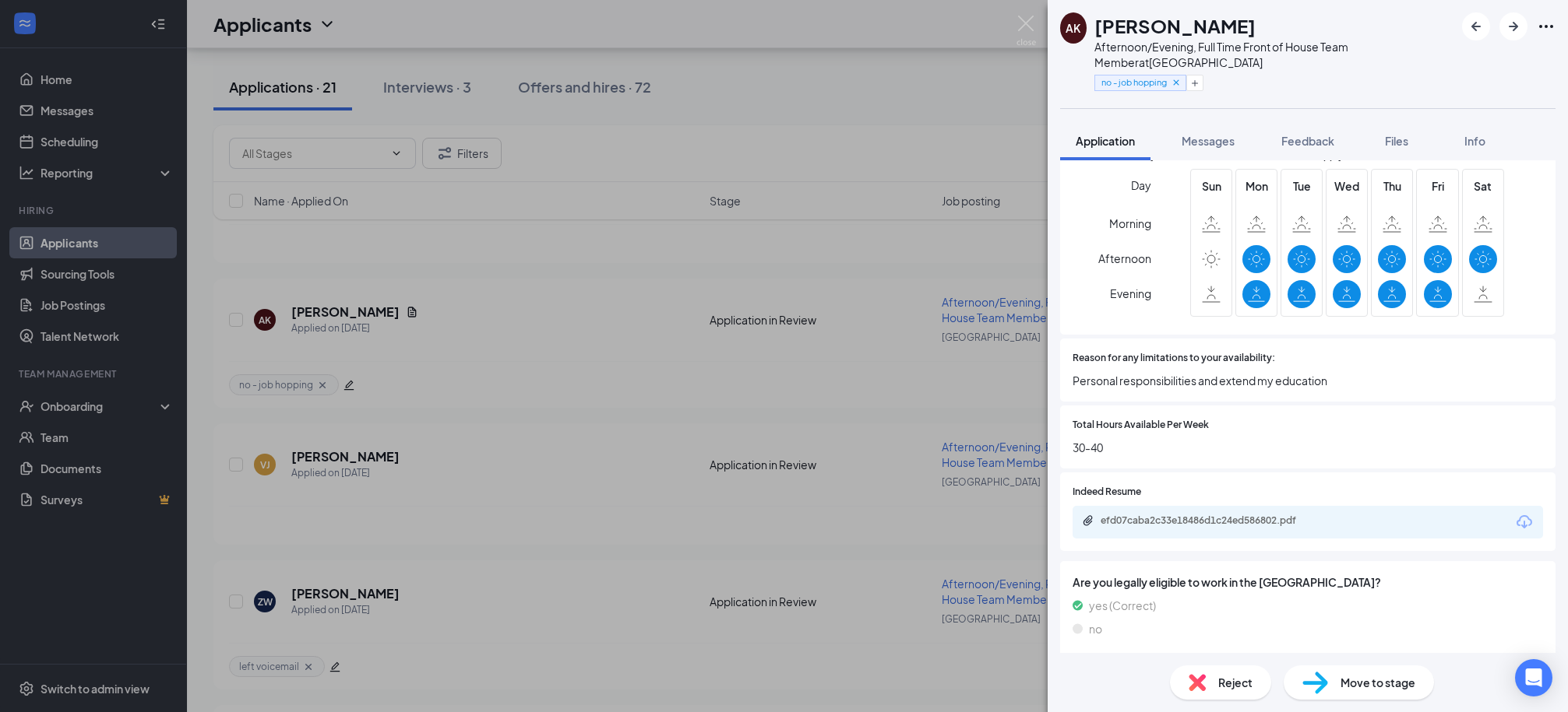
click at [1223, 680] on span "Reject" at bounding box center [1235, 683] width 35 height 17
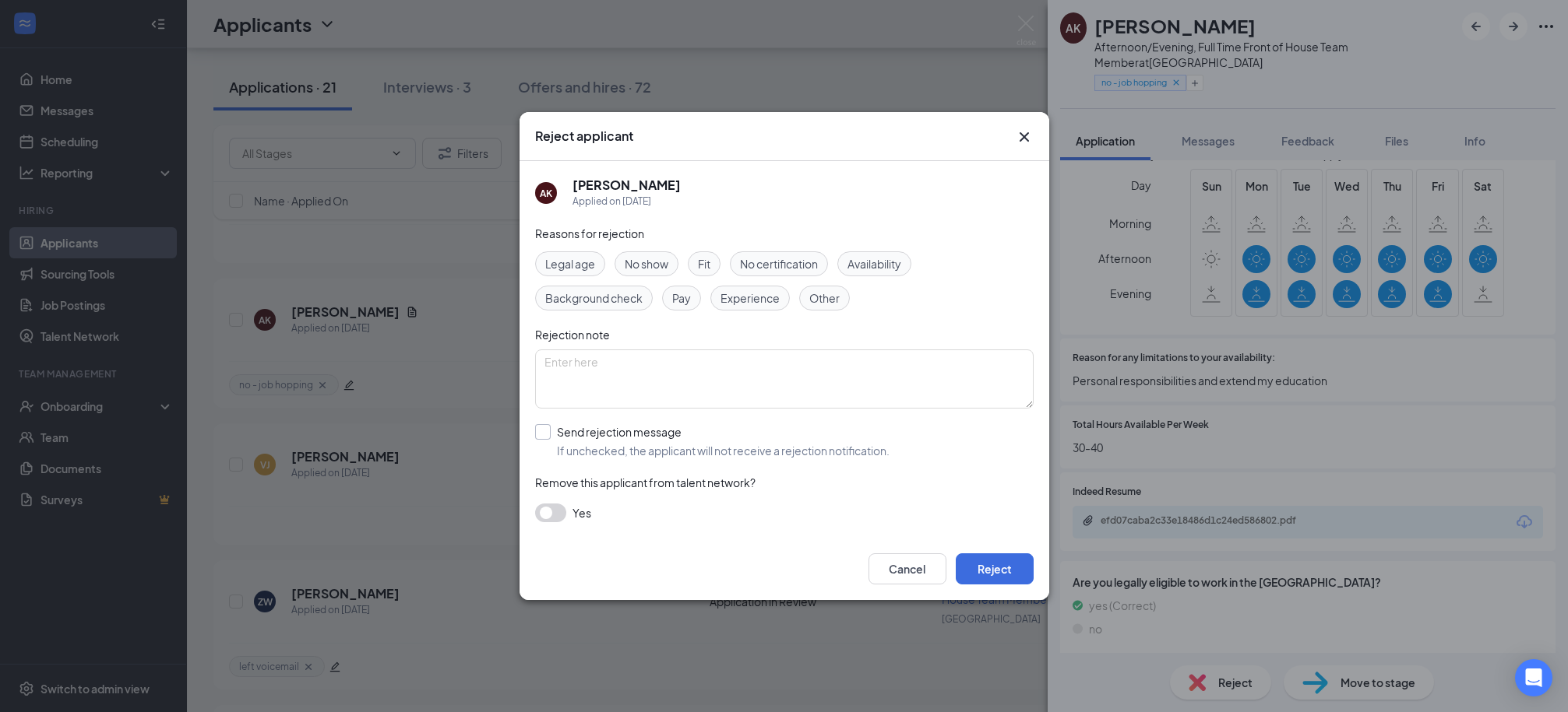
click at [601, 449] on input "Send rejection message If unchecked, the applicant will not receive a rejection…" at bounding box center [712, 442] width 354 height 35
checkbox input "true"
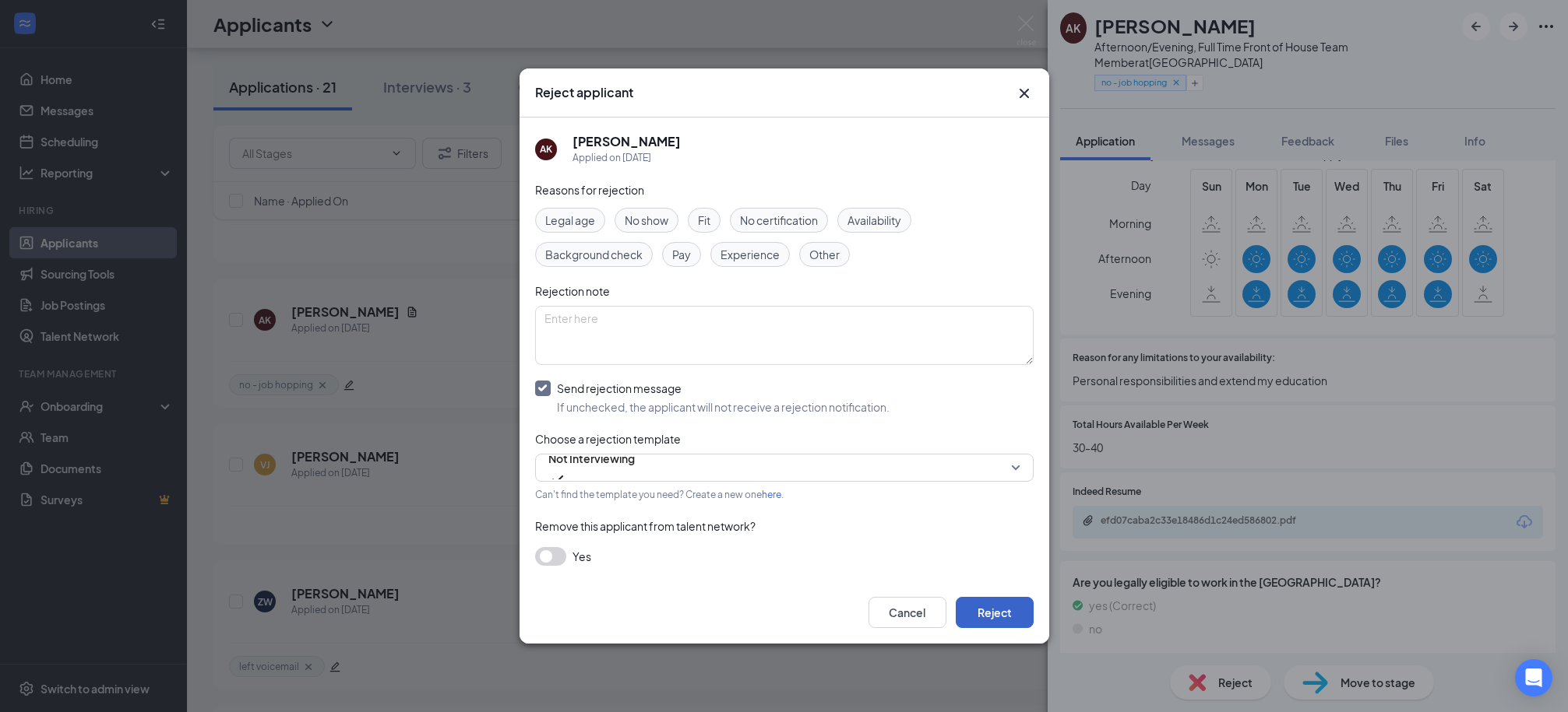
click at [1013, 620] on button "Reject" at bounding box center [994, 613] width 78 height 31
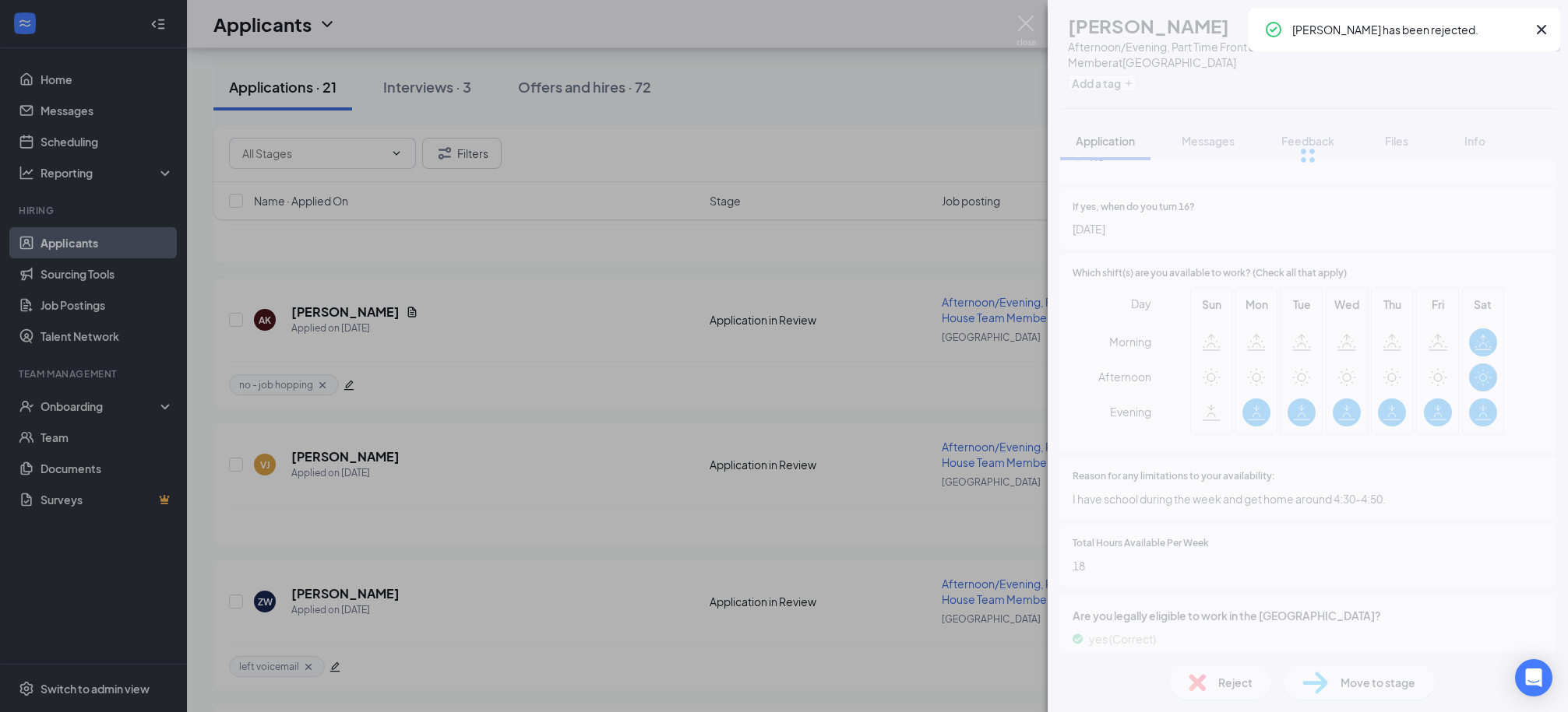
click at [916, 133] on div "VJ [PERSON_NAME] Afternoon/Evening, Part Time Front of House Team Member at [GE…" at bounding box center [784, 356] width 1568 height 712
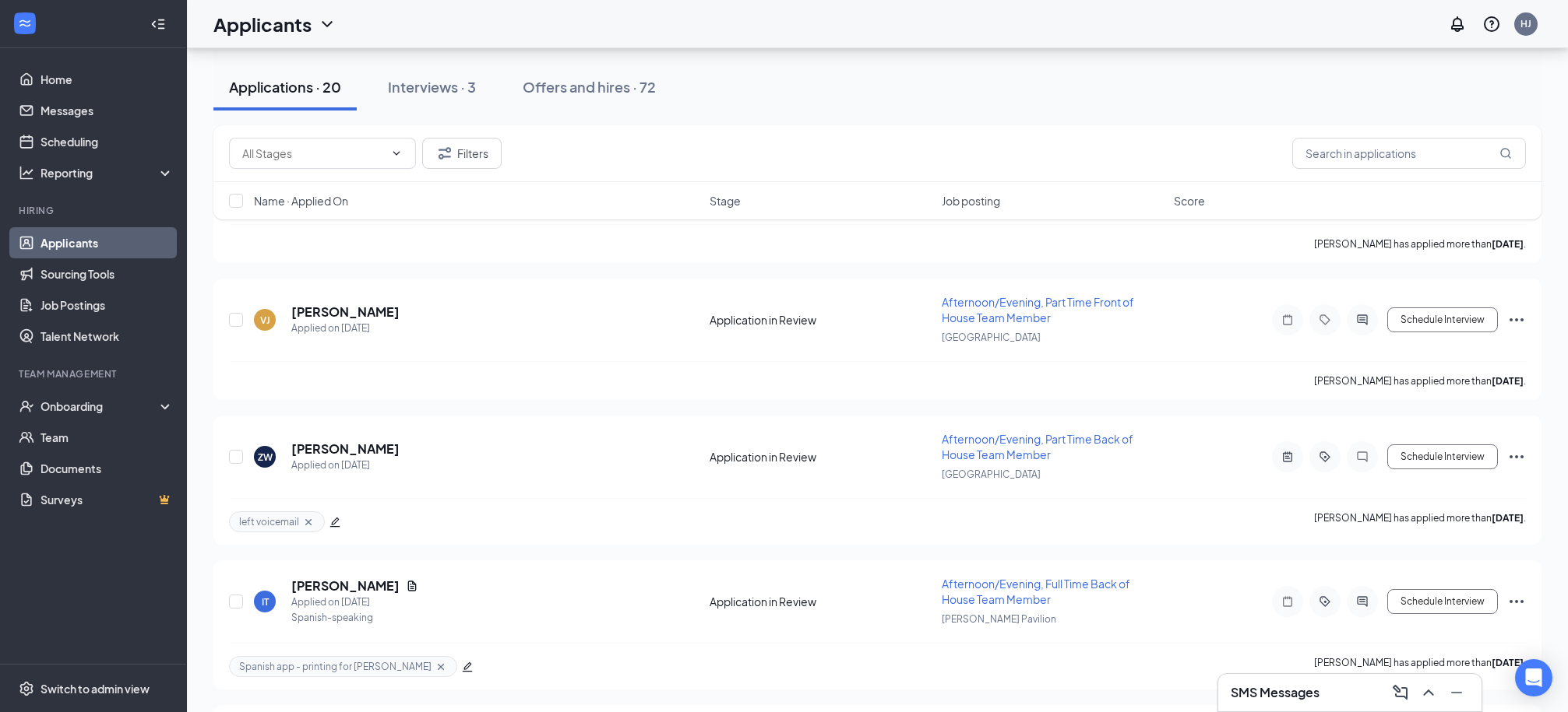
click at [384, 80] on button "Interviews · 3" at bounding box center [432, 87] width 119 height 47
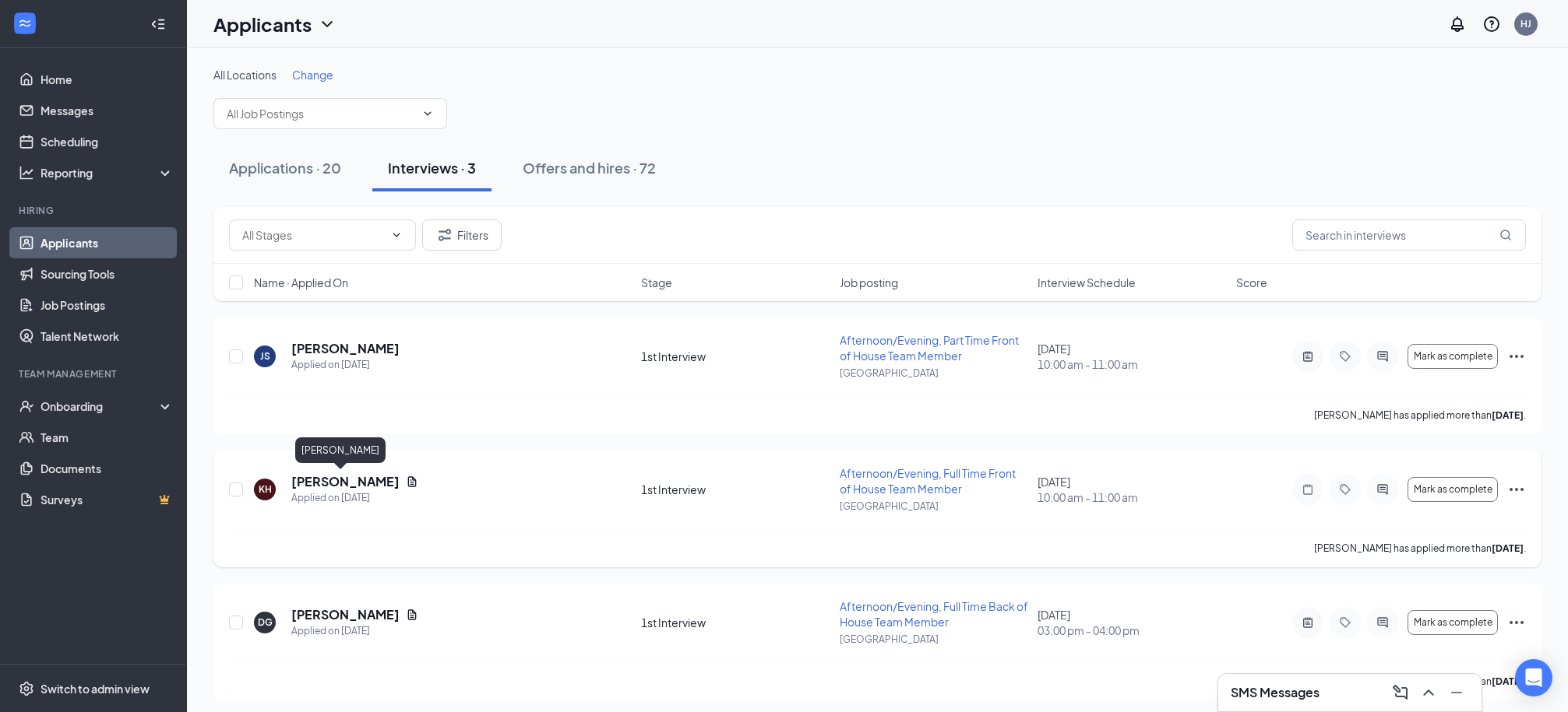
click at [327, 486] on h5 "[PERSON_NAME]" at bounding box center [345, 482] width 108 height 17
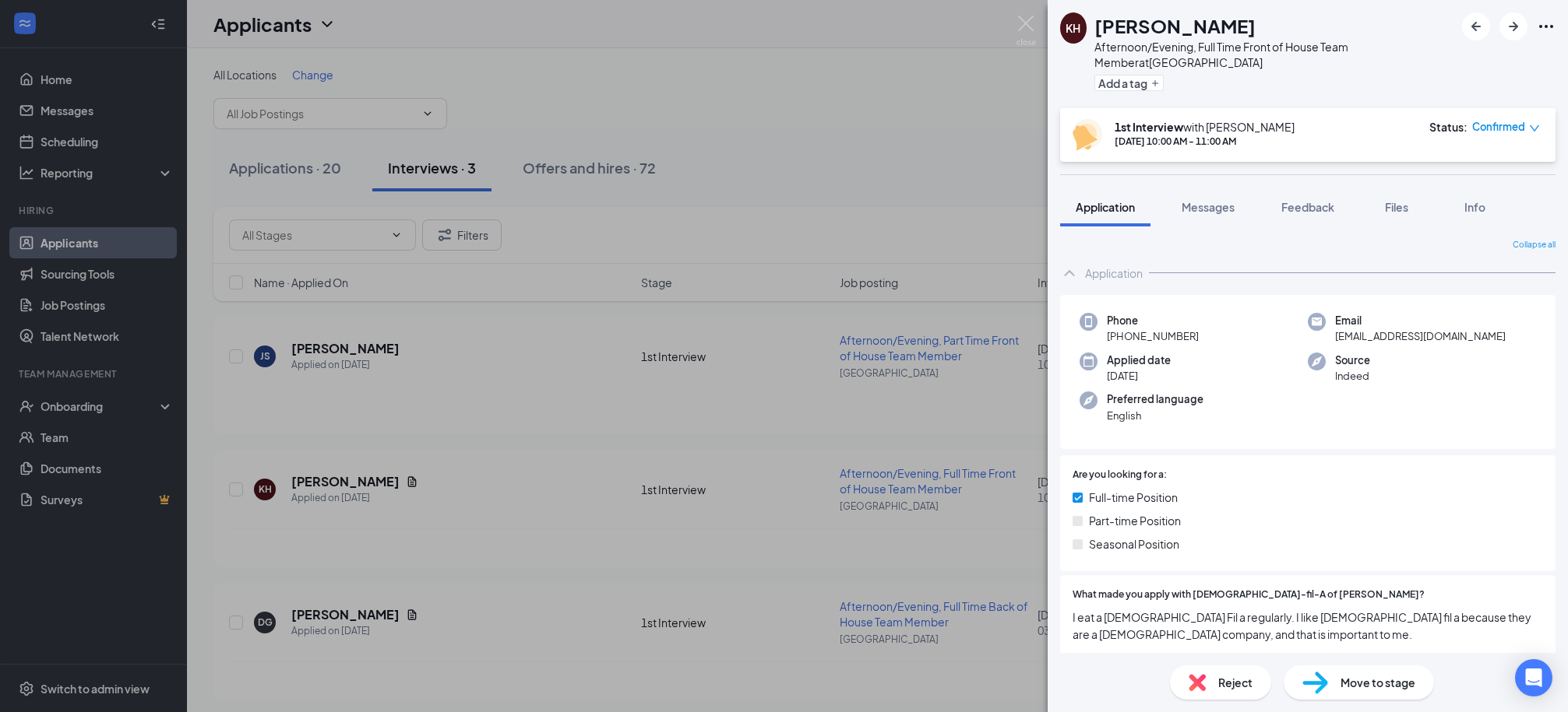
click at [811, 112] on div "KH [PERSON_NAME] Afternoon/Evening, Full Time Front of House Team Member at [GE…" at bounding box center [784, 356] width 1568 height 712
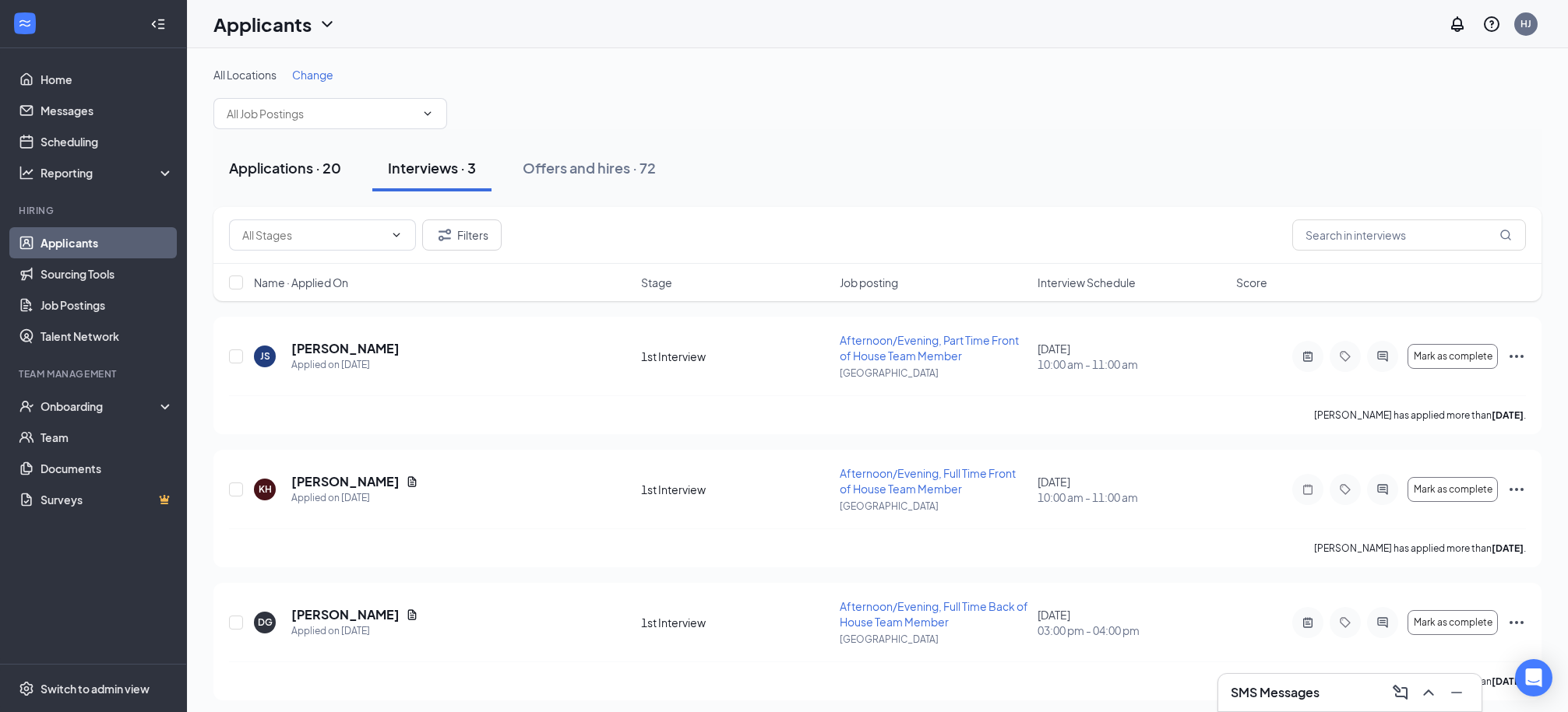
drag, startPoint x: 266, startPoint y: 175, endPoint x: 298, endPoint y: 184, distance: 33.2
click at [266, 175] on div "Applications · 20" at bounding box center [285, 168] width 112 height 20
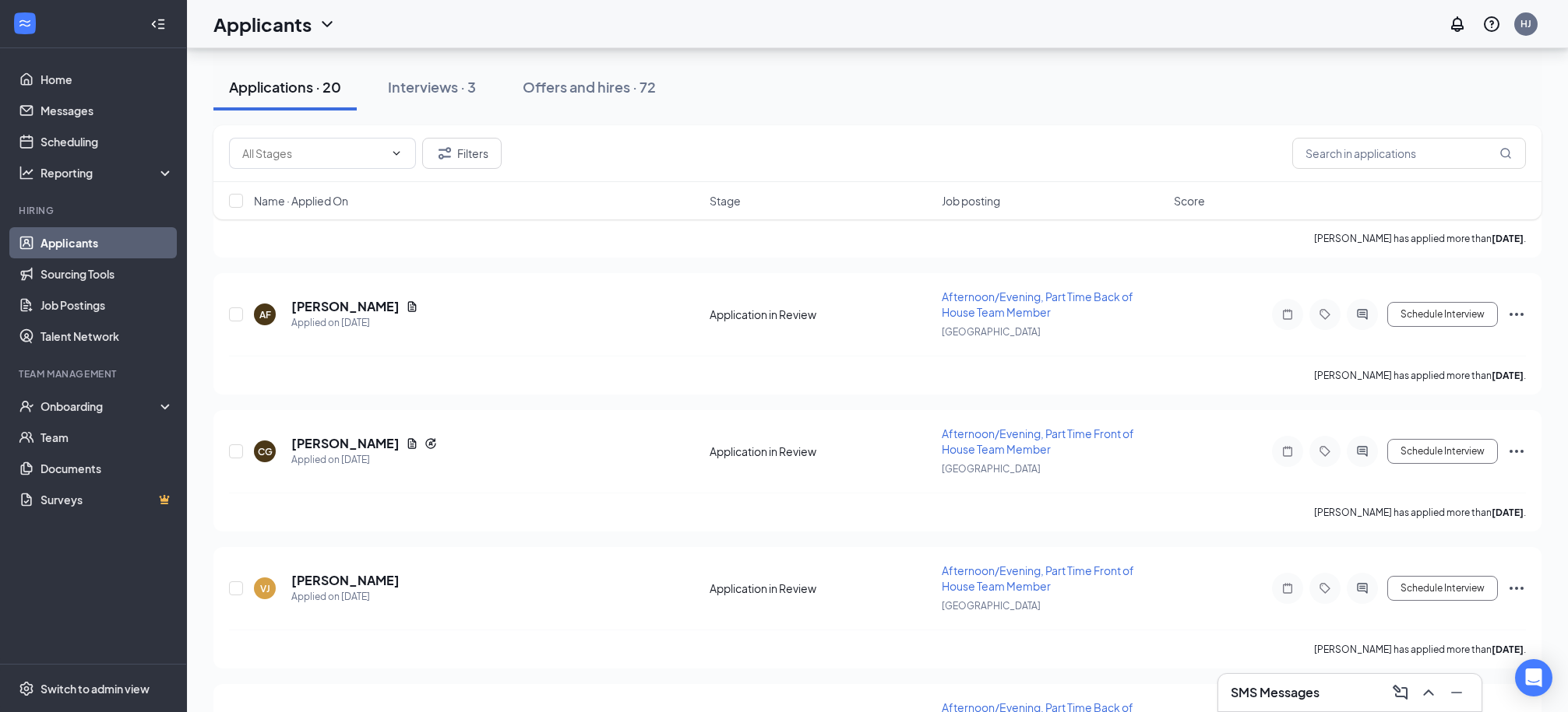
scroll to position [1673, 0]
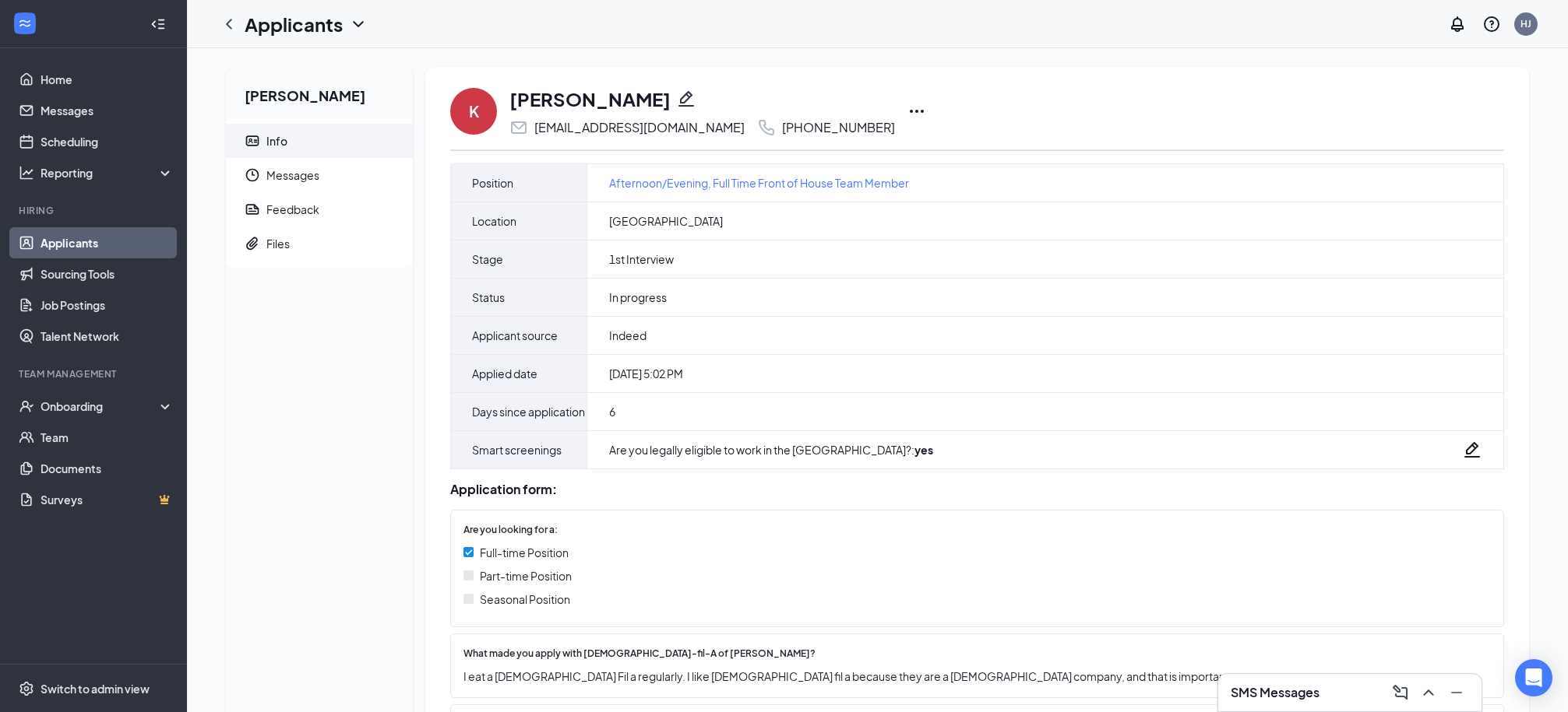
click at [908, 114] on icon "Ellipses" at bounding box center [917, 111] width 19 height 19
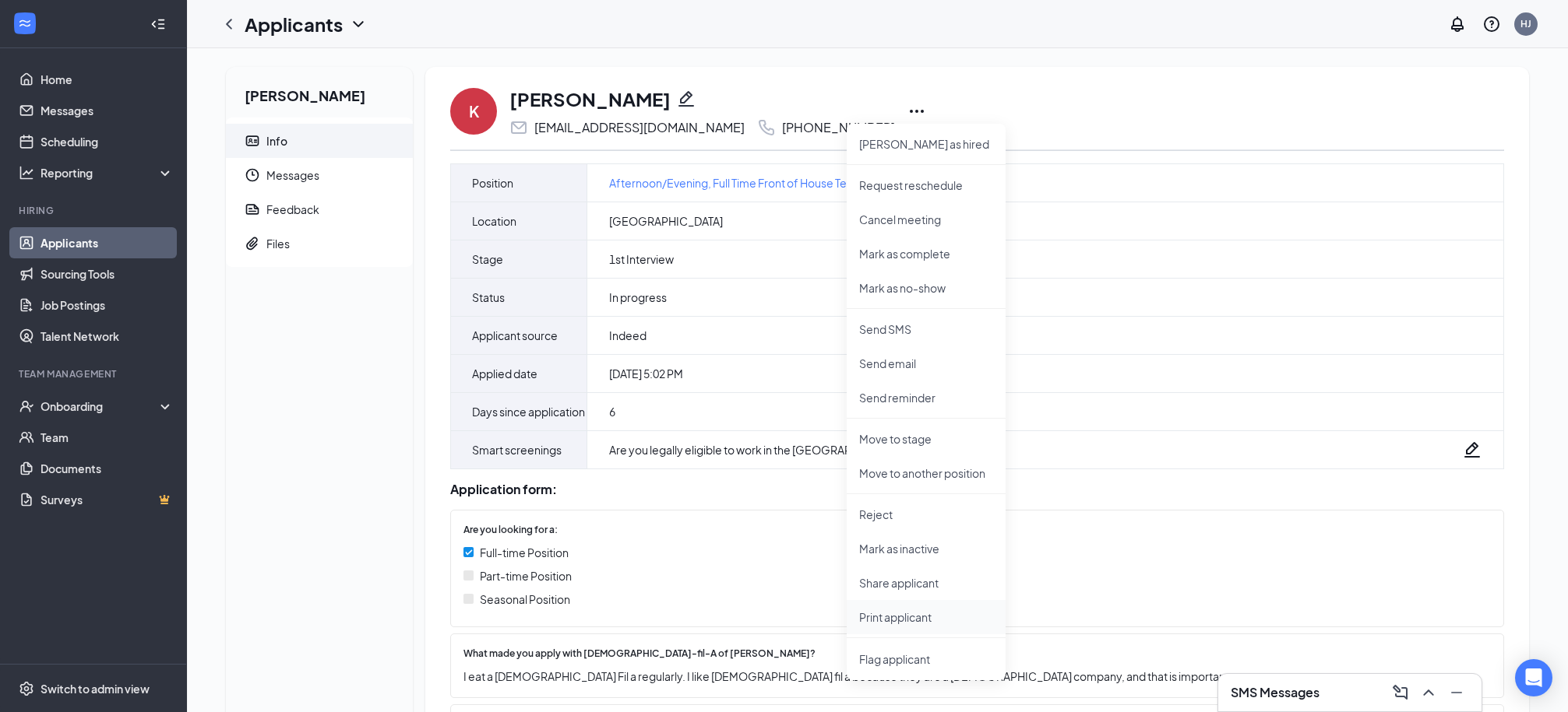
click at [913, 622] on p "Print applicant" at bounding box center [926, 617] width 134 height 16
